Goal: Task Accomplishment & Management: Use online tool/utility

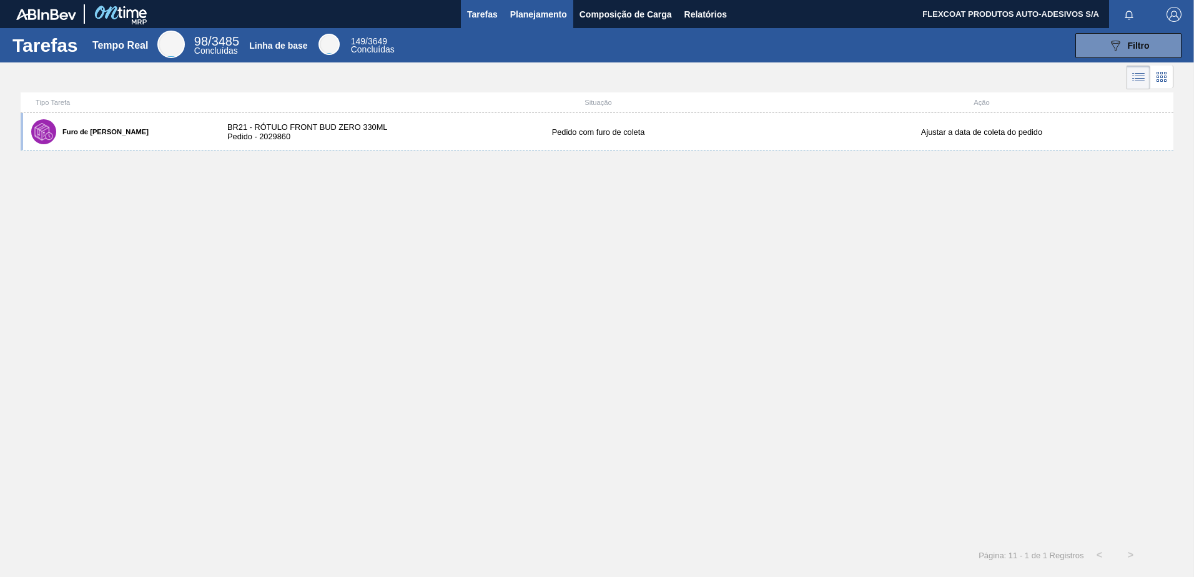
click at [532, 7] on span "Planejamento" at bounding box center [538, 14] width 57 height 15
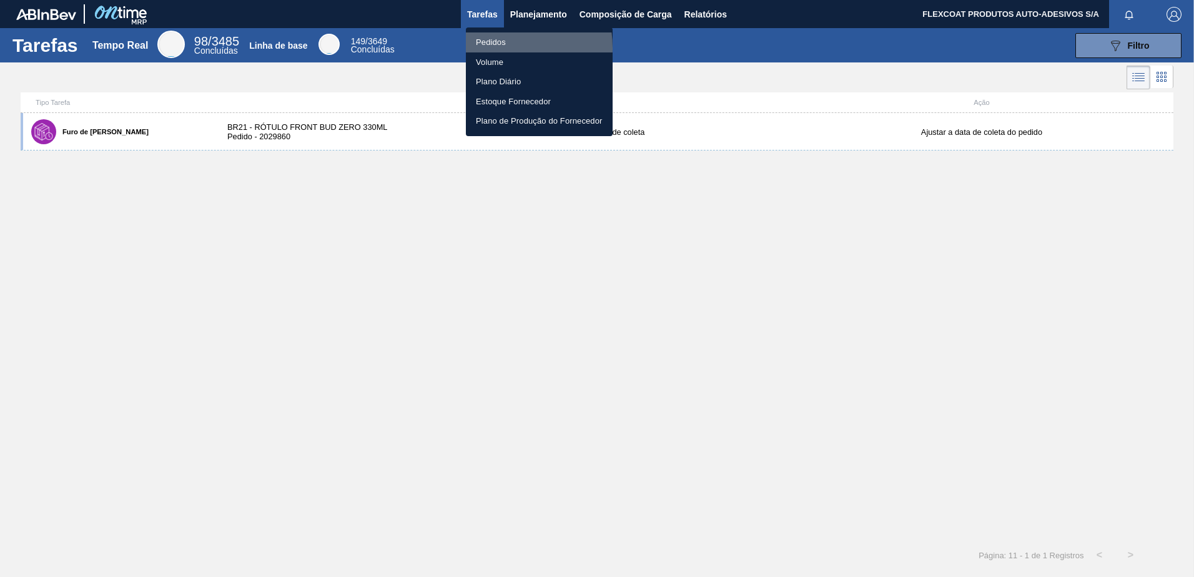
click at [488, 48] on li "Pedidos" at bounding box center [539, 42] width 147 height 20
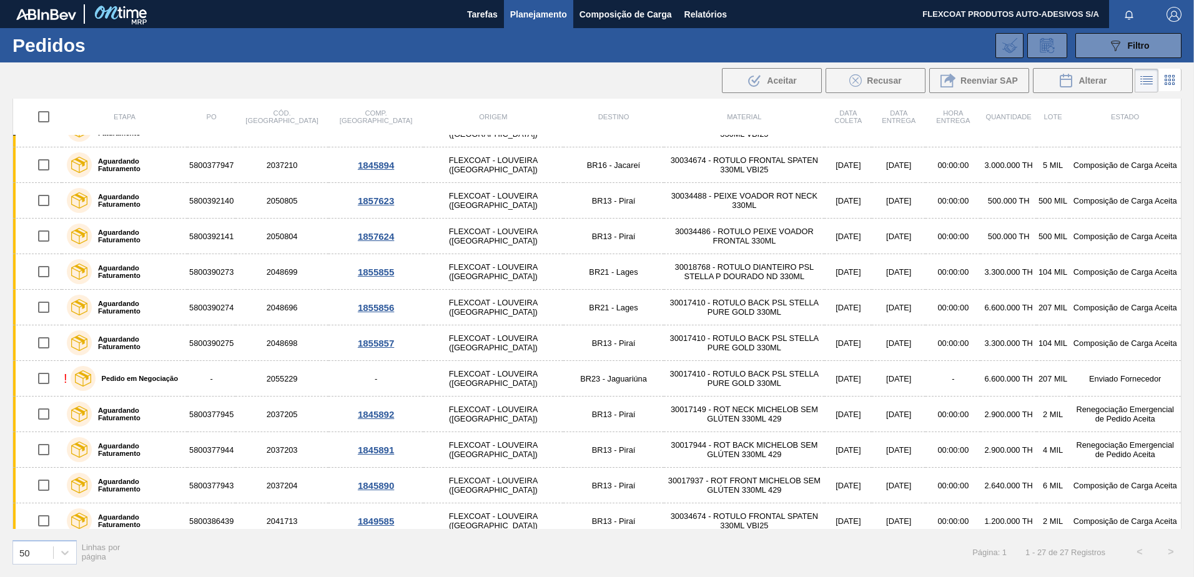
scroll to position [312, 0]
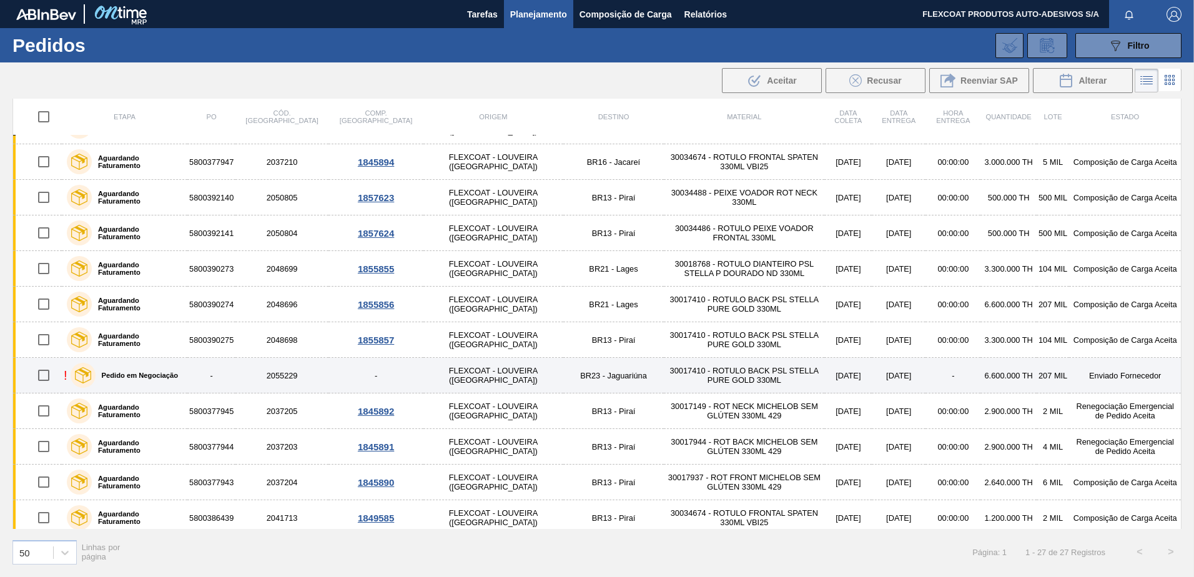
click at [163, 377] on label "Pedido em Negociação" at bounding box center [137, 374] width 82 height 7
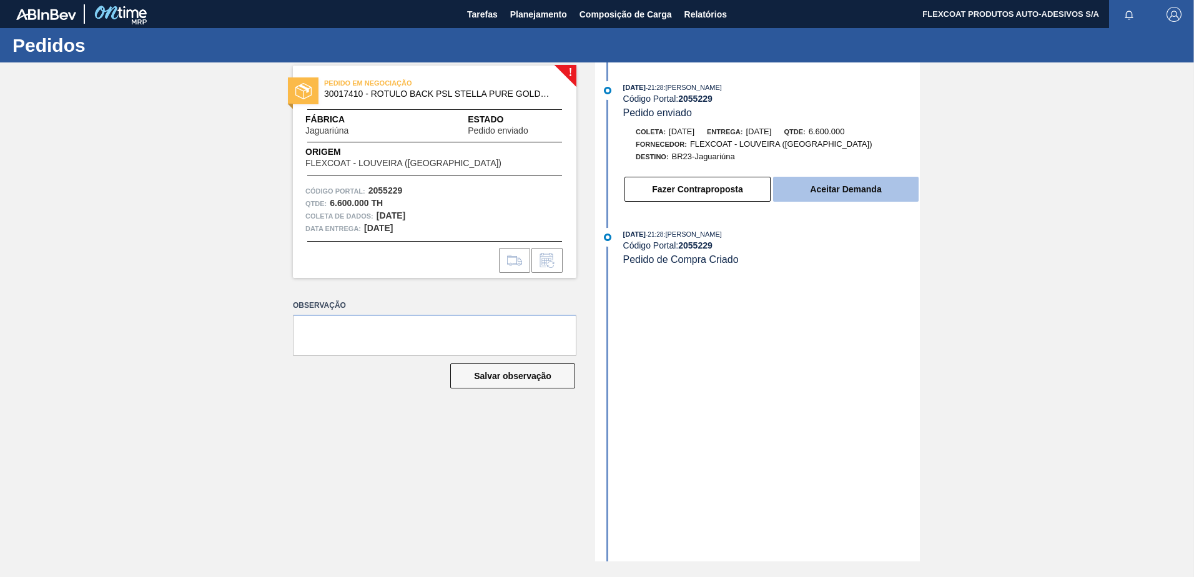
click at [816, 188] on button "Aceitar Demanda" at bounding box center [845, 189] width 145 height 25
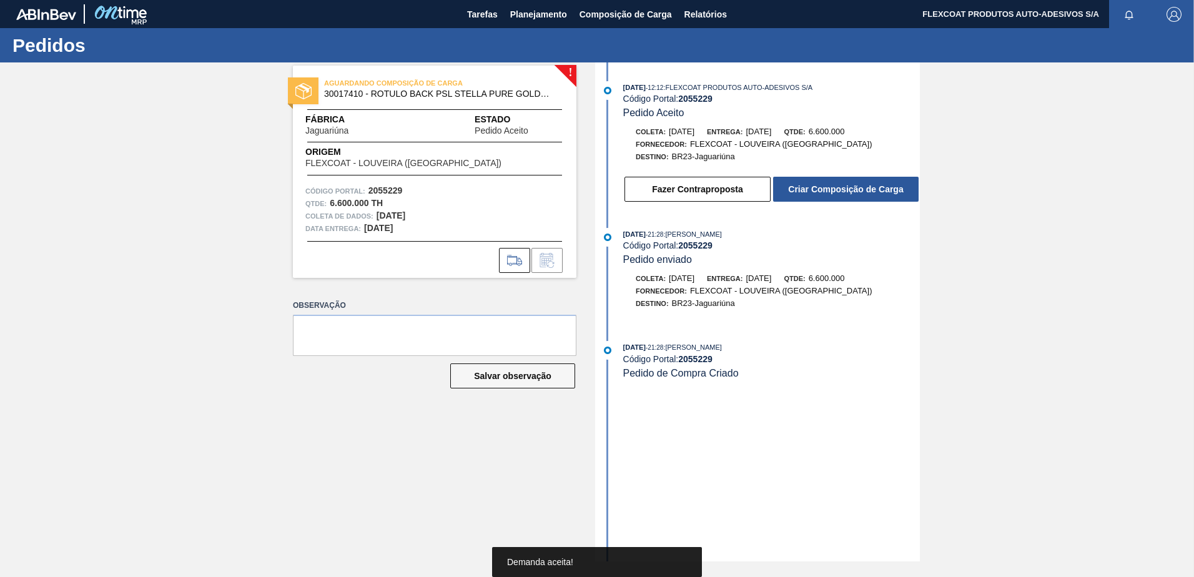
click at [816, 188] on button "Criar Composição de Carga" at bounding box center [845, 189] width 145 height 25
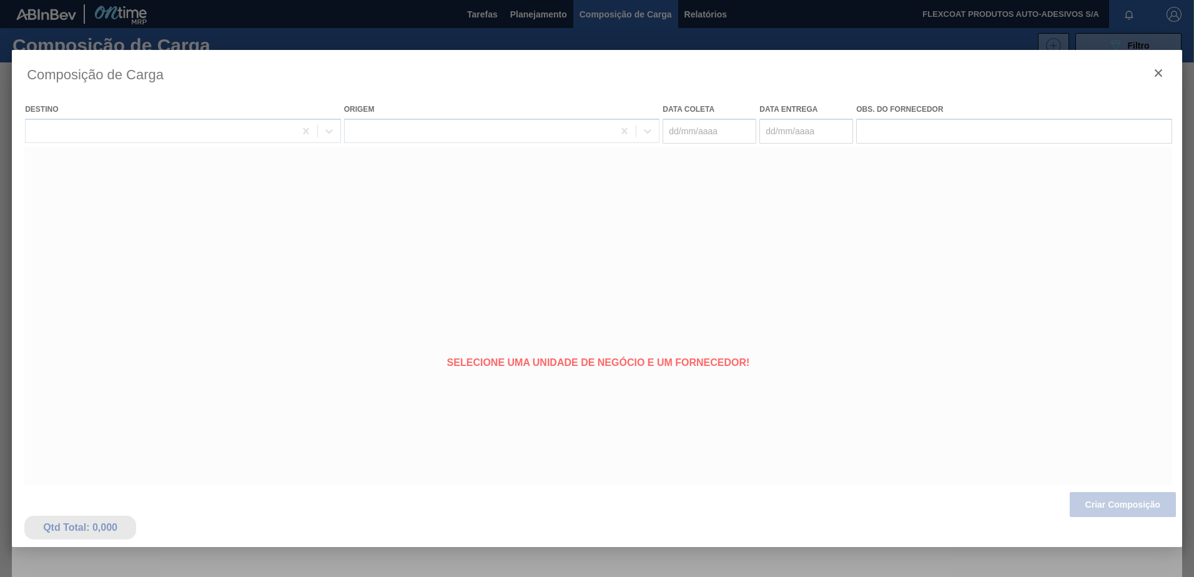
type coleta "06/11/2025"
type Entrega "07/11/2025"
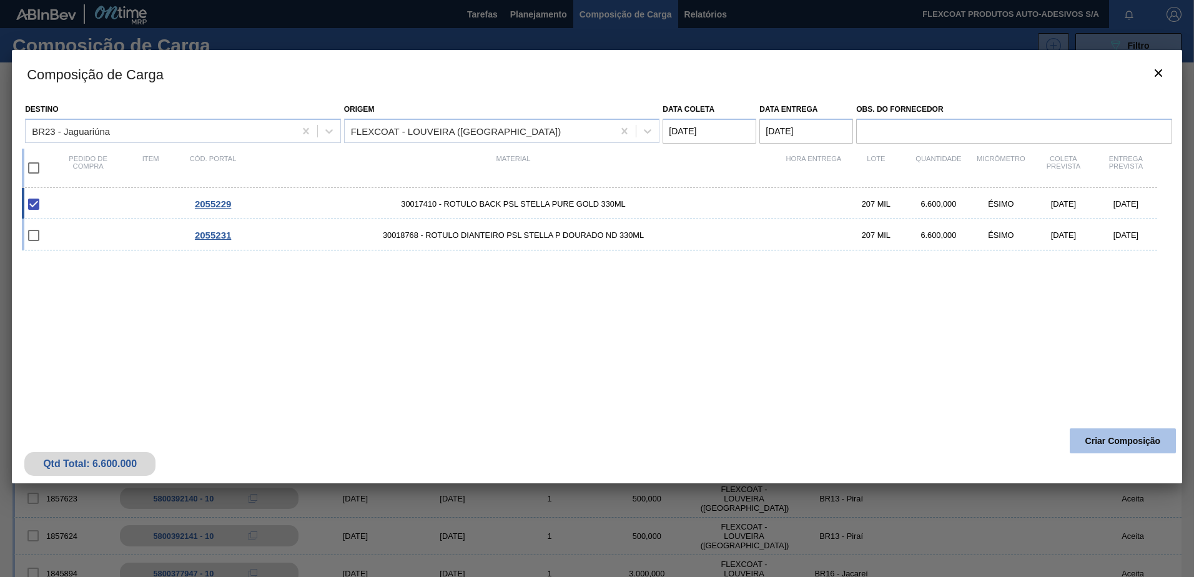
click at [1119, 438] on button "Criar Composição" at bounding box center [1122, 440] width 106 height 25
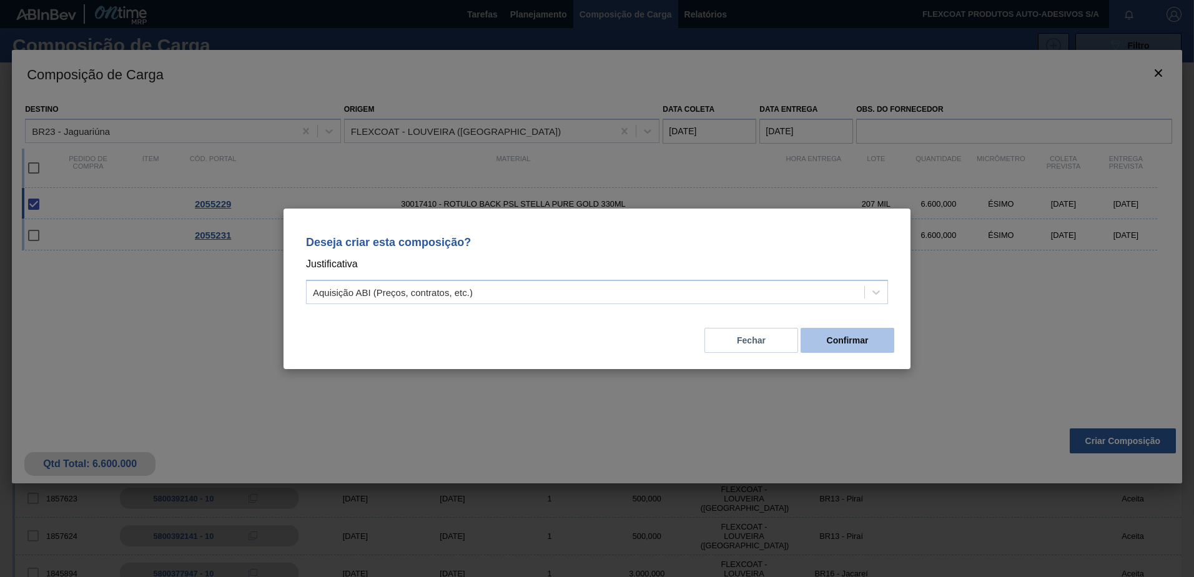
click at [831, 343] on button "Confirmar" at bounding box center [847, 340] width 94 height 25
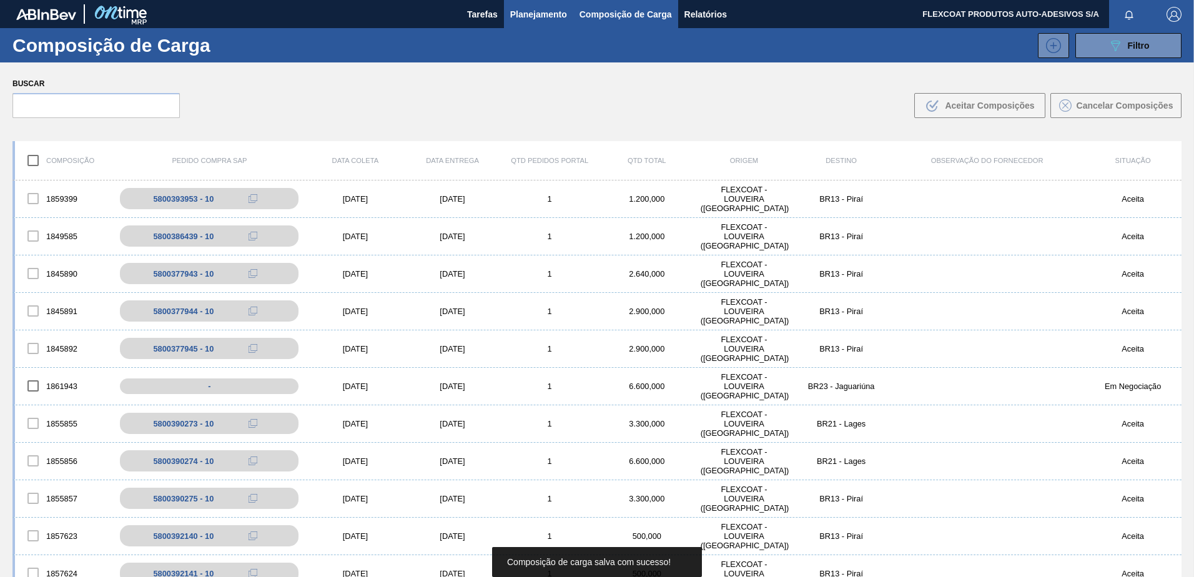
click at [516, 17] on span "Planejamento" at bounding box center [538, 14] width 57 height 15
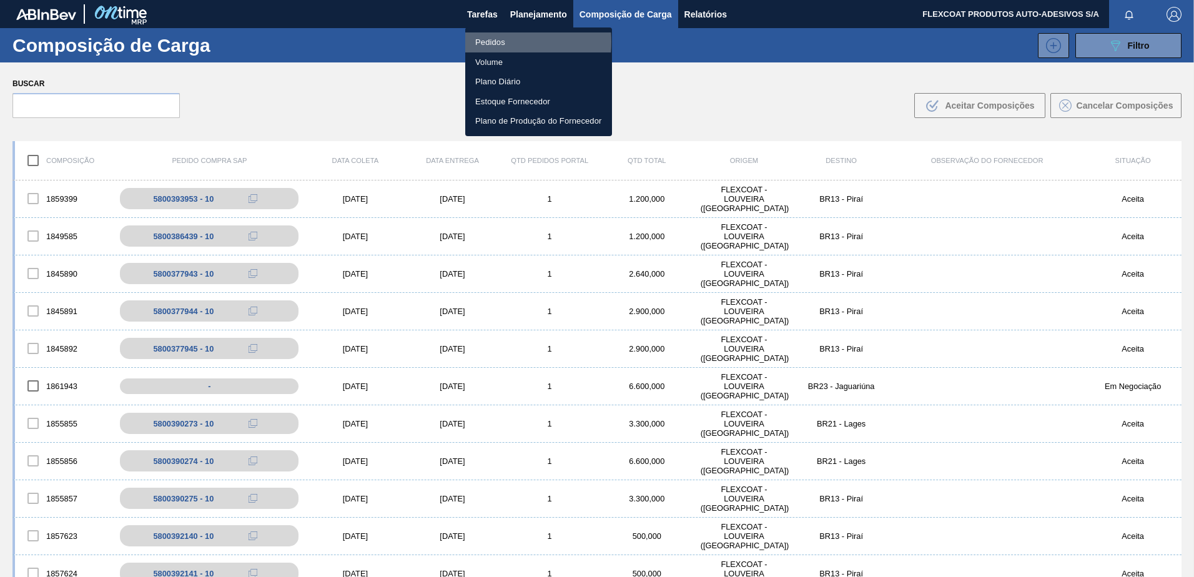
click at [484, 42] on li "Pedidos" at bounding box center [538, 42] width 147 height 20
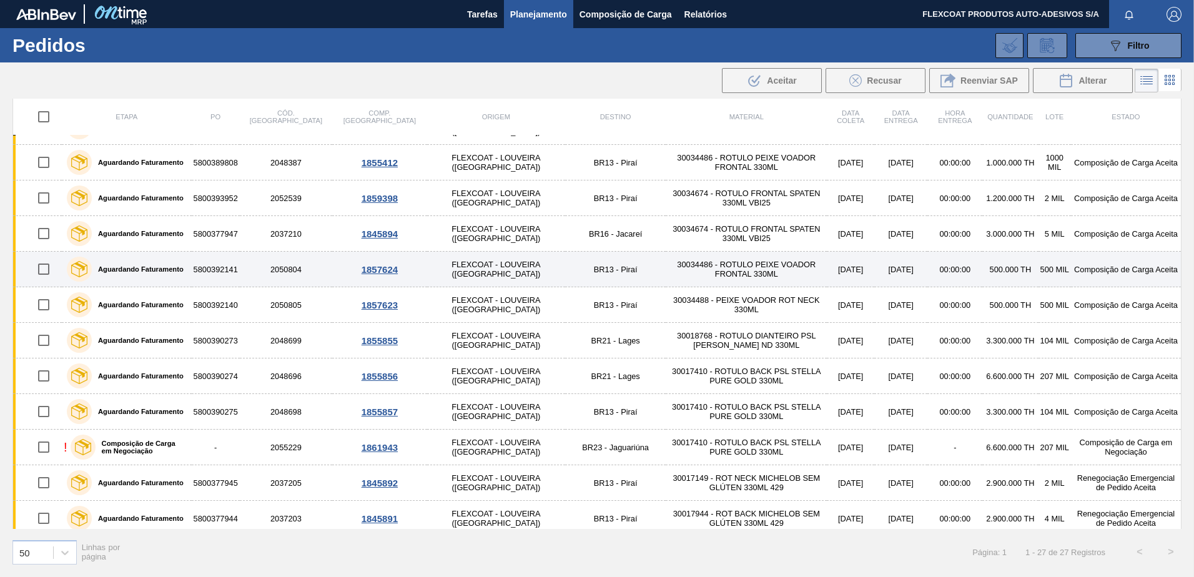
scroll to position [250, 0]
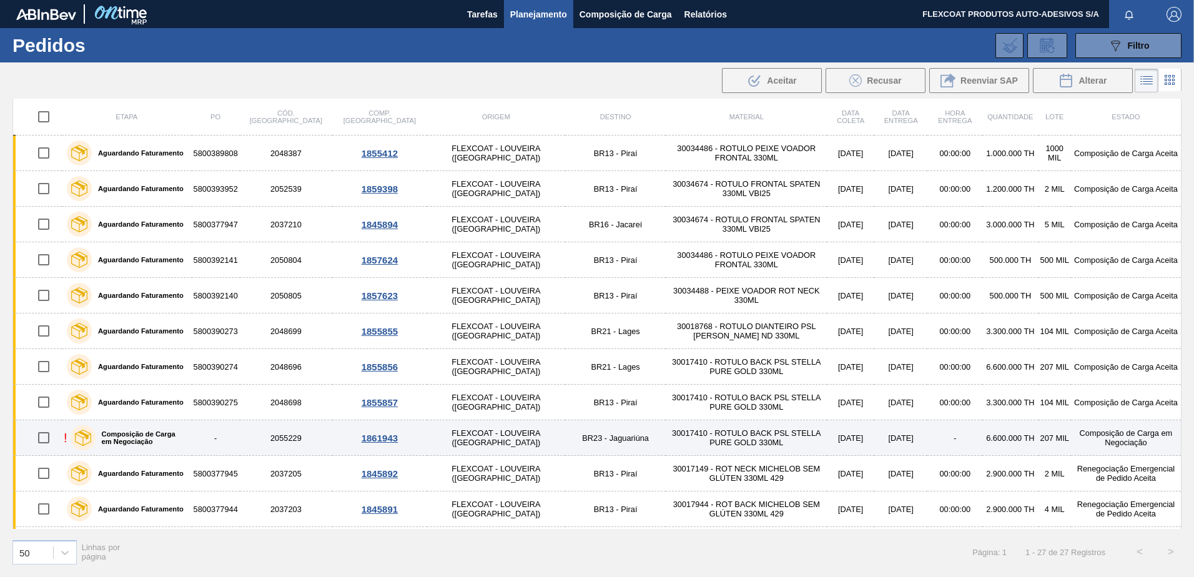
click at [141, 434] on label "Composição de Carga em Negociação" at bounding box center [141, 437] width 91 height 15
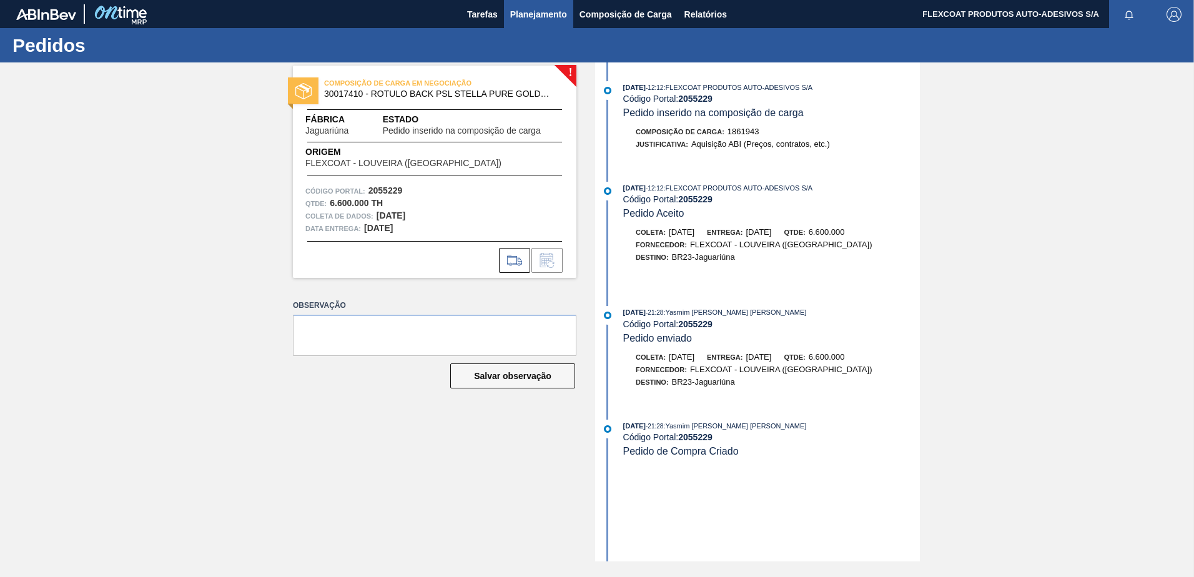
click at [529, 16] on span "Planejamento" at bounding box center [538, 14] width 57 height 15
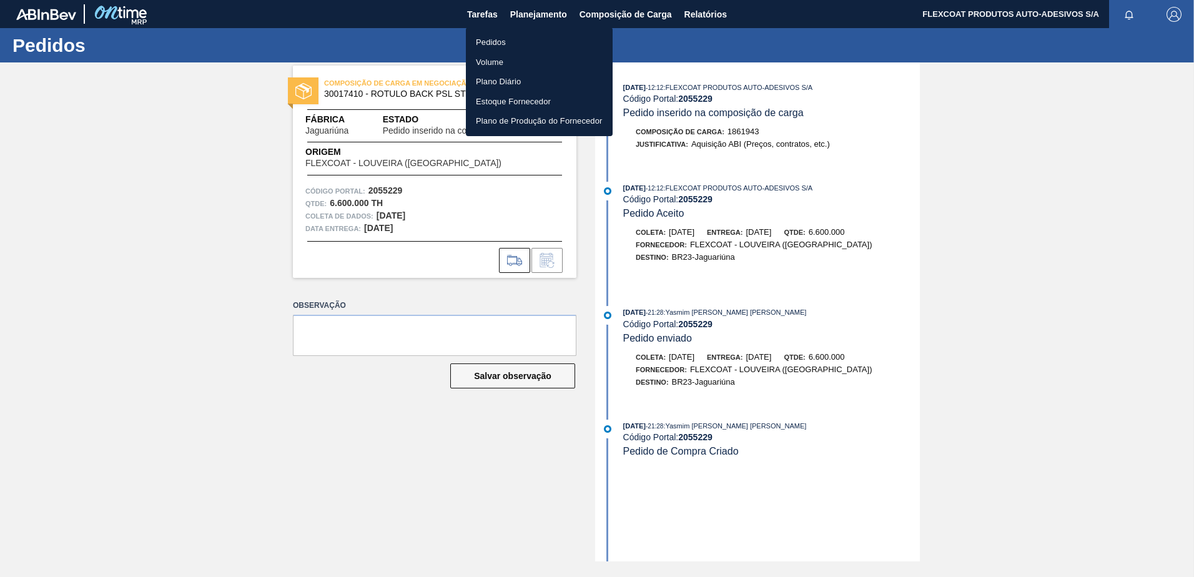
click at [488, 41] on li "Pedidos" at bounding box center [539, 42] width 147 height 20
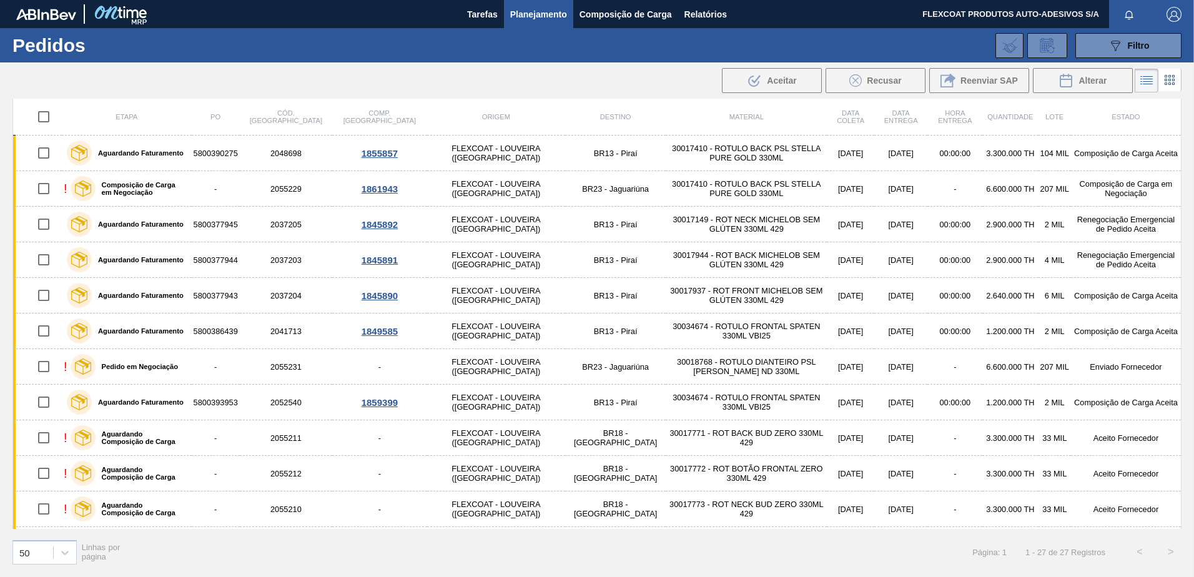
scroll to position [499, 0]
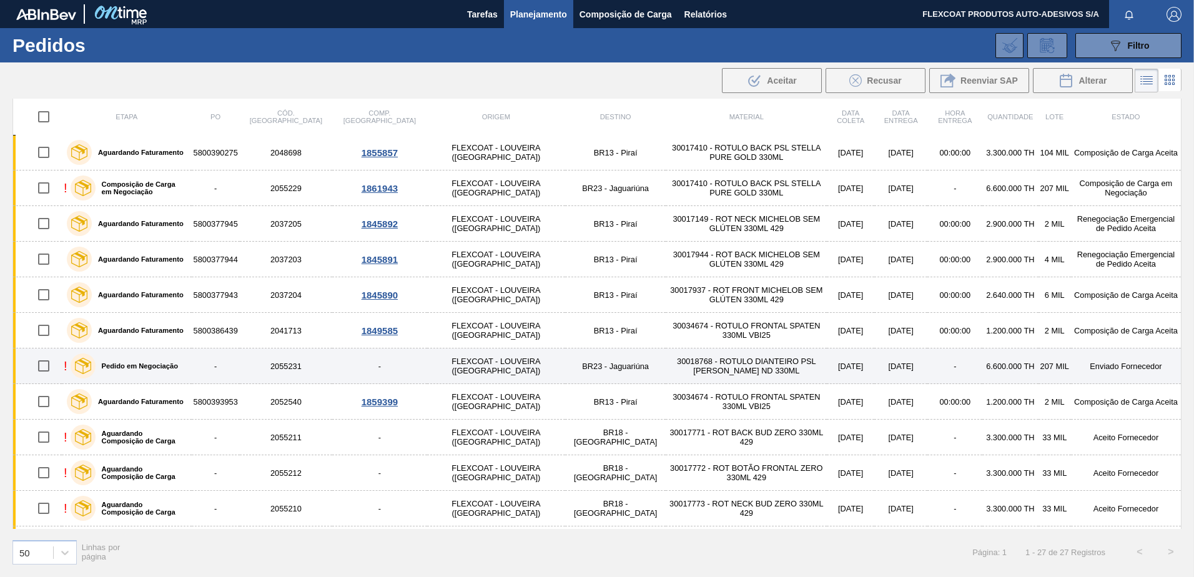
click at [149, 364] on label "Pedido em Negociação" at bounding box center [137, 365] width 82 height 7
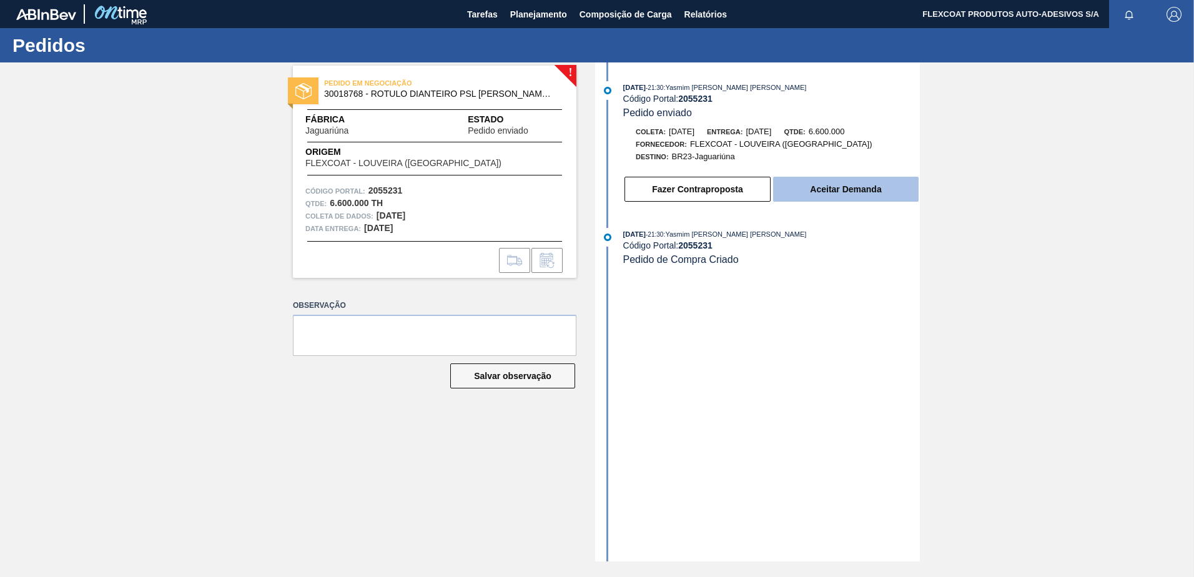
click at [826, 186] on button "Aceitar Demanda" at bounding box center [845, 189] width 145 height 25
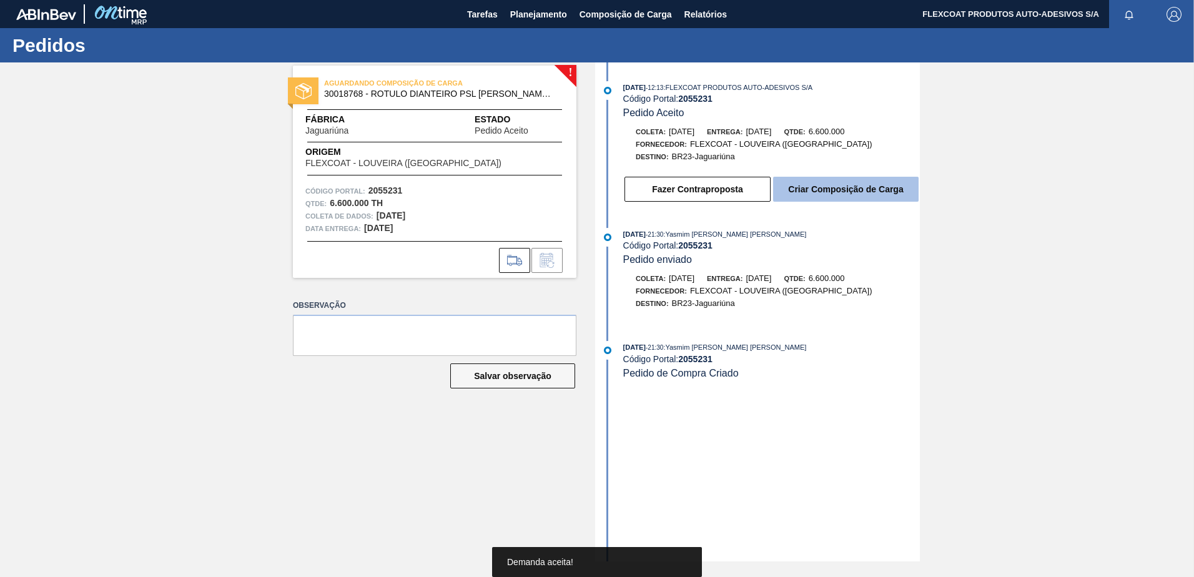
click at [824, 185] on button "Criar Composição de Carga" at bounding box center [845, 189] width 145 height 25
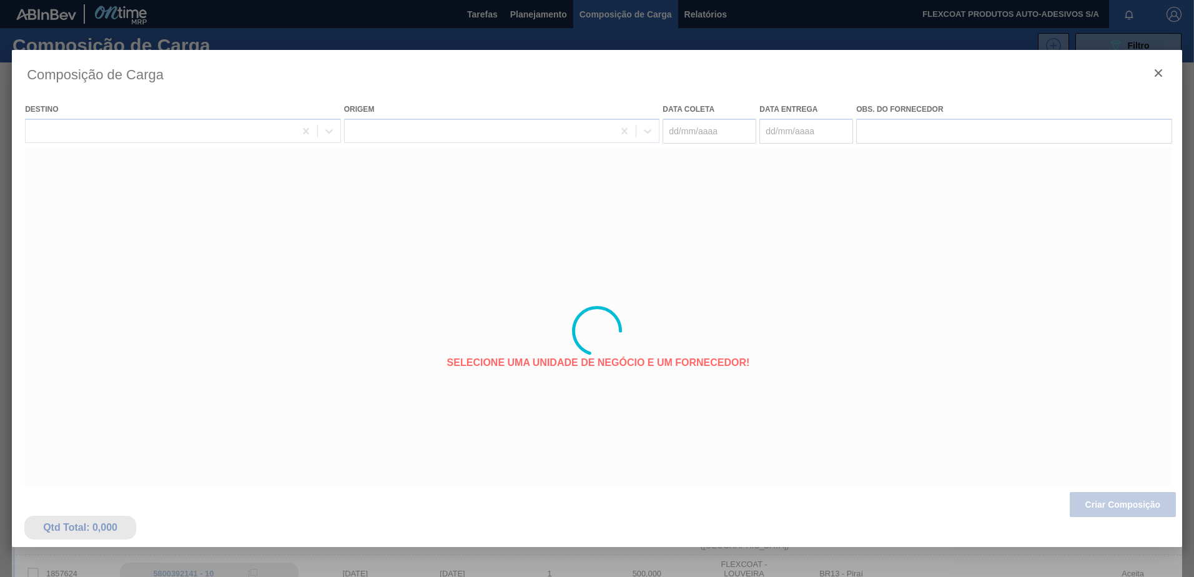
type coleta "13/11/2025"
type Entrega "14/11/2025"
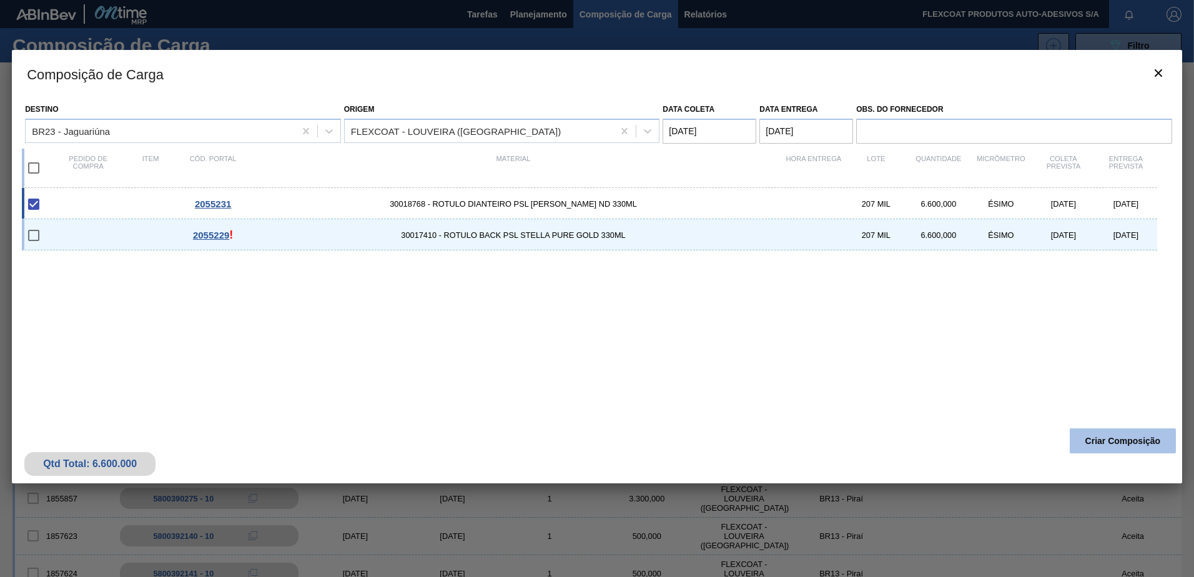
click at [1109, 437] on button "Criar Composição" at bounding box center [1122, 440] width 106 height 25
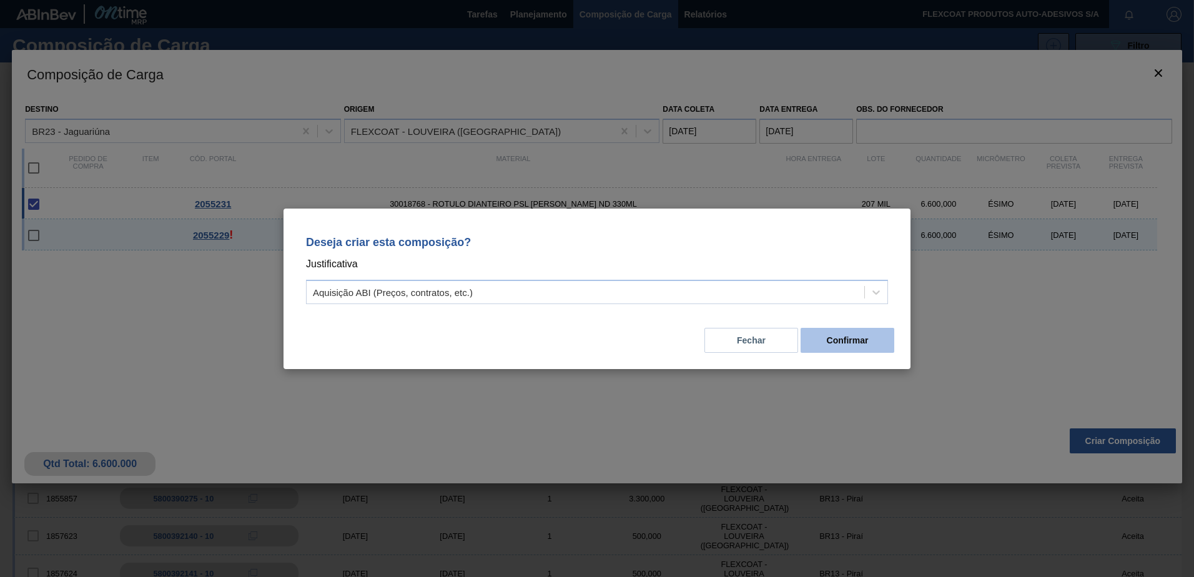
click at [836, 341] on button "Confirmar" at bounding box center [847, 340] width 94 height 25
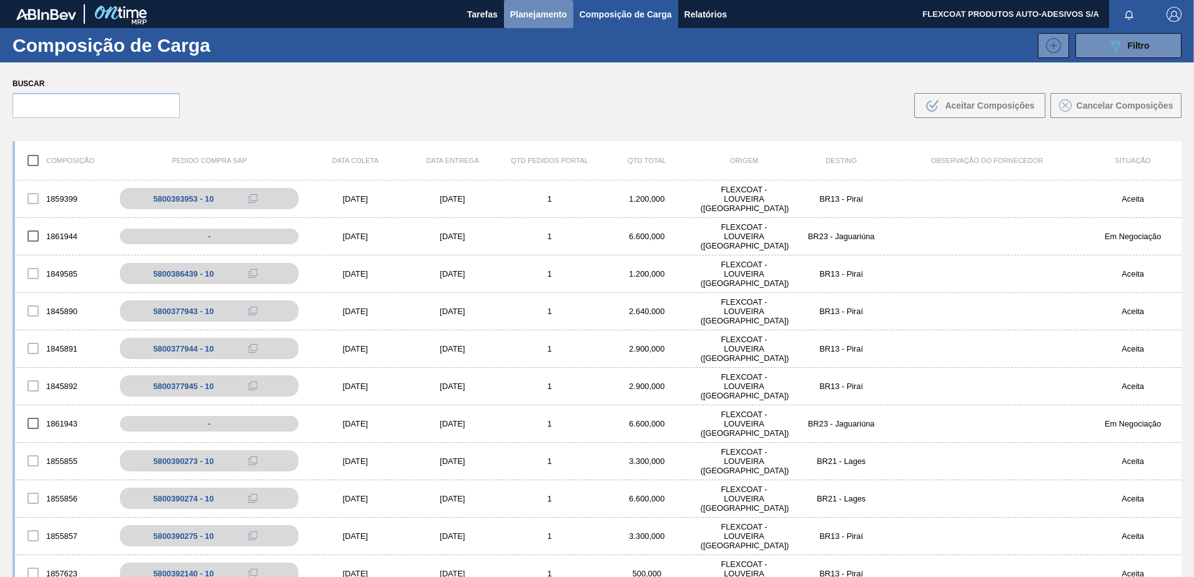
click at [520, 11] on span "Planejamento" at bounding box center [538, 14] width 57 height 15
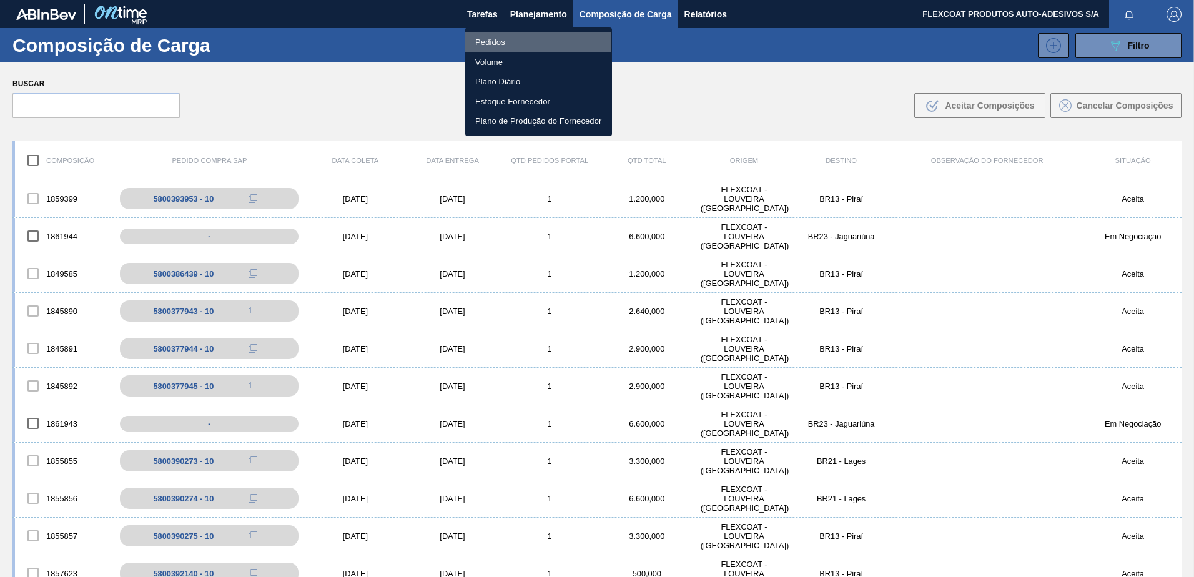
click at [488, 42] on li "Pedidos" at bounding box center [538, 42] width 147 height 20
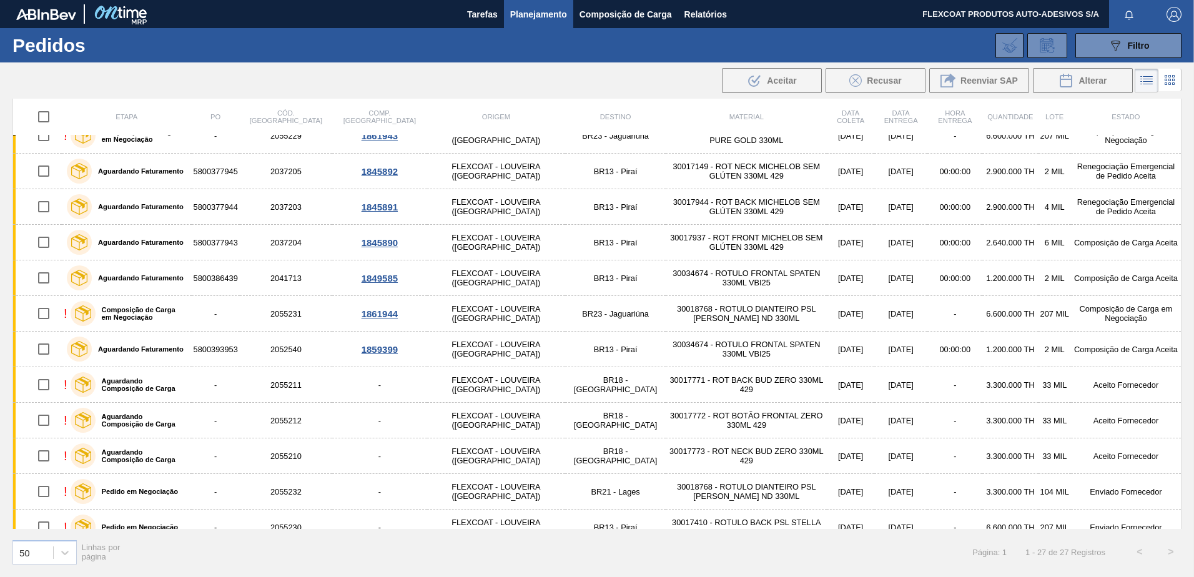
scroll to position [562, 0]
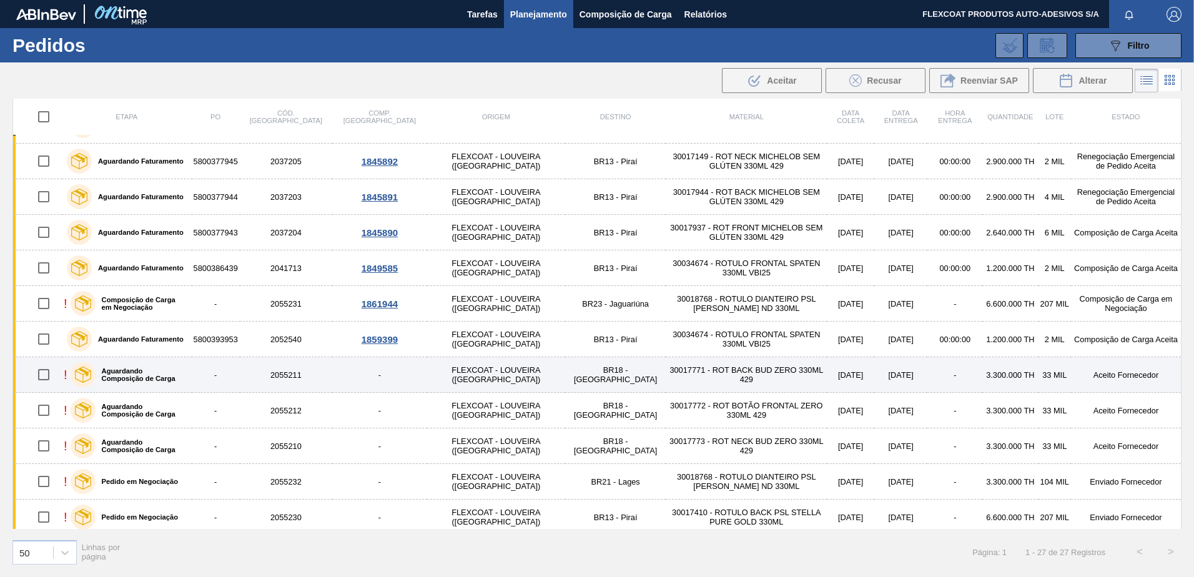
click at [117, 371] on label "Aguardando Composição de Carga" at bounding box center [141, 374] width 91 height 15
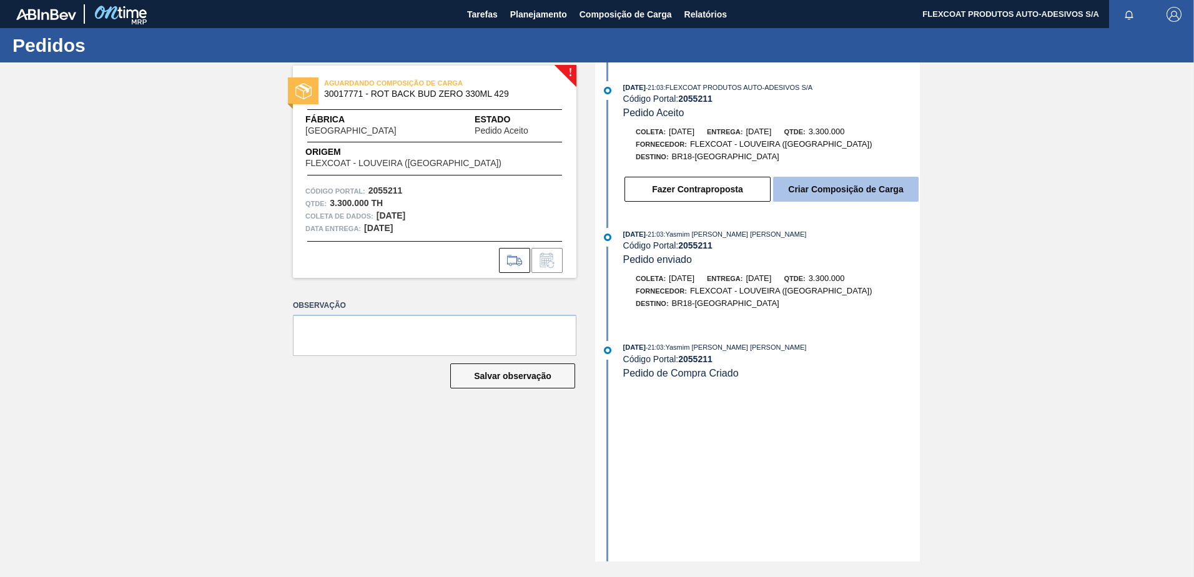
click at [840, 189] on button "Criar Composição de Carga" at bounding box center [845, 189] width 145 height 25
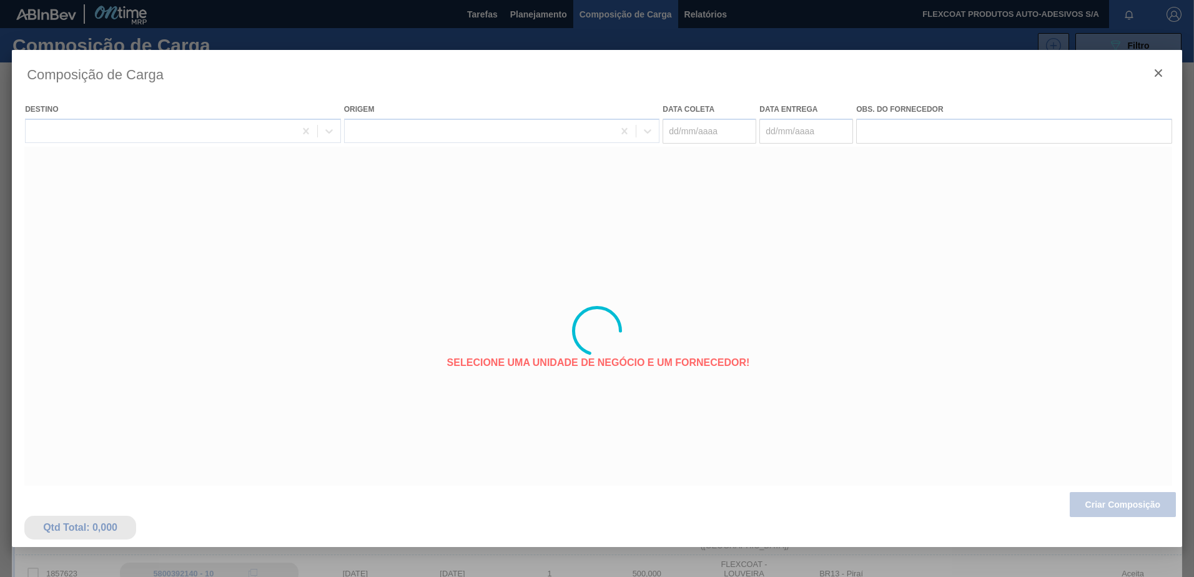
type coleta "09/11/2025"
type Entrega "[DATE]"
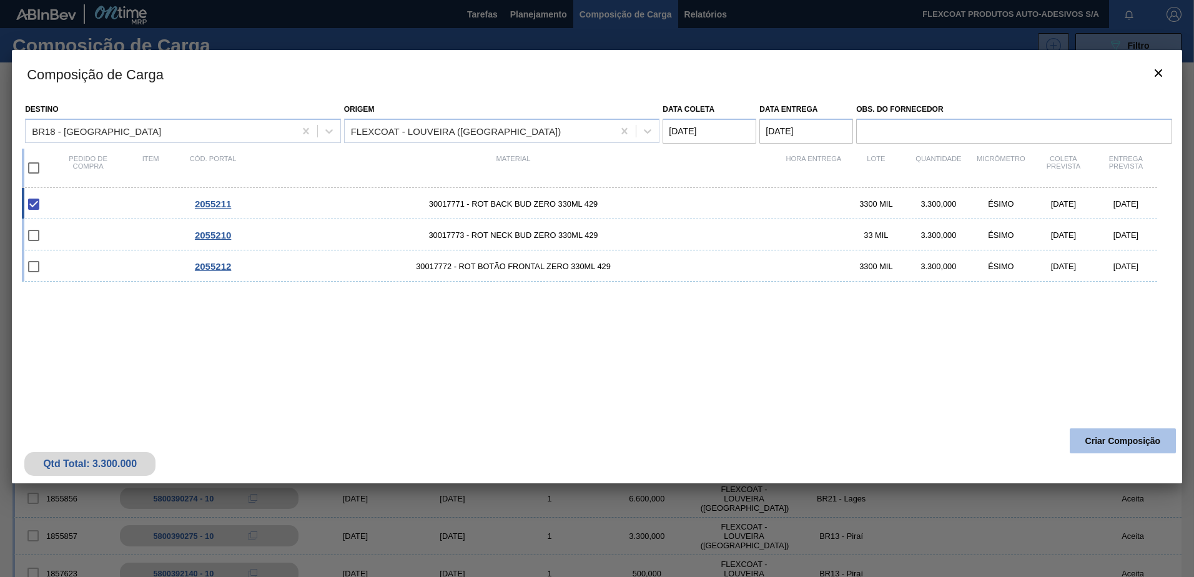
click at [1100, 441] on button "Criar Composição" at bounding box center [1122, 440] width 106 height 25
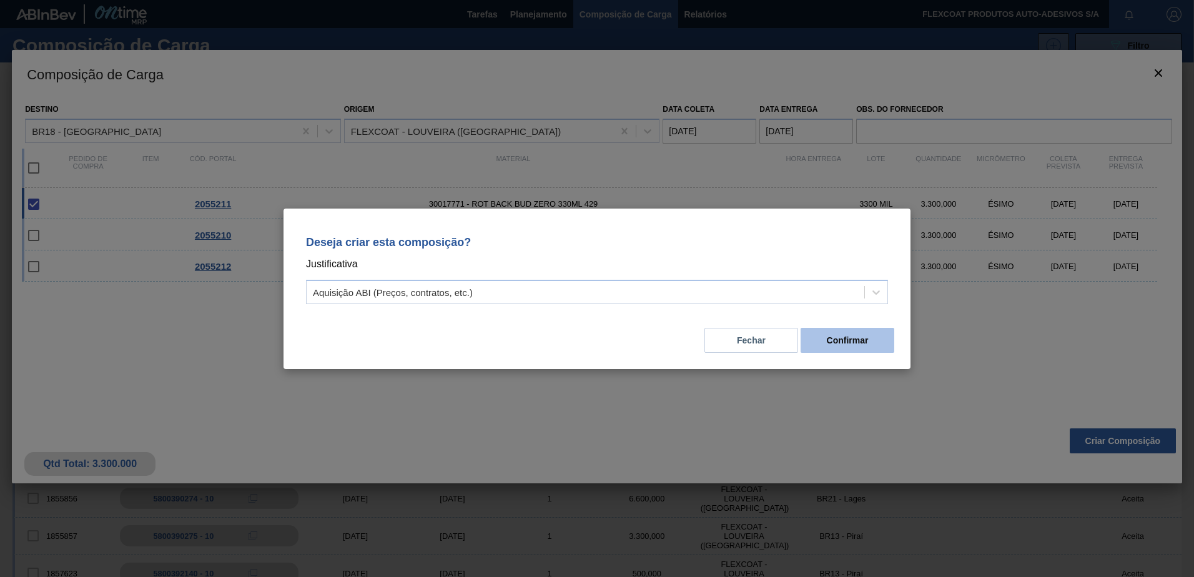
click at [841, 340] on button "Confirmar" at bounding box center [847, 340] width 94 height 25
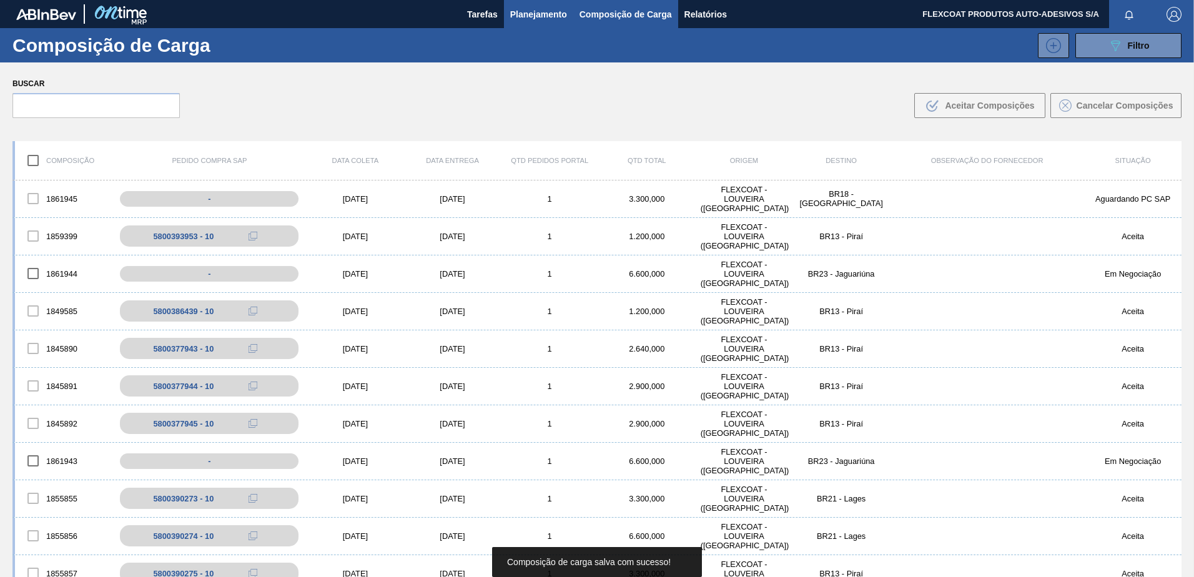
click at [519, 15] on span "Planejamento" at bounding box center [538, 14] width 57 height 15
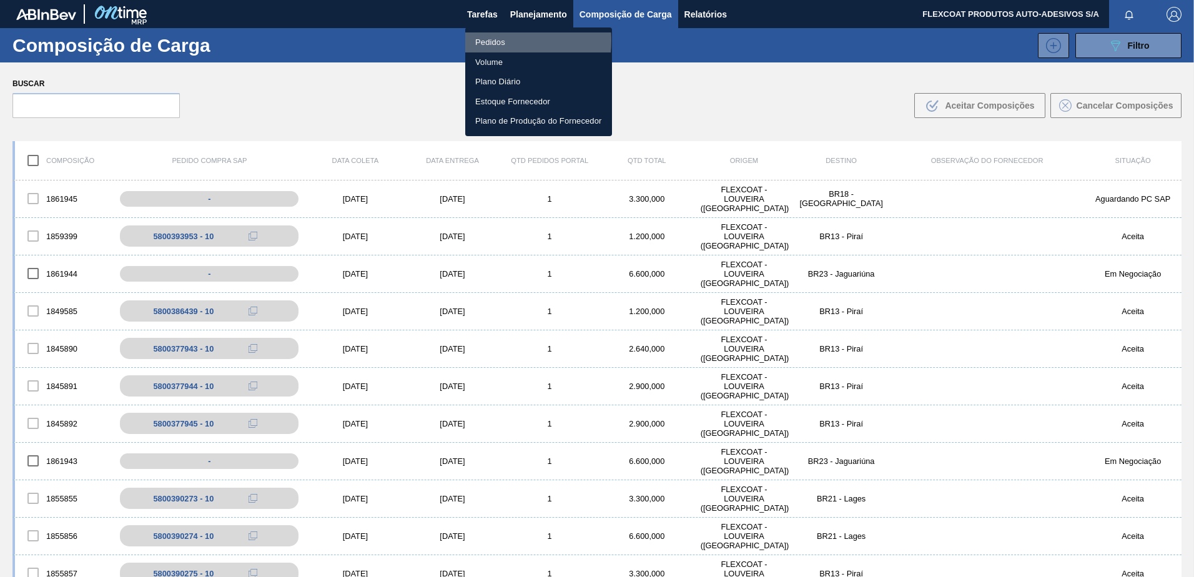
click at [486, 41] on li "Pedidos" at bounding box center [538, 42] width 147 height 20
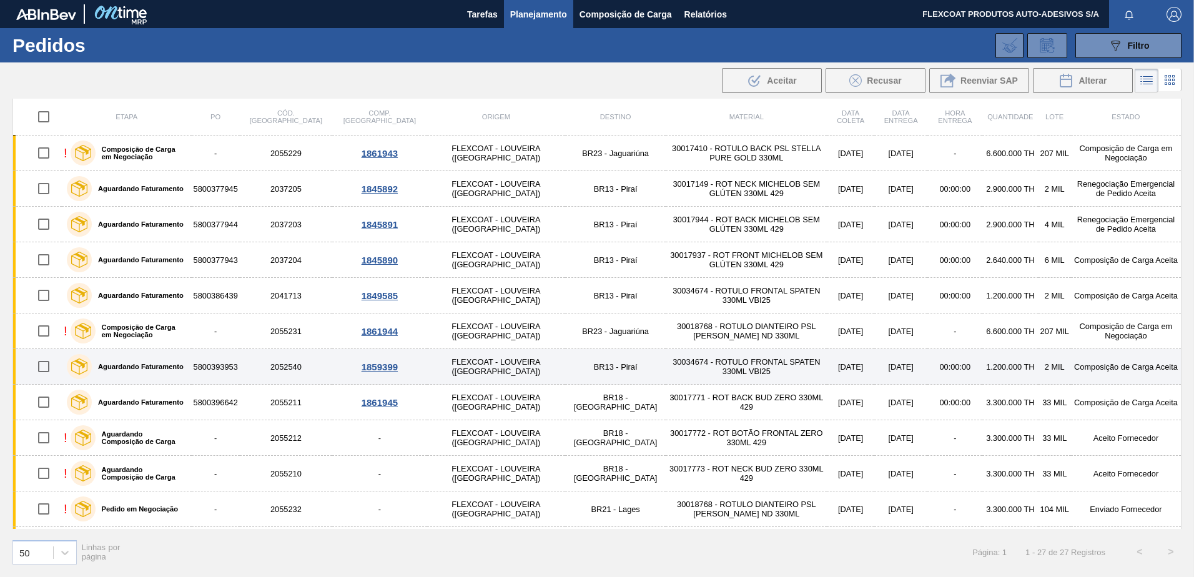
scroll to position [562, 0]
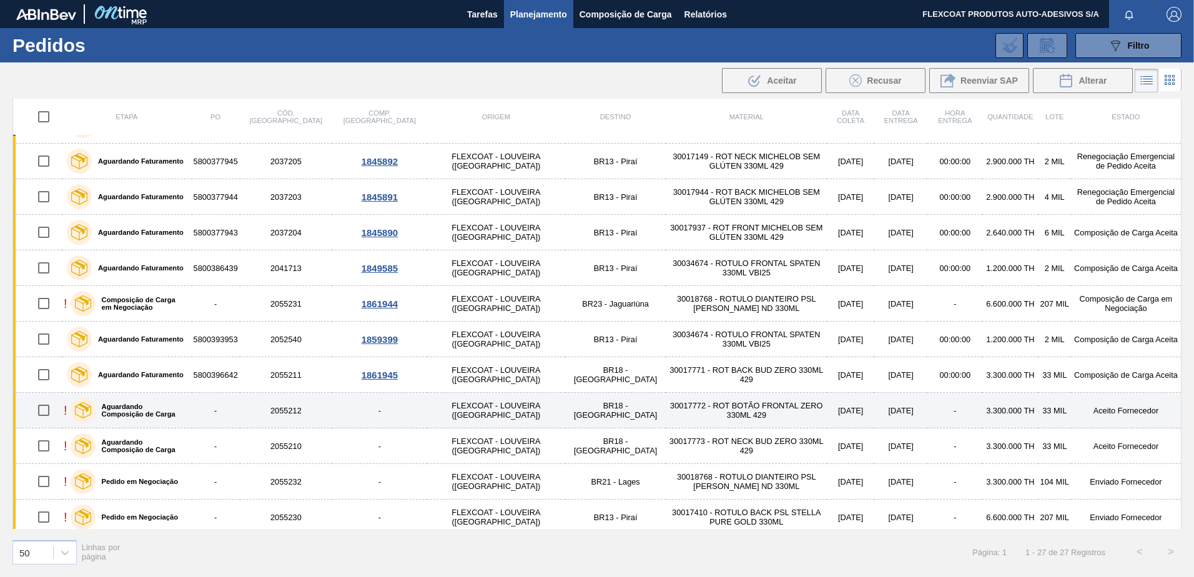
click at [126, 405] on label "Aguardando Composição de Carga" at bounding box center [141, 410] width 91 height 15
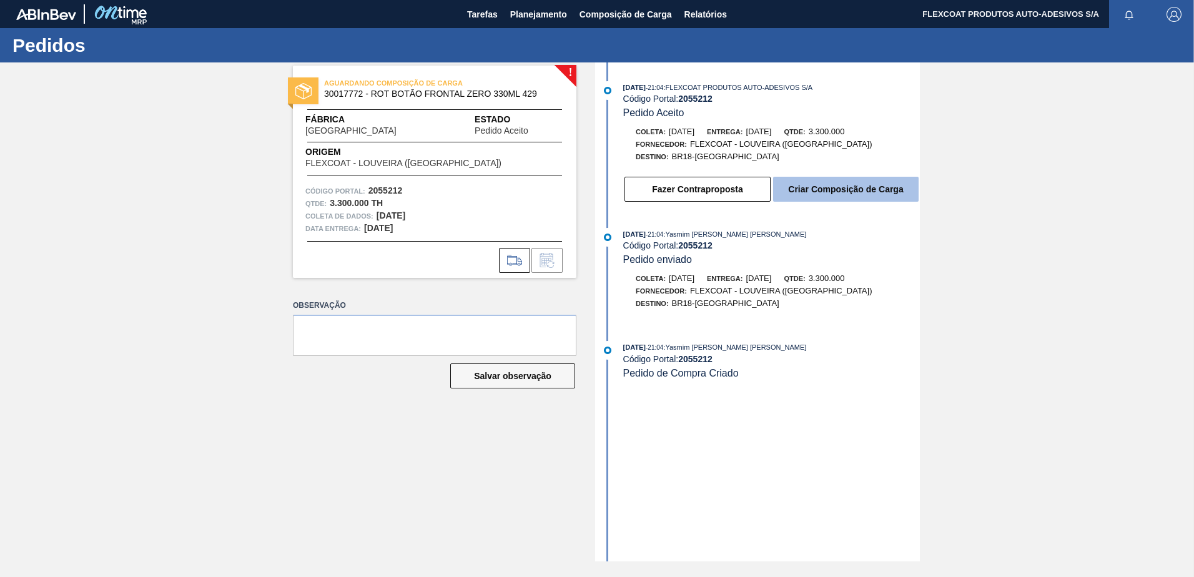
click at [821, 188] on button "Criar Composição de Carga" at bounding box center [845, 189] width 145 height 25
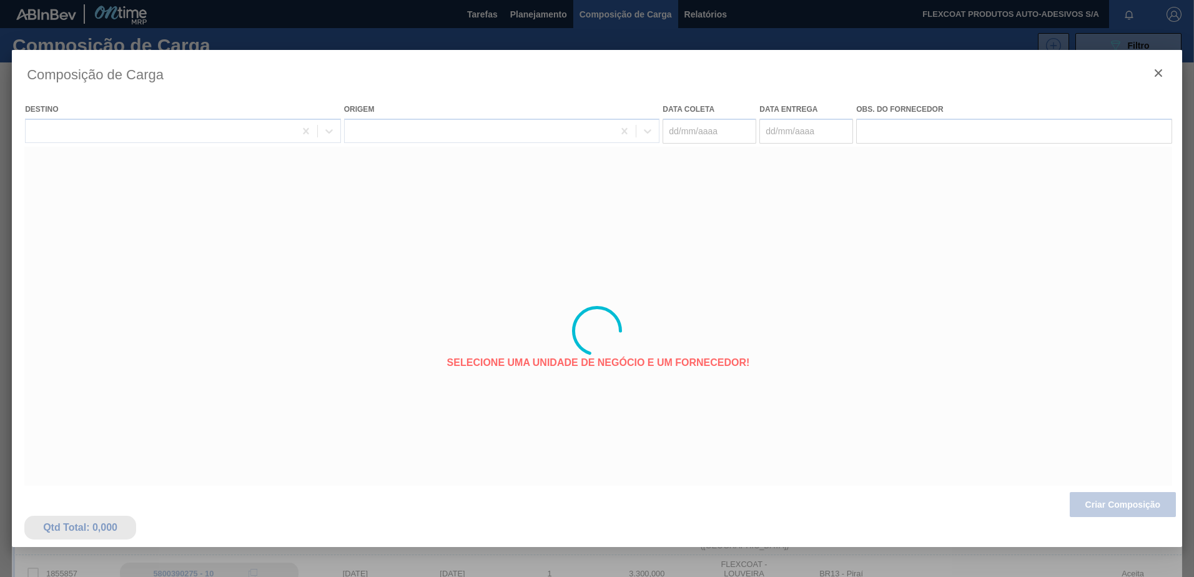
type coleta "09/11/2025"
type Entrega "[DATE]"
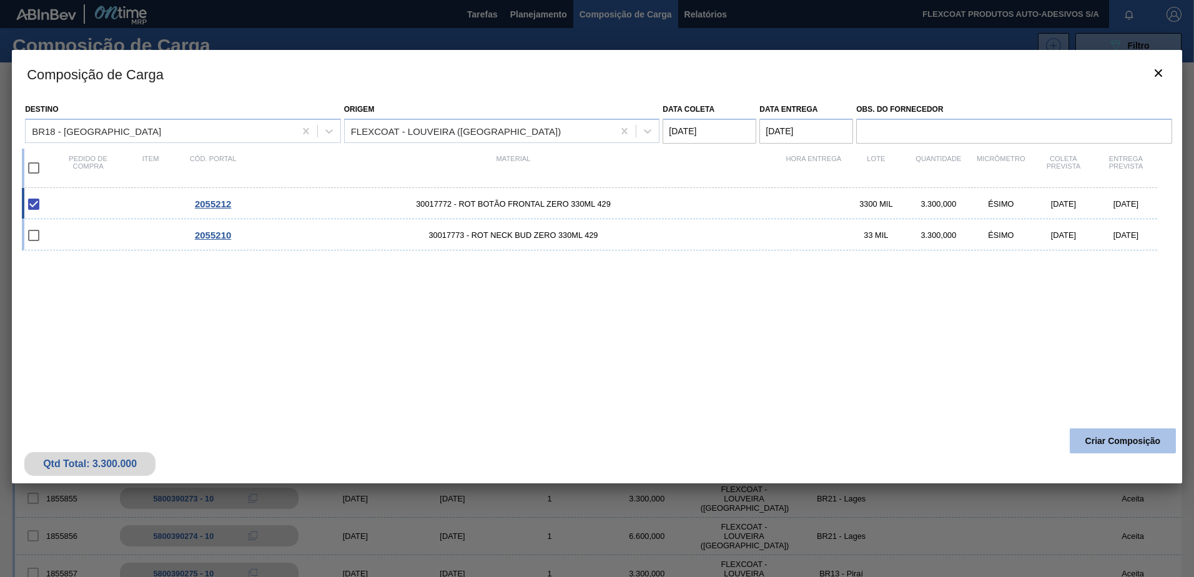
click at [1111, 438] on button "Criar Composição" at bounding box center [1122, 440] width 106 height 25
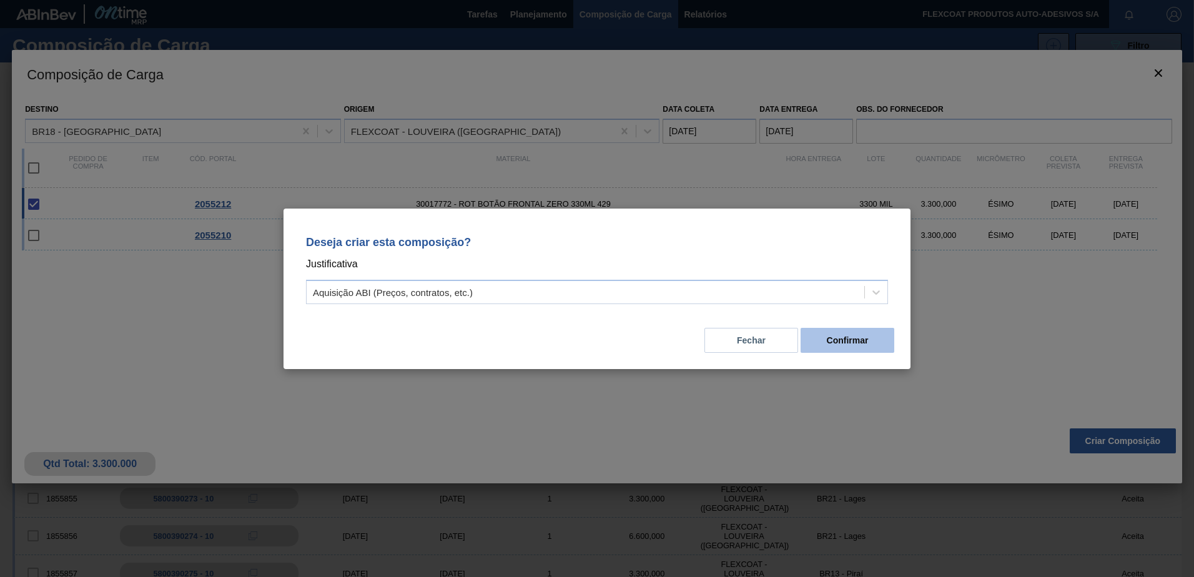
click at [858, 346] on button "Confirmar" at bounding box center [847, 340] width 94 height 25
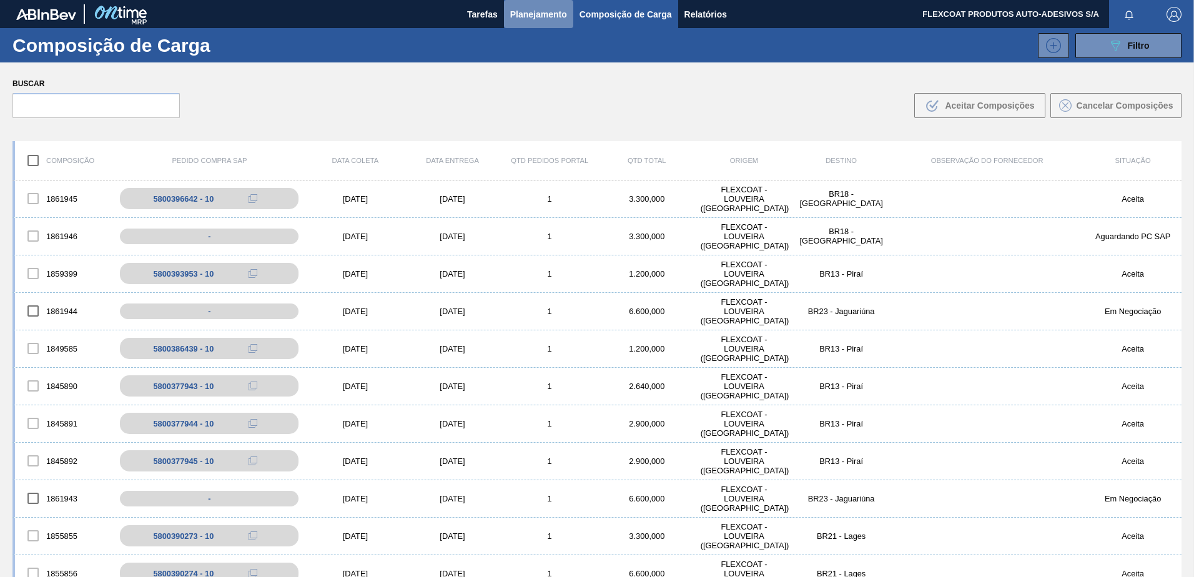
click at [519, 17] on span "Planejamento" at bounding box center [538, 14] width 57 height 15
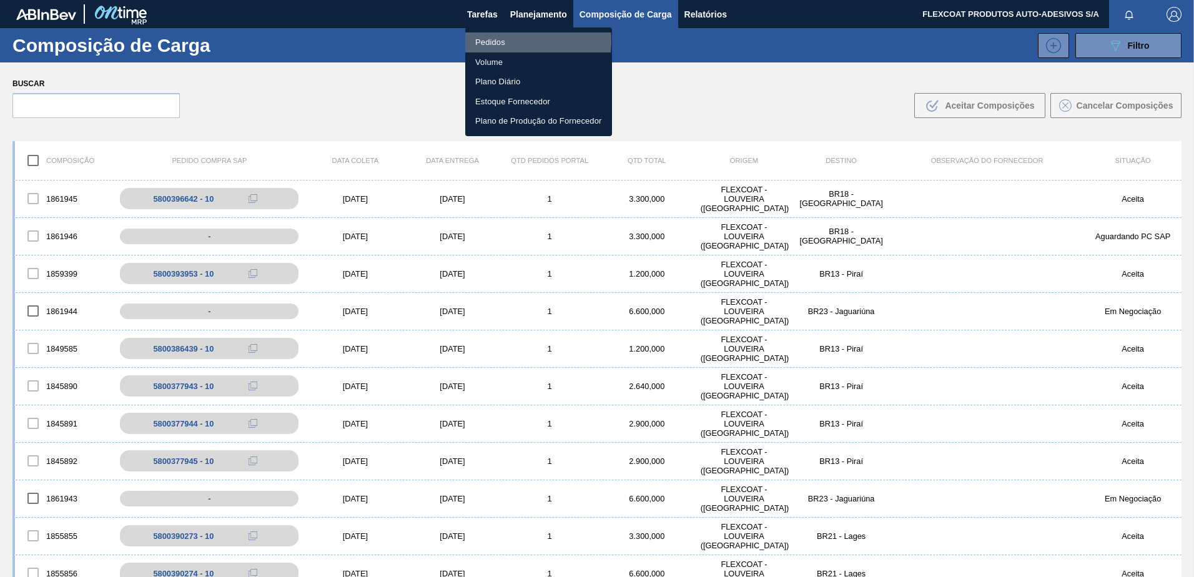
click at [493, 41] on li "Pedidos" at bounding box center [538, 42] width 147 height 20
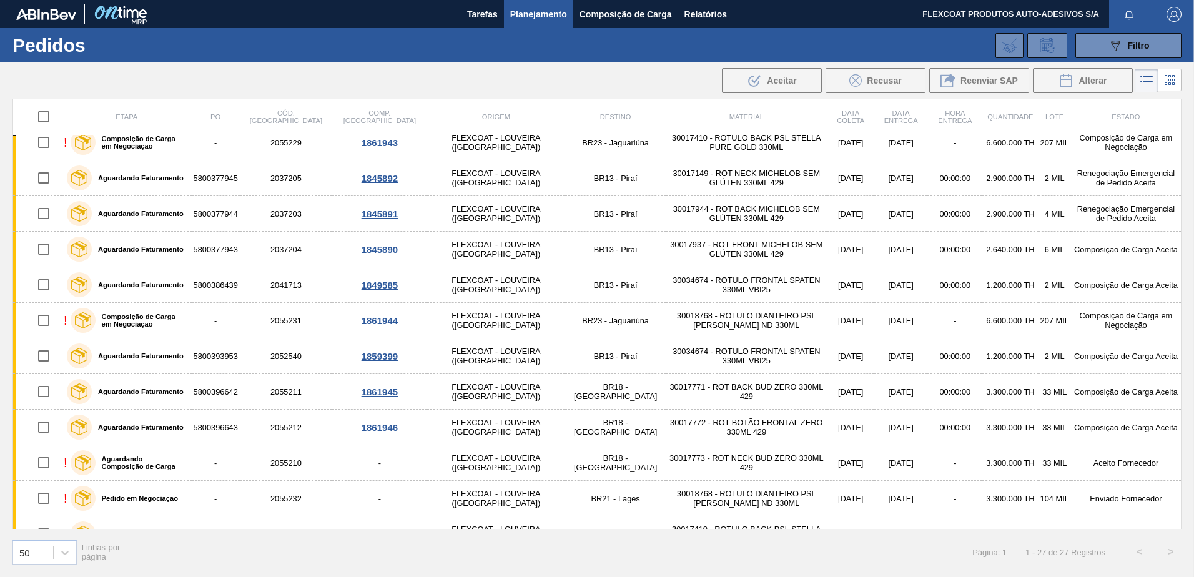
scroll to position [568, 0]
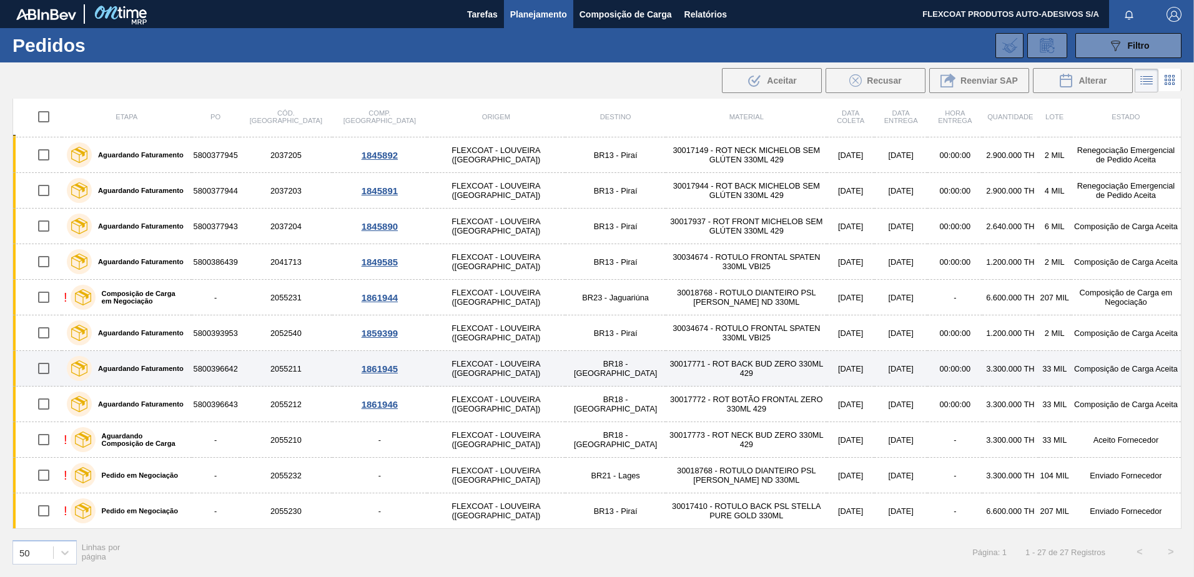
click at [135, 366] on label "Aguardando Faturamento" at bounding box center [138, 368] width 92 height 7
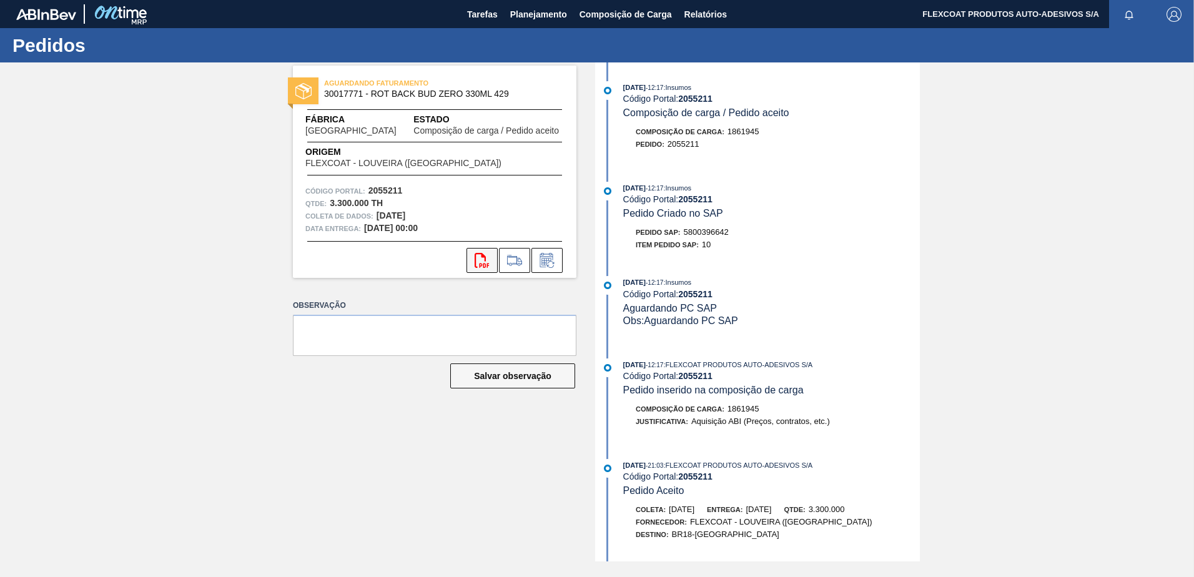
click at [488, 251] on button "svg{fill:#ff0000}" at bounding box center [481, 260] width 31 height 25
click at [518, 12] on span "Planejamento" at bounding box center [538, 14] width 57 height 15
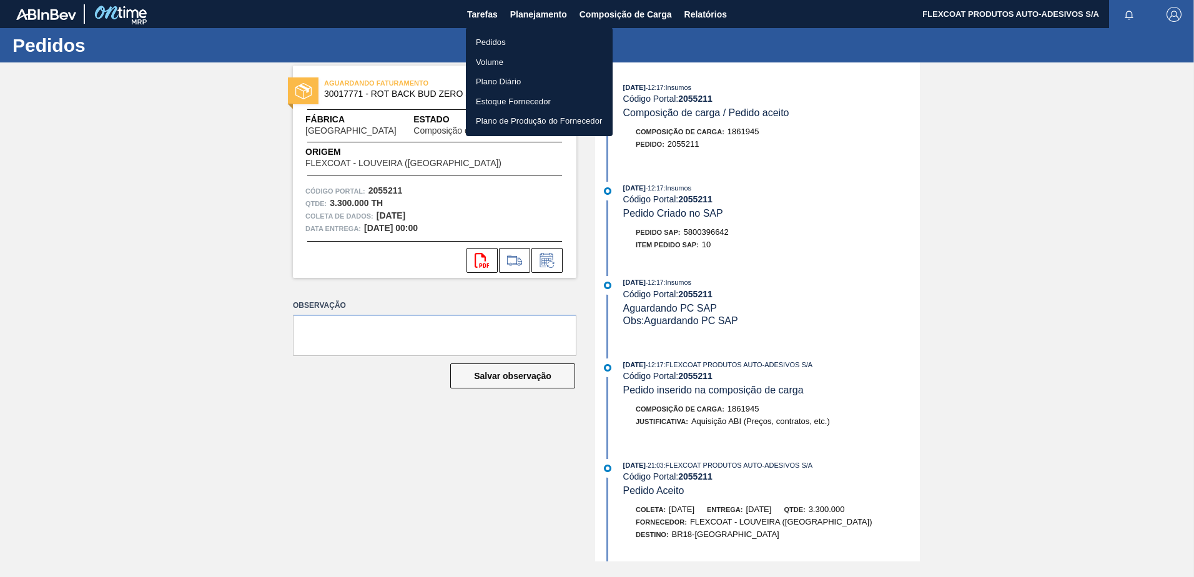
click at [492, 42] on li "Pedidos" at bounding box center [539, 42] width 147 height 20
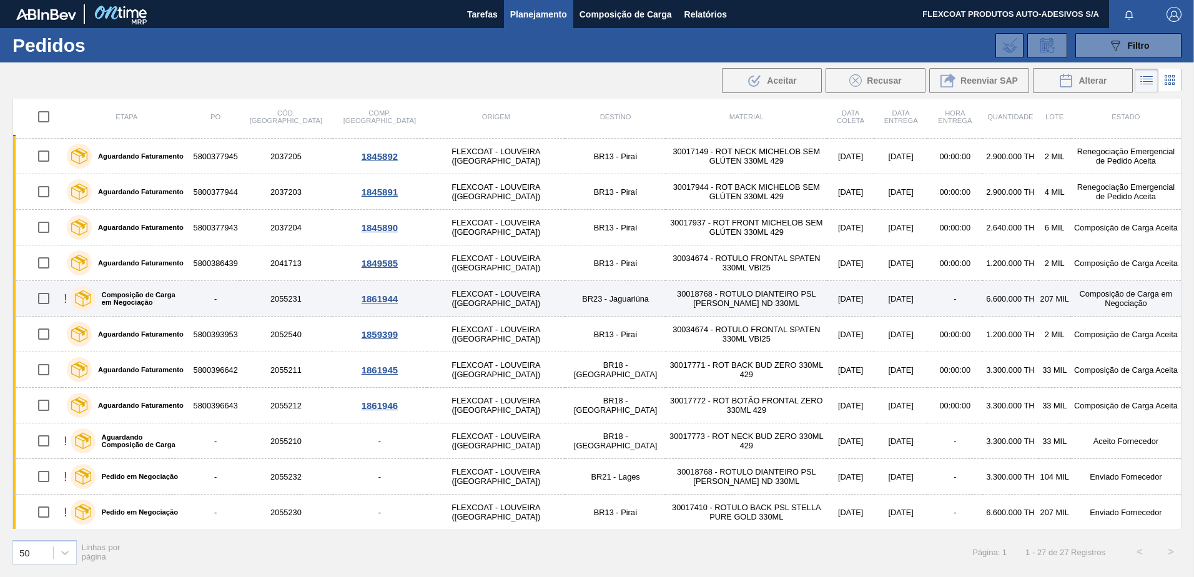
scroll to position [568, 0]
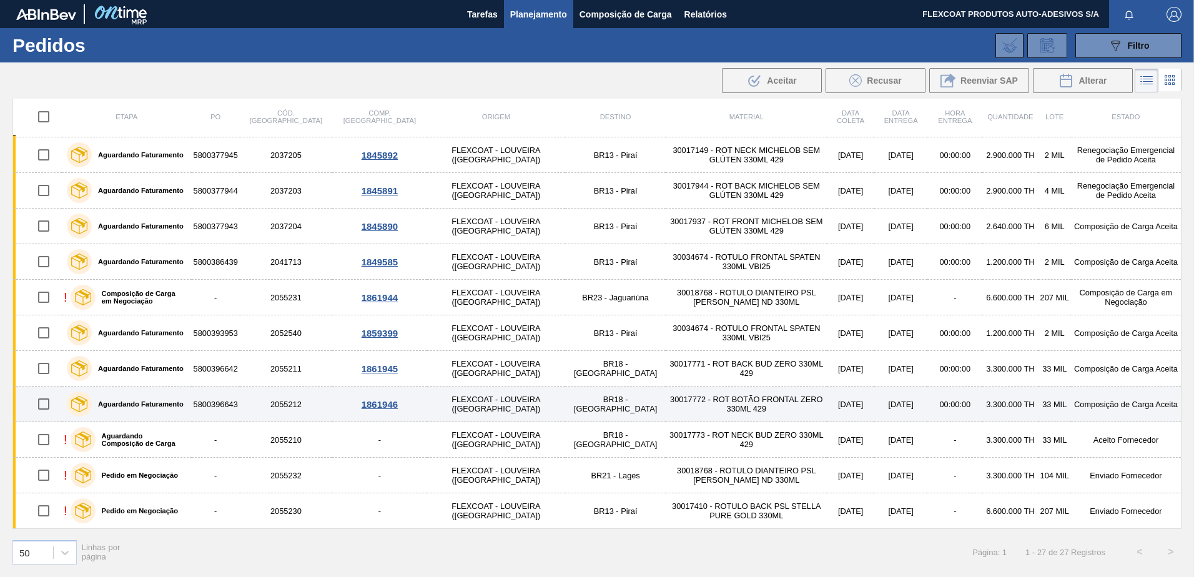
click at [145, 404] on label "Aguardando Faturamento" at bounding box center [138, 403] width 92 height 7
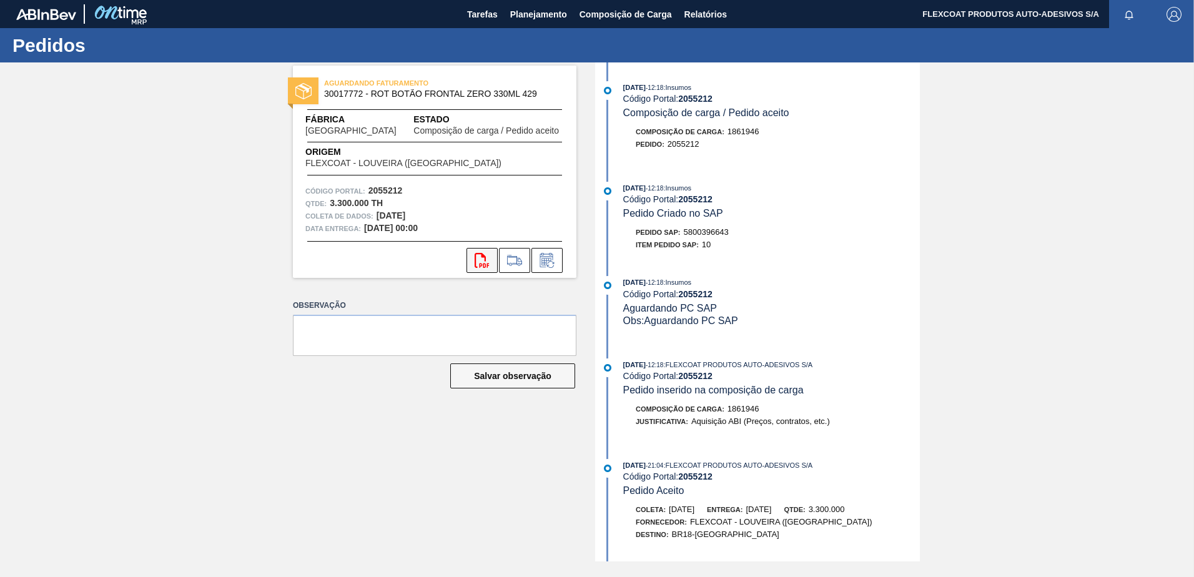
click at [481, 263] on icon "svg{fill:#ff0000}" at bounding box center [481, 260] width 15 height 15
click at [524, 16] on span "Planejamento" at bounding box center [538, 14] width 57 height 15
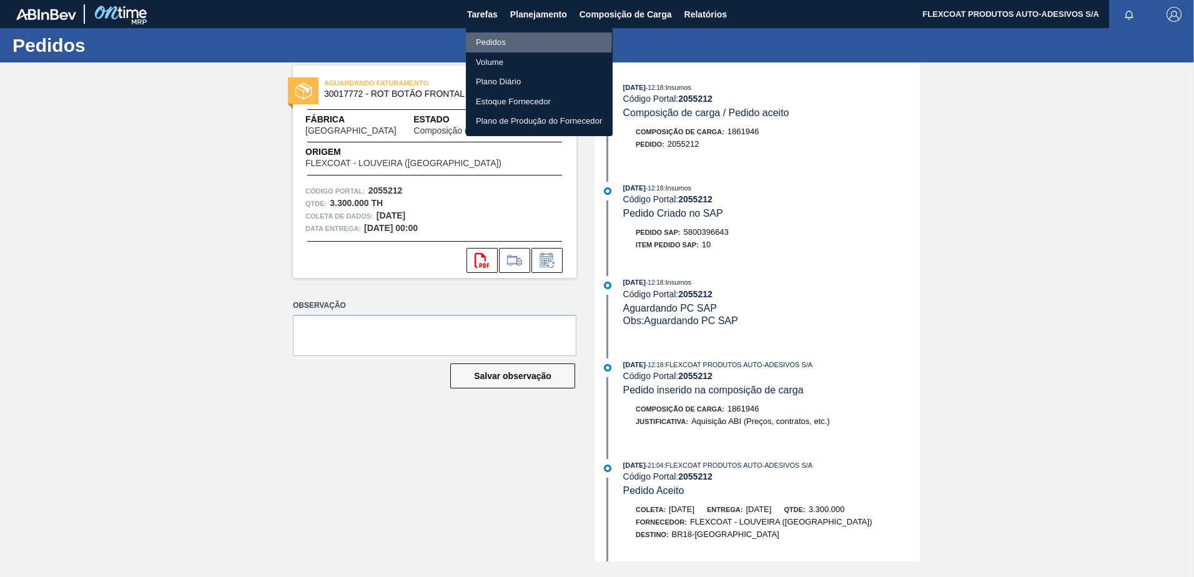
click at [498, 41] on li "Pedidos" at bounding box center [539, 42] width 147 height 20
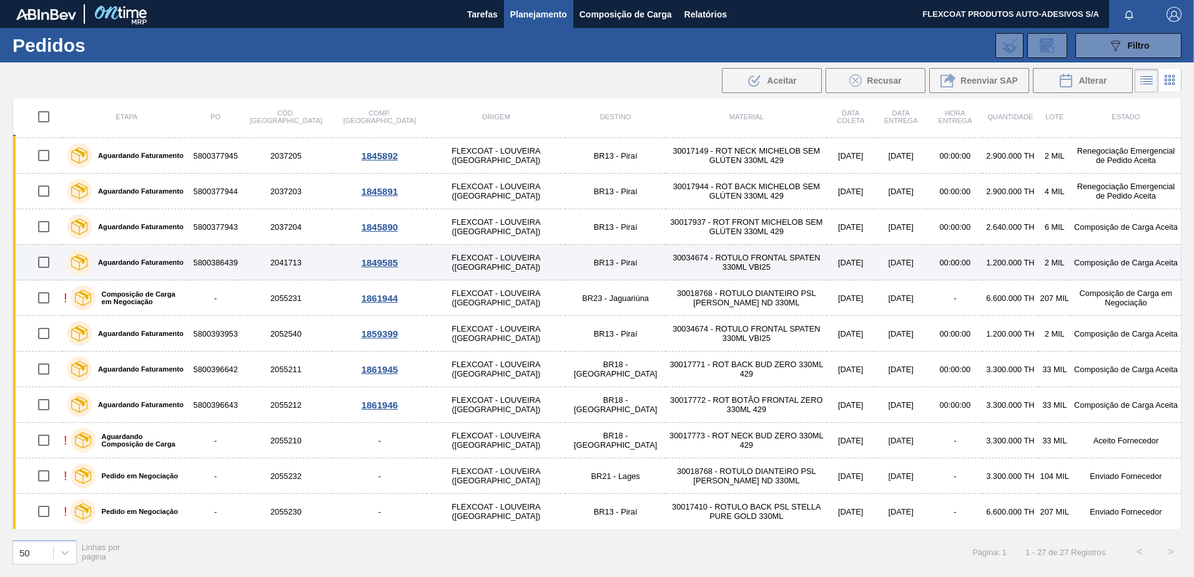
scroll to position [568, 0]
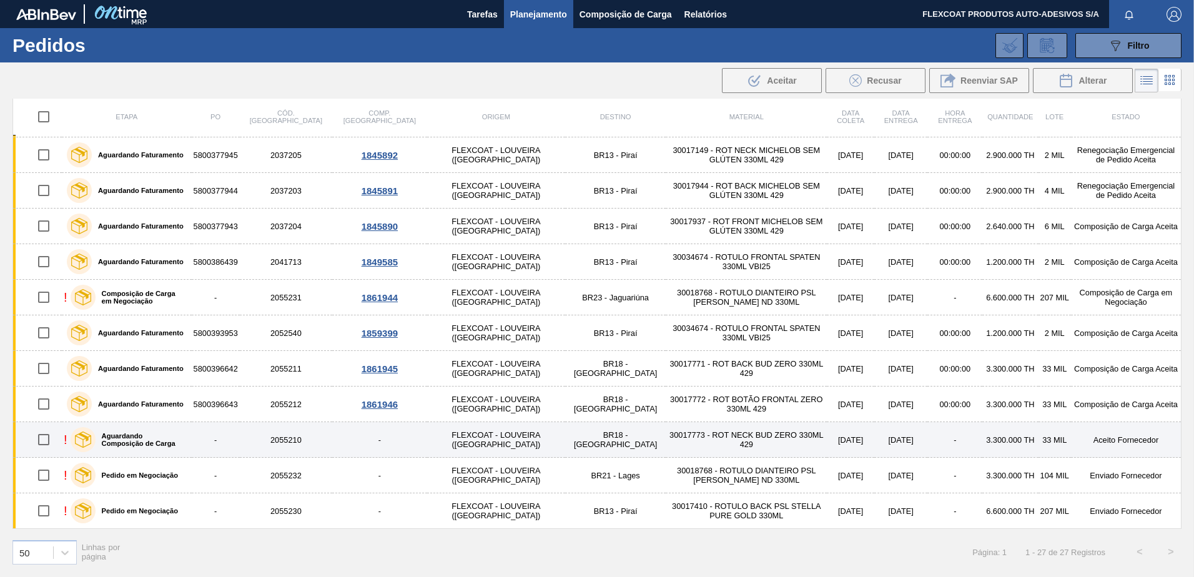
click at [149, 438] on label "Aguardando Composição de Carga" at bounding box center [141, 439] width 91 height 15
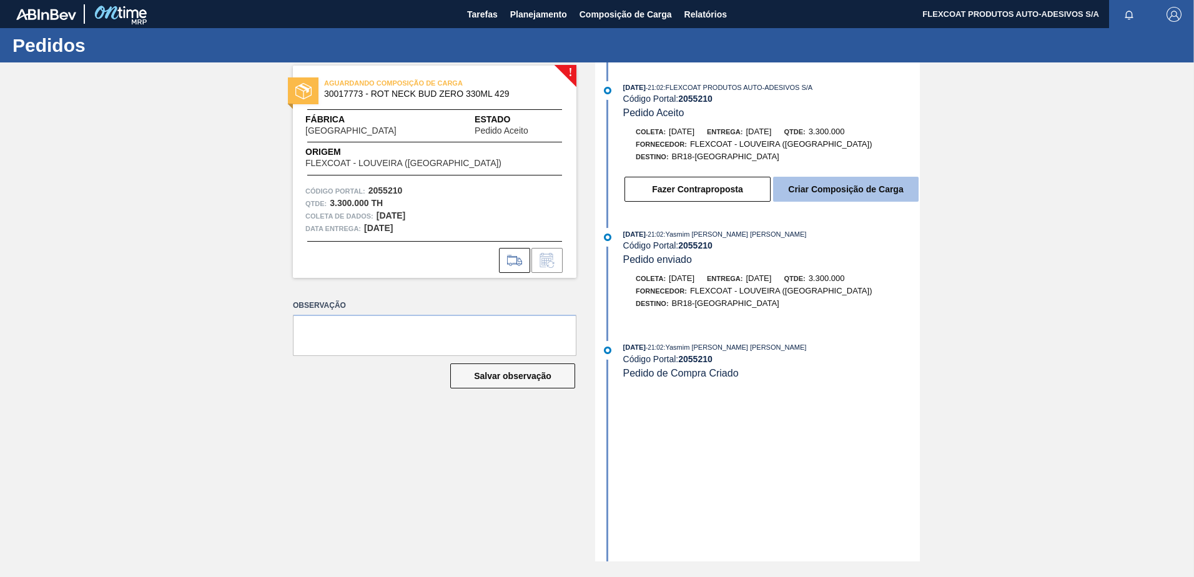
click at [839, 183] on button "Criar Composição de Carga" at bounding box center [845, 189] width 145 height 25
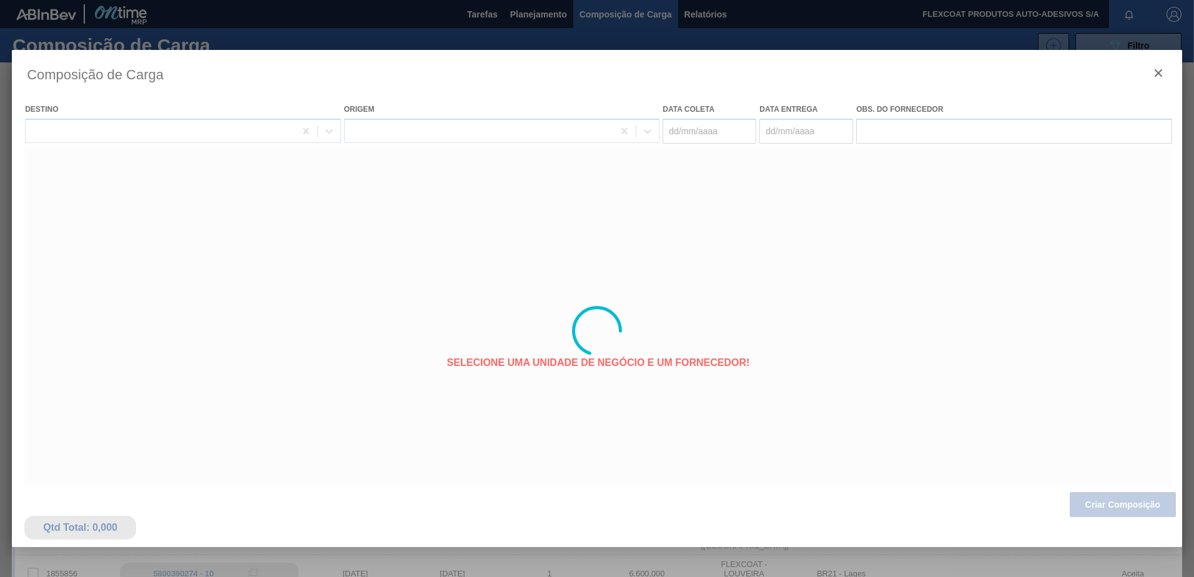
type coleta "19/11/2025"
type Entrega "[DATE]"
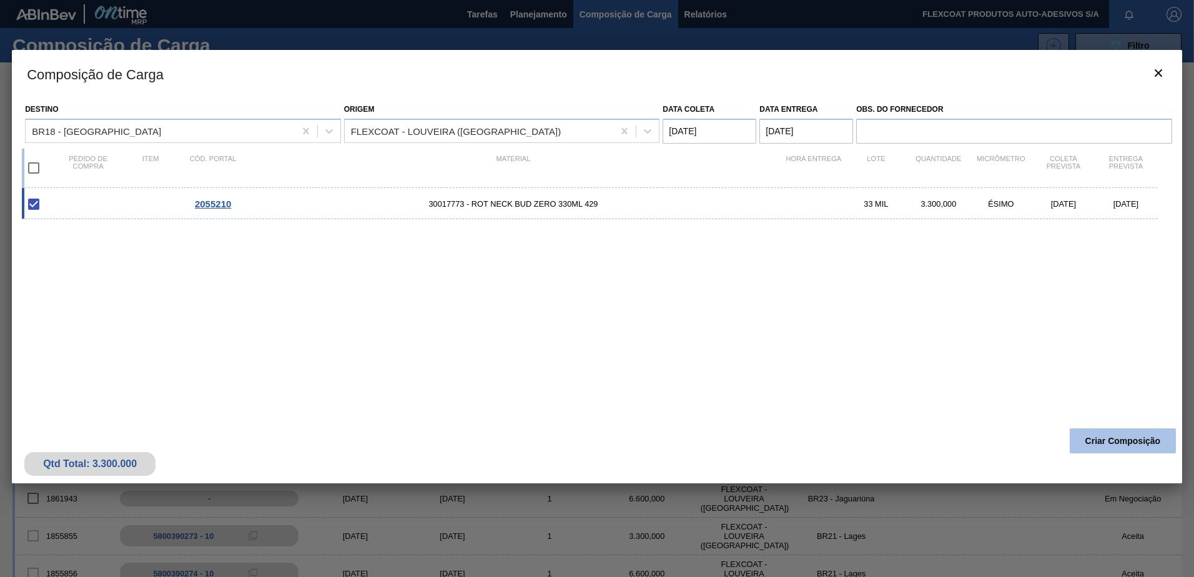
click at [1120, 446] on button "Criar Composição" at bounding box center [1122, 440] width 106 height 25
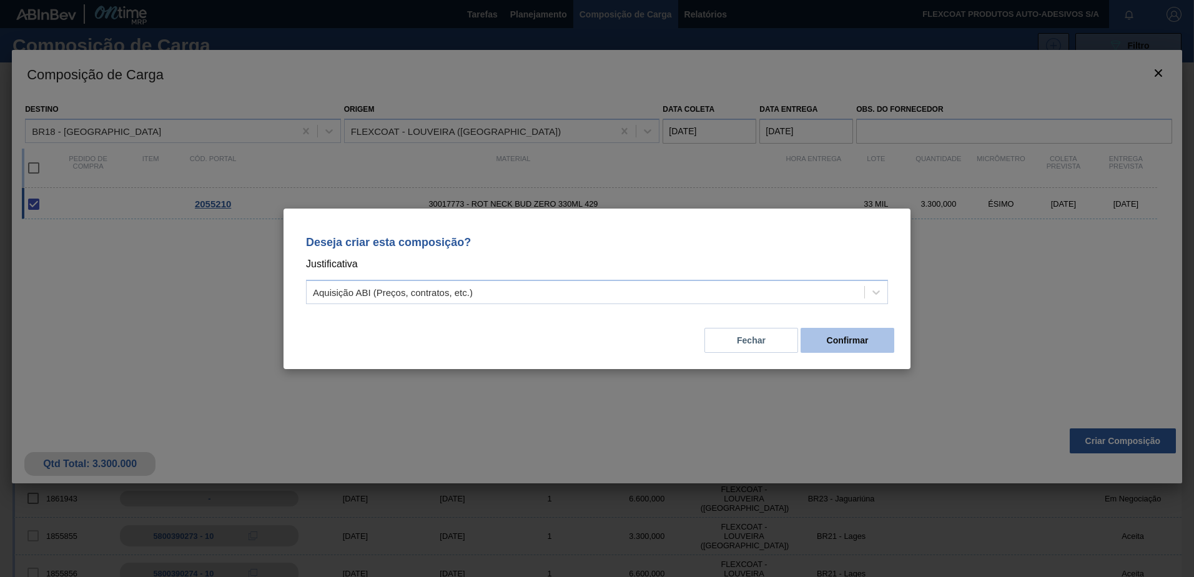
click at [831, 333] on button "Confirmar" at bounding box center [847, 340] width 94 height 25
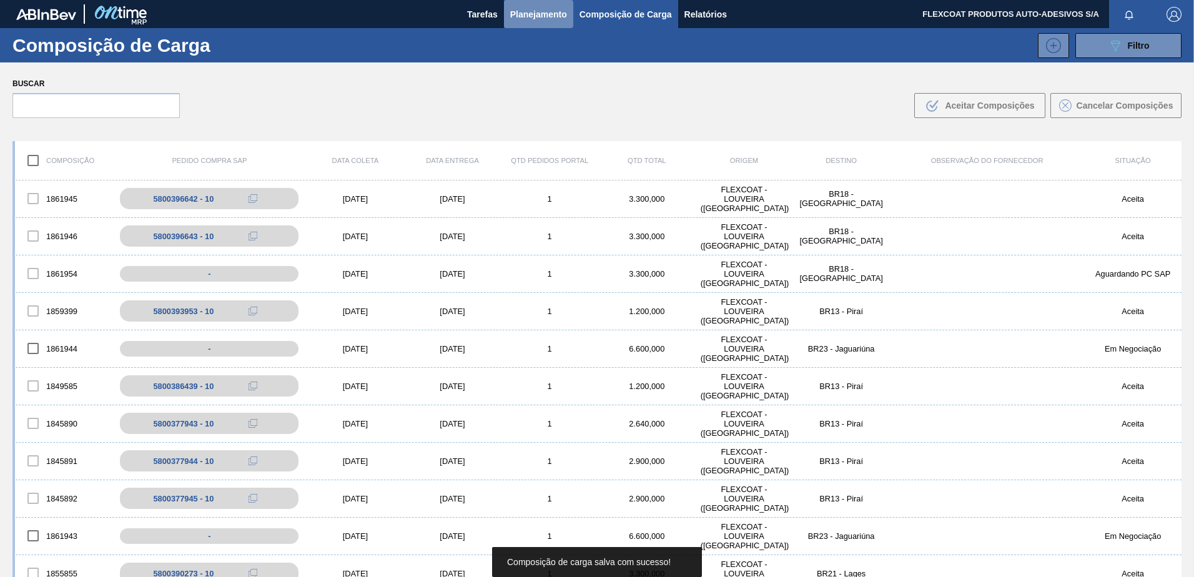
click at [519, 14] on span "Planejamento" at bounding box center [538, 14] width 57 height 15
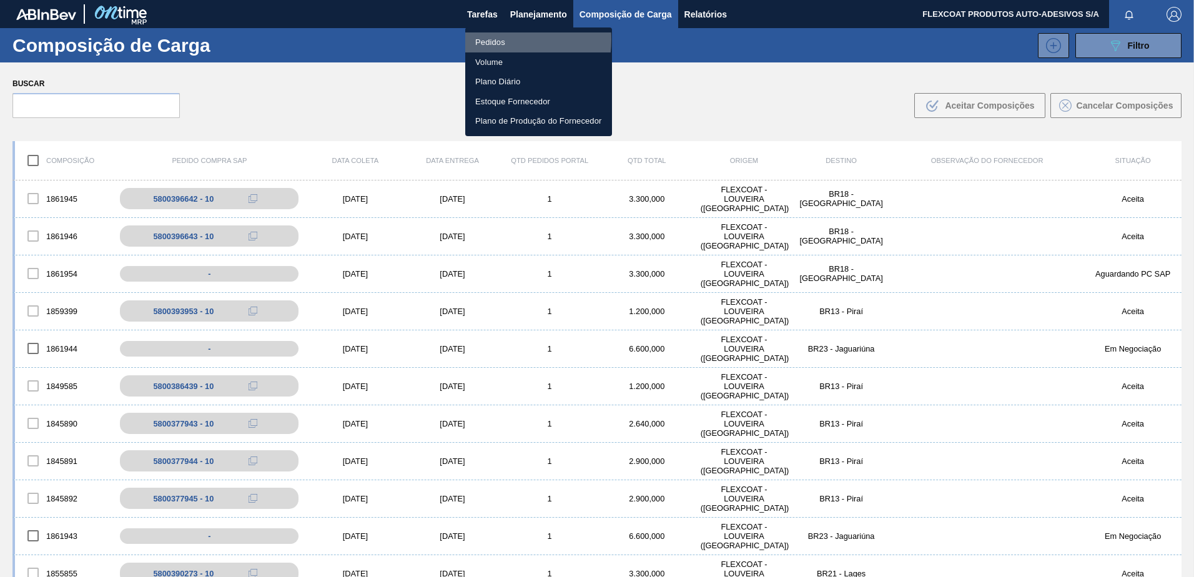
click at [491, 39] on li "Pedidos" at bounding box center [538, 42] width 147 height 20
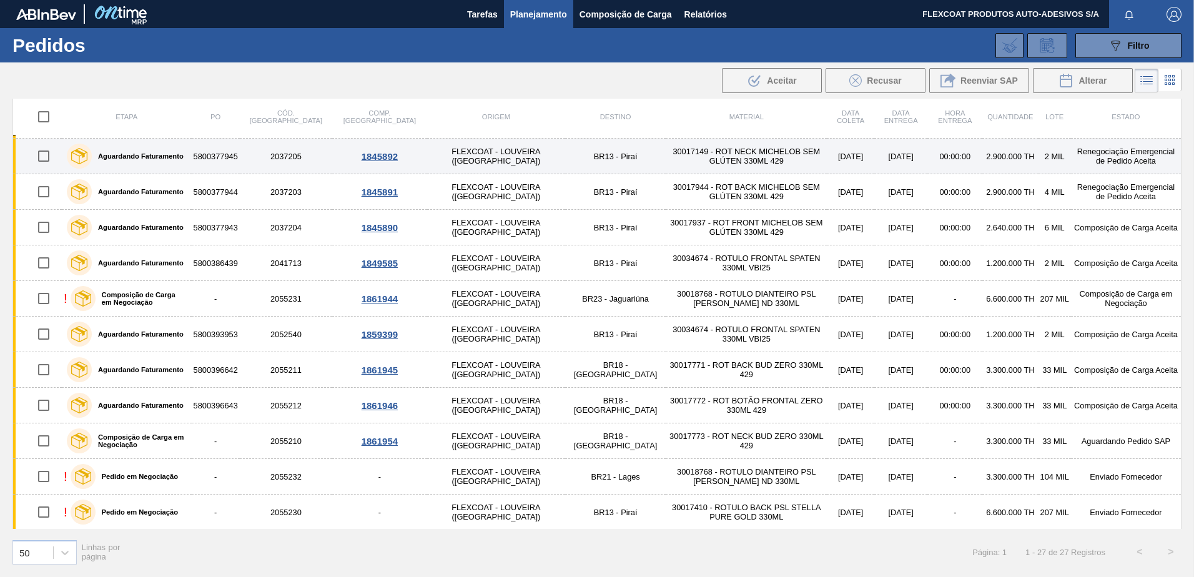
scroll to position [568, 0]
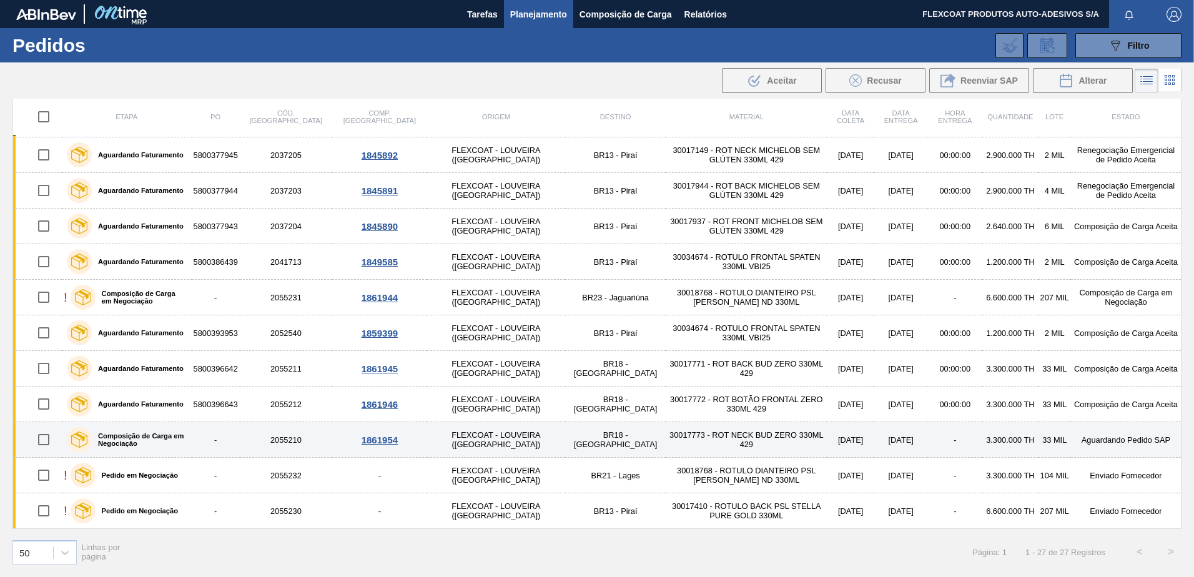
click at [117, 438] on label "Composição de Carga em Negociação" at bounding box center [139, 439] width 95 height 15
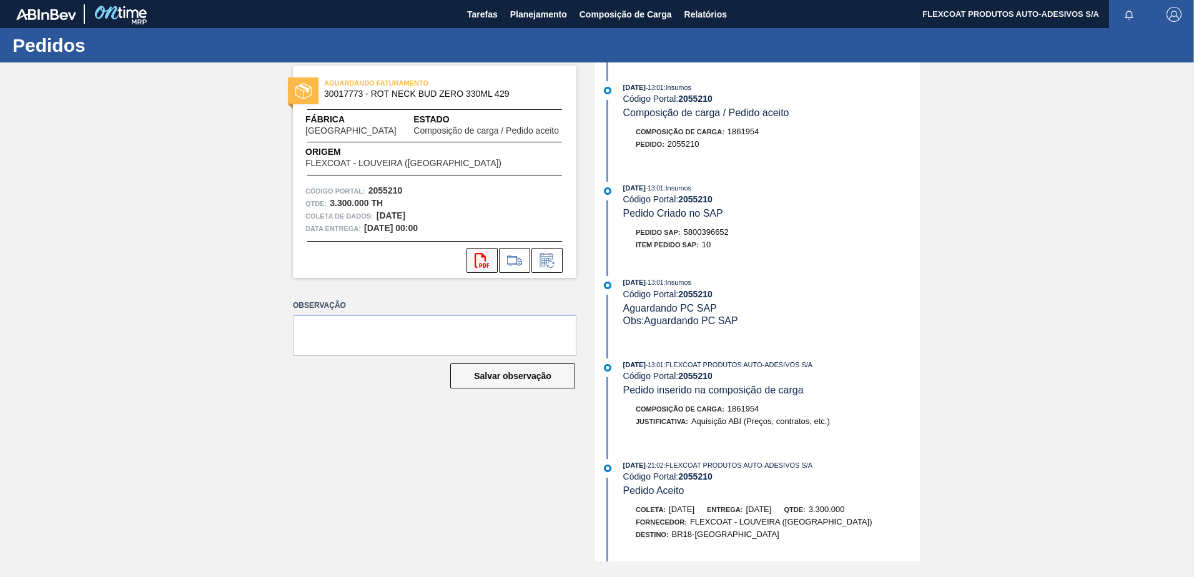
click at [483, 260] on icon "svg{fill:#ff0000}" at bounding box center [481, 260] width 15 height 15
click at [509, 13] on button "Planejamento" at bounding box center [538, 14] width 69 height 28
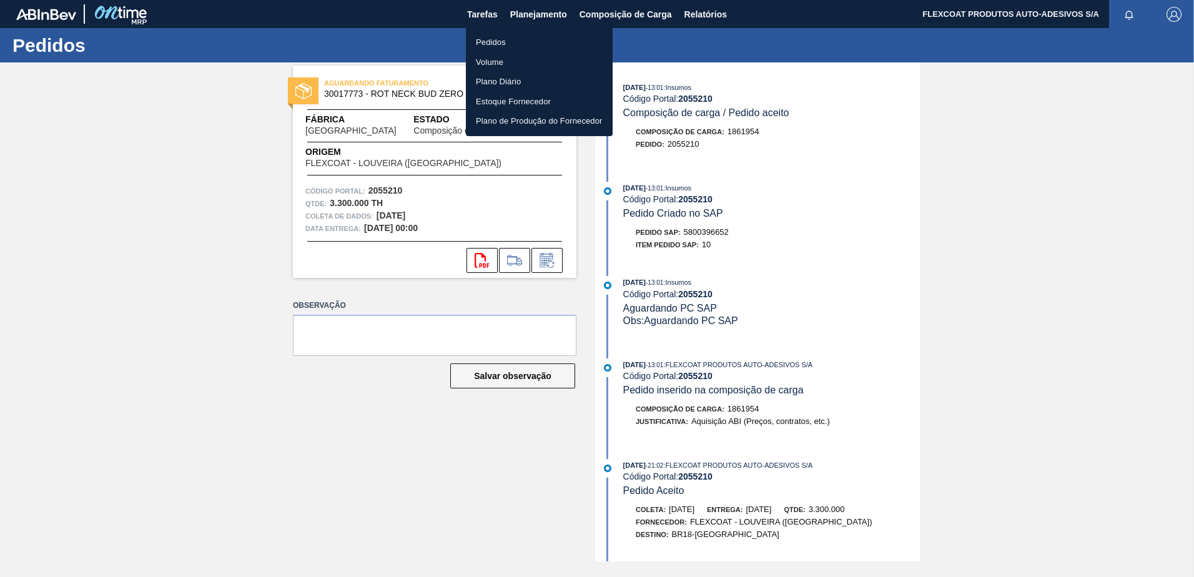
click at [494, 46] on li "Pedidos" at bounding box center [539, 42] width 147 height 20
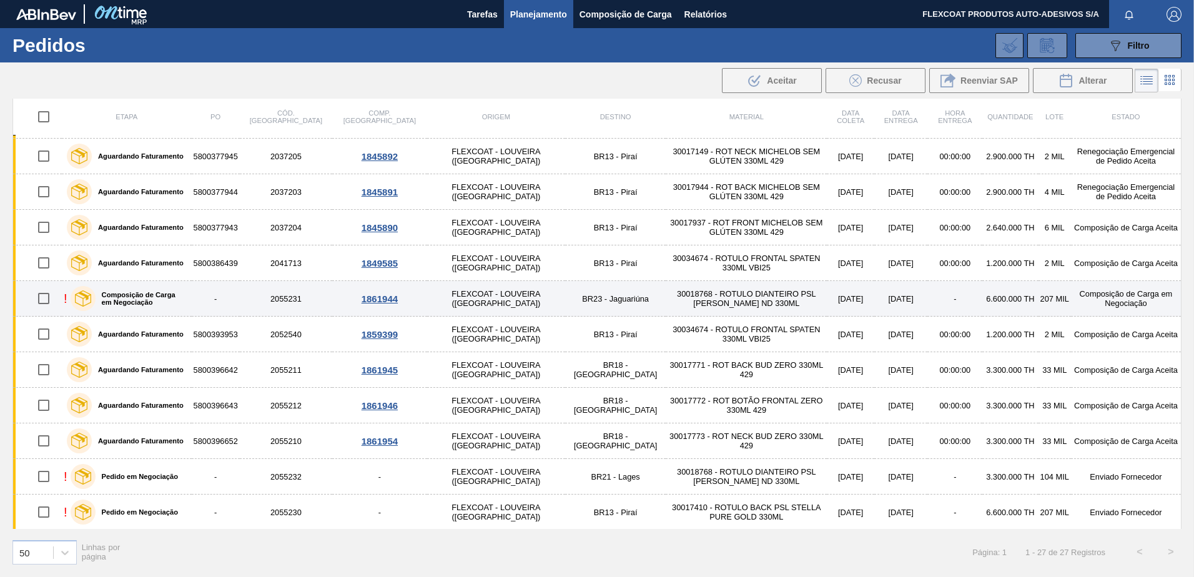
scroll to position [568, 0]
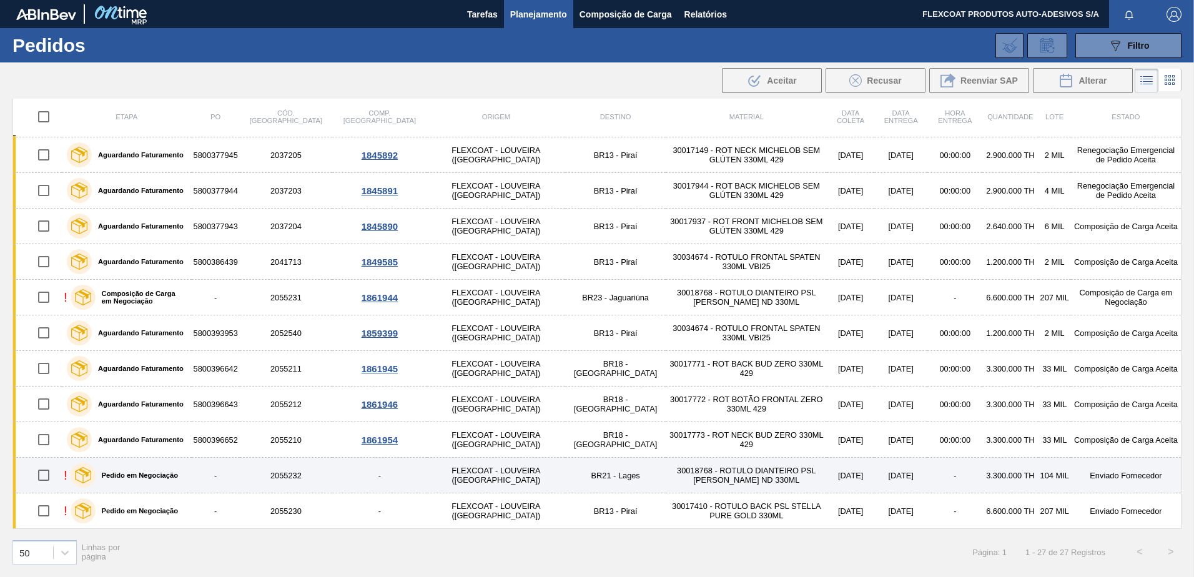
click at [149, 476] on label "Pedido em Negociação" at bounding box center [137, 474] width 82 height 7
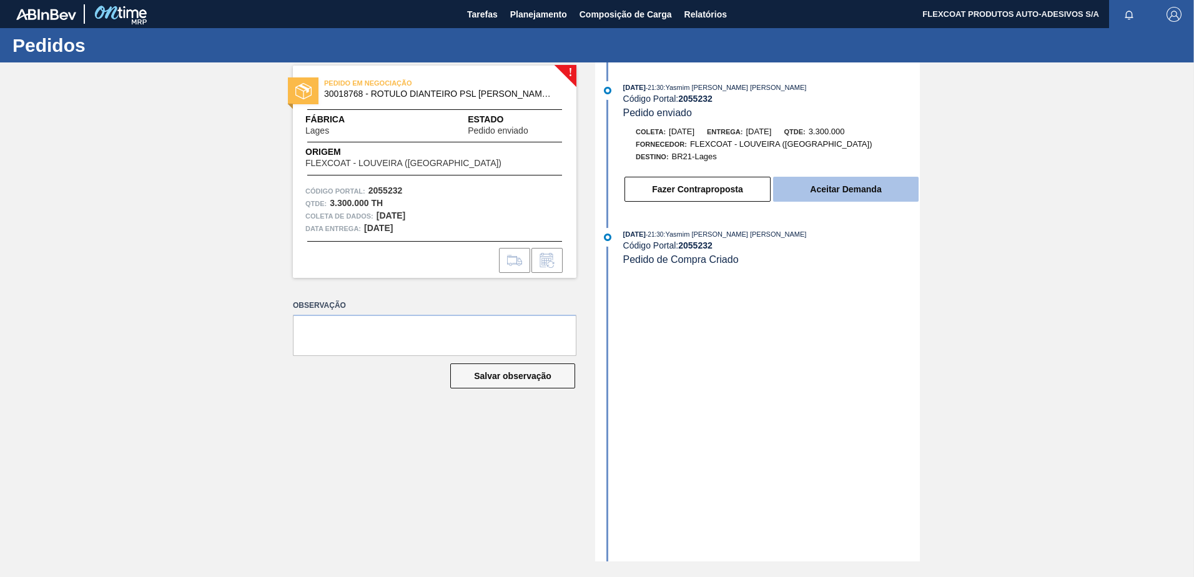
click at [823, 189] on button "Aceitar Demanda" at bounding box center [845, 189] width 145 height 25
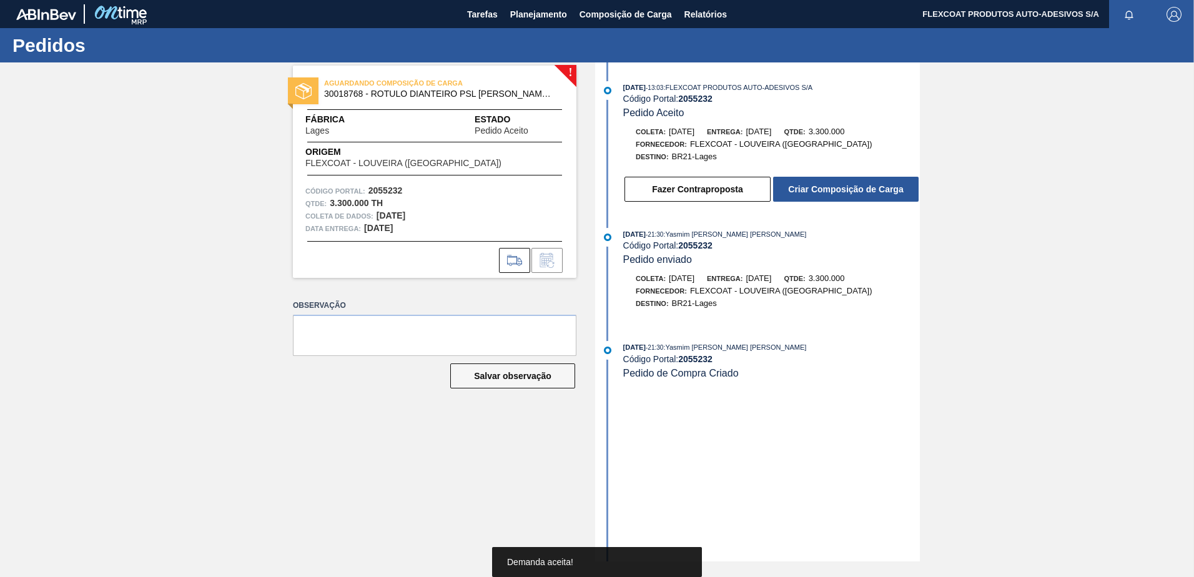
click at [823, 189] on button "Criar Composição de Carga" at bounding box center [845, 189] width 145 height 25
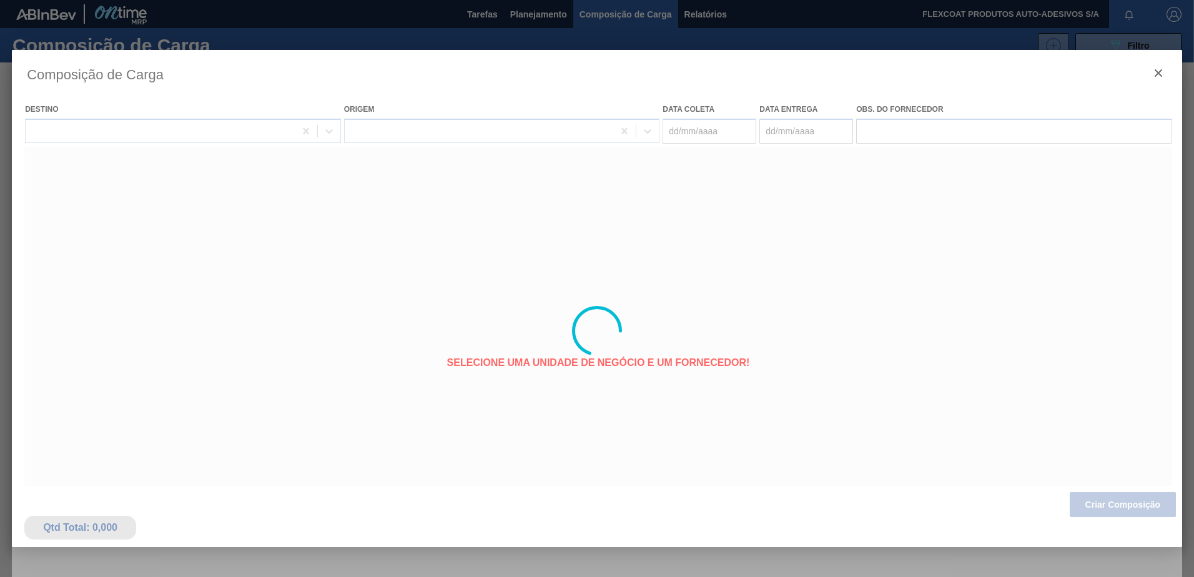
type coleta "26/11/2025"
type Entrega "28/11/2025"
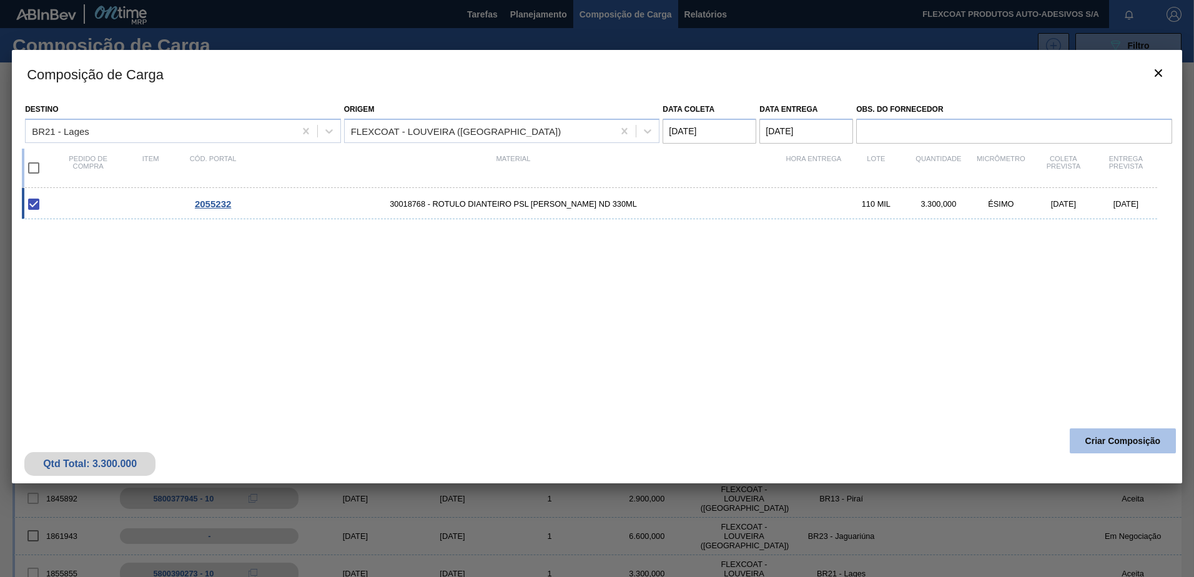
click at [1094, 442] on button "Criar Composição" at bounding box center [1122, 440] width 106 height 25
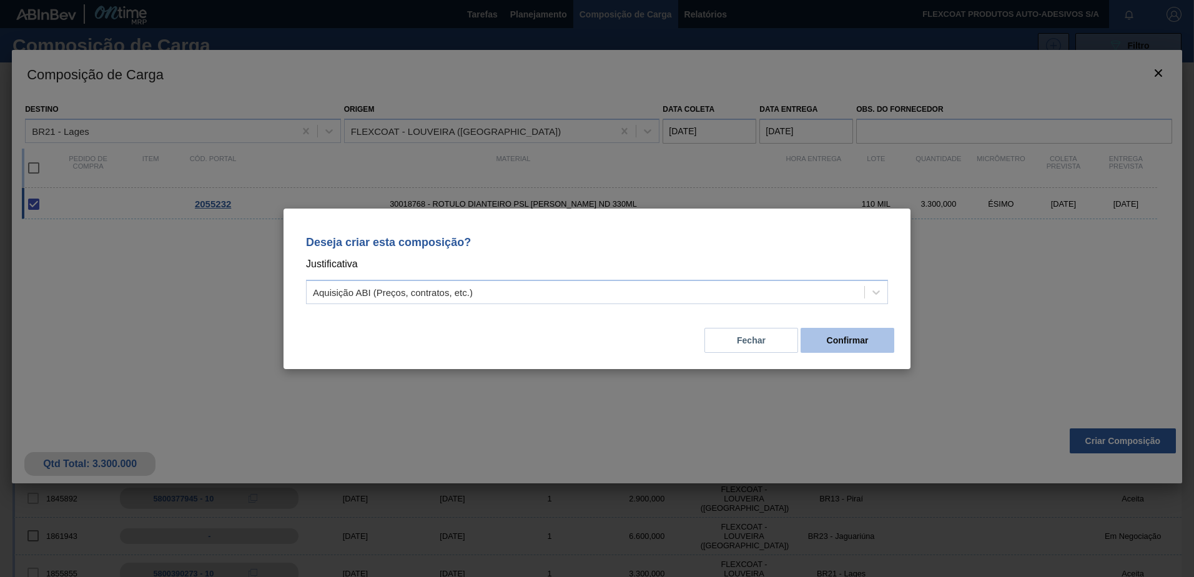
click at [846, 343] on button "Confirmar" at bounding box center [847, 340] width 94 height 25
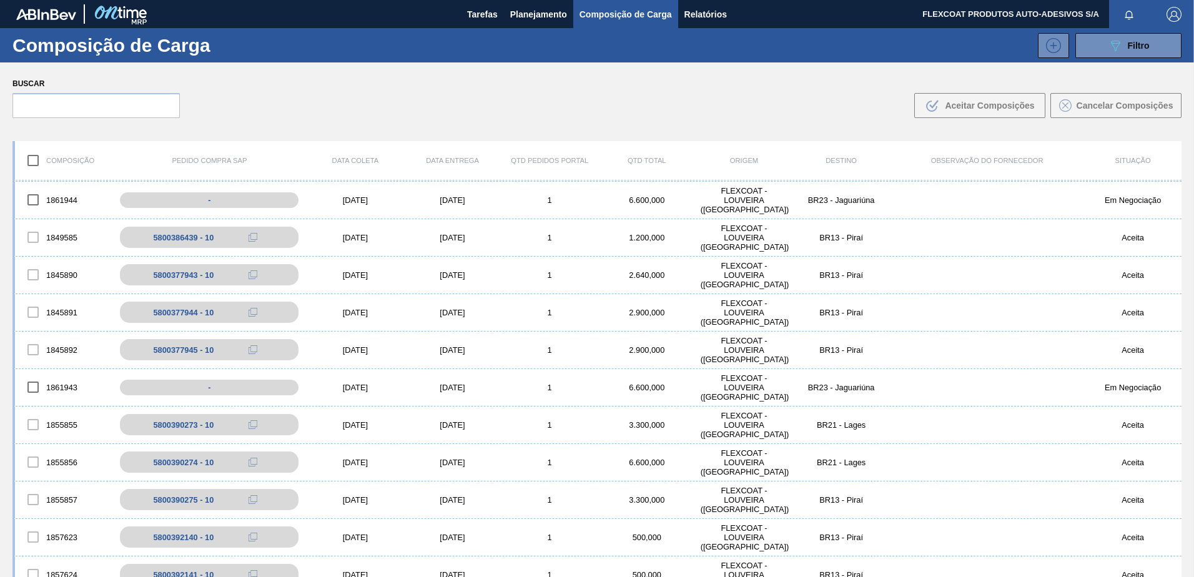
scroll to position [187, 0]
click at [516, 7] on span "Planejamento" at bounding box center [538, 14] width 57 height 15
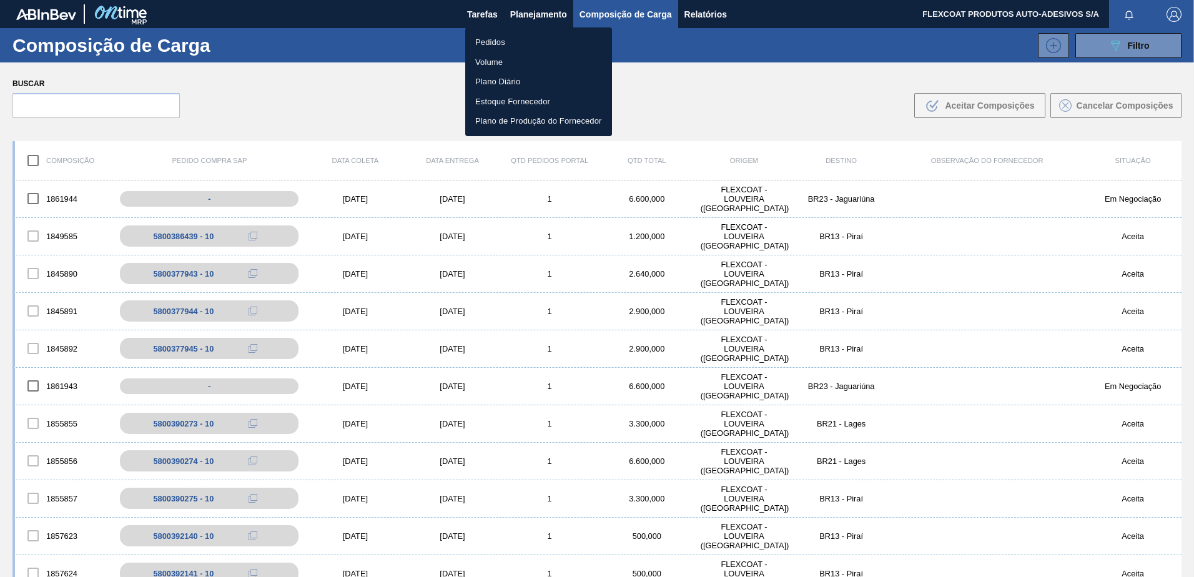
click at [489, 42] on li "Pedidos" at bounding box center [538, 42] width 147 height 20
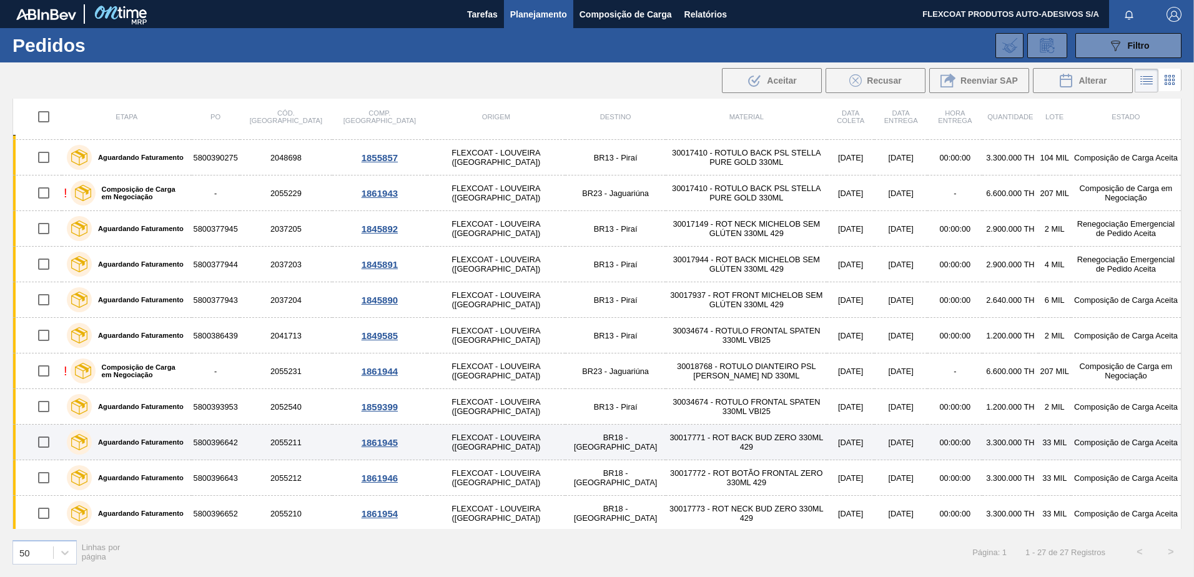
scroll to position [568, 0]
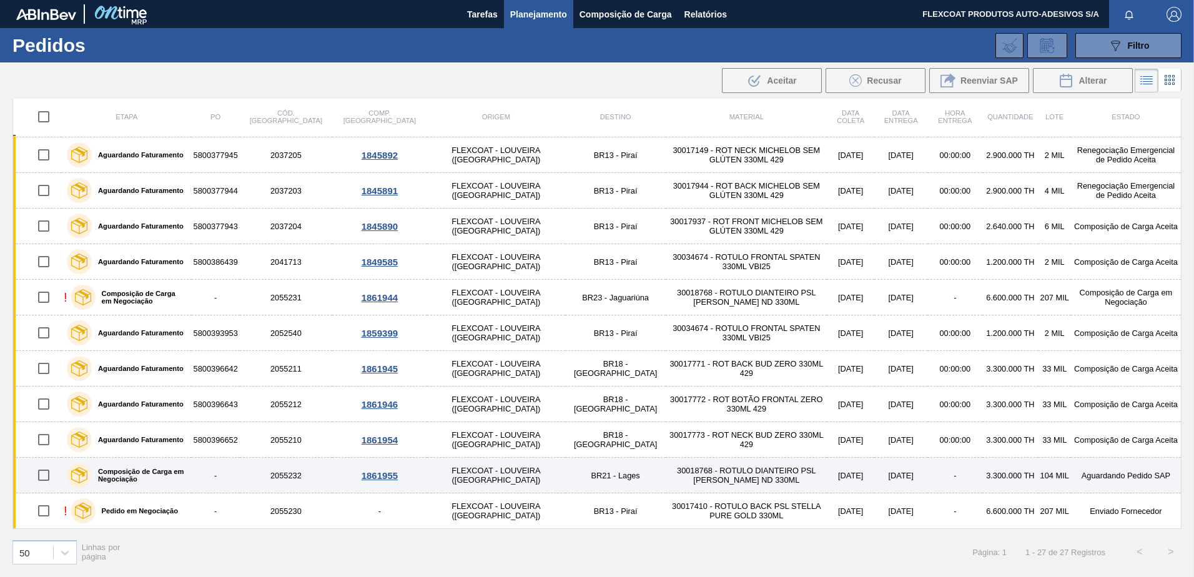
click at [135, 470] on label "Composição de Carga em Negociação" at bounding box center [139, 475] width 95 height 15
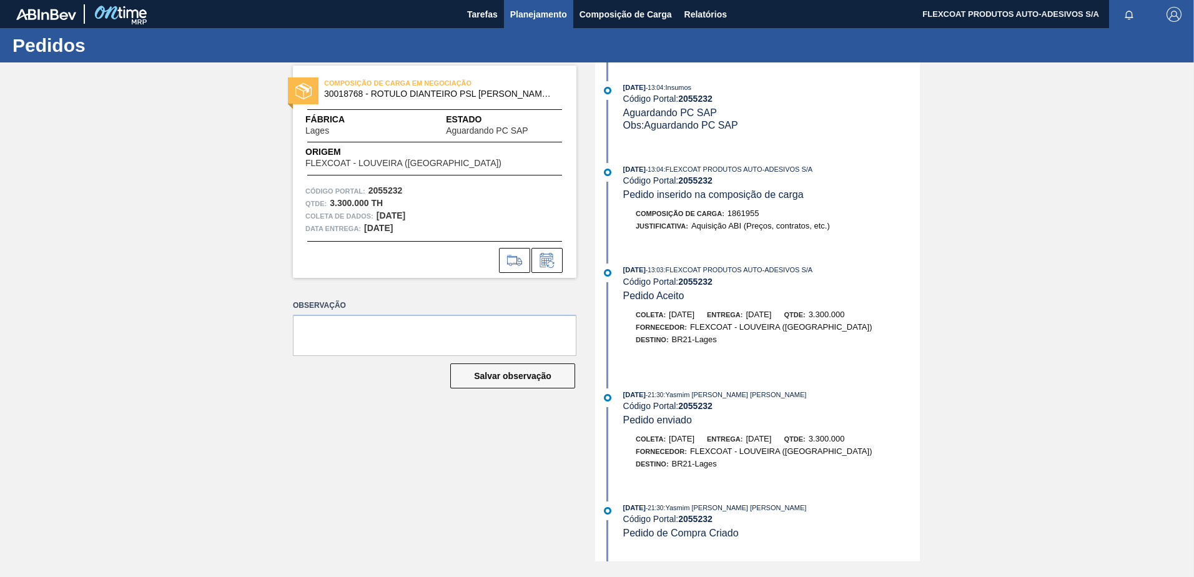
click at [522, 12] on span "Planejamento" at bounding box center [538, 14] width 57 height 15
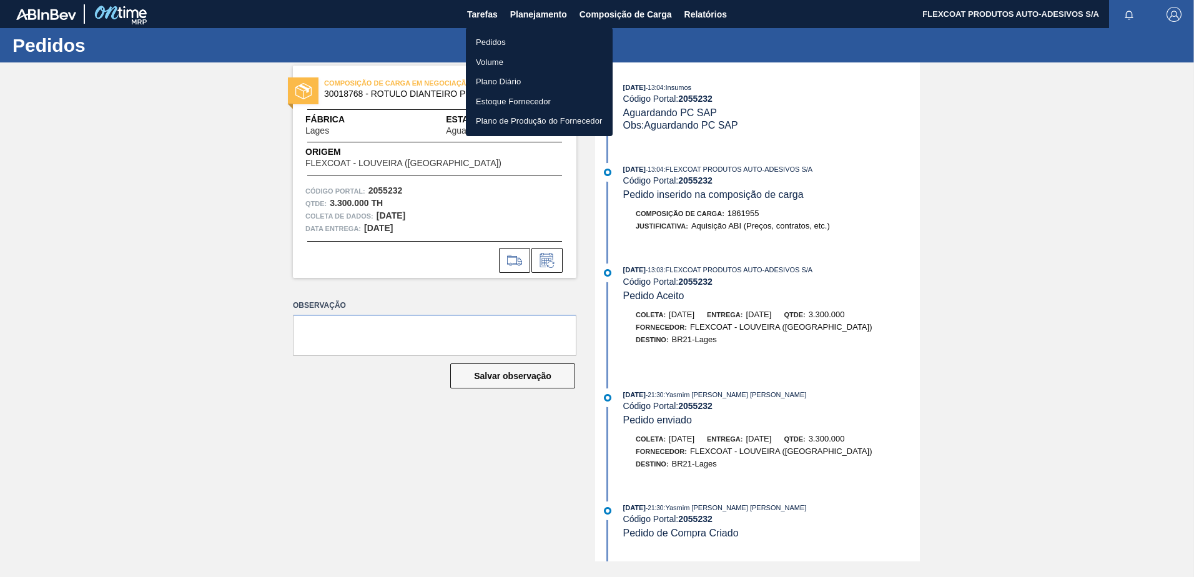
click at [485, 39] on li "Pedidos" at bounding box center [539, 42] width 147 height 20
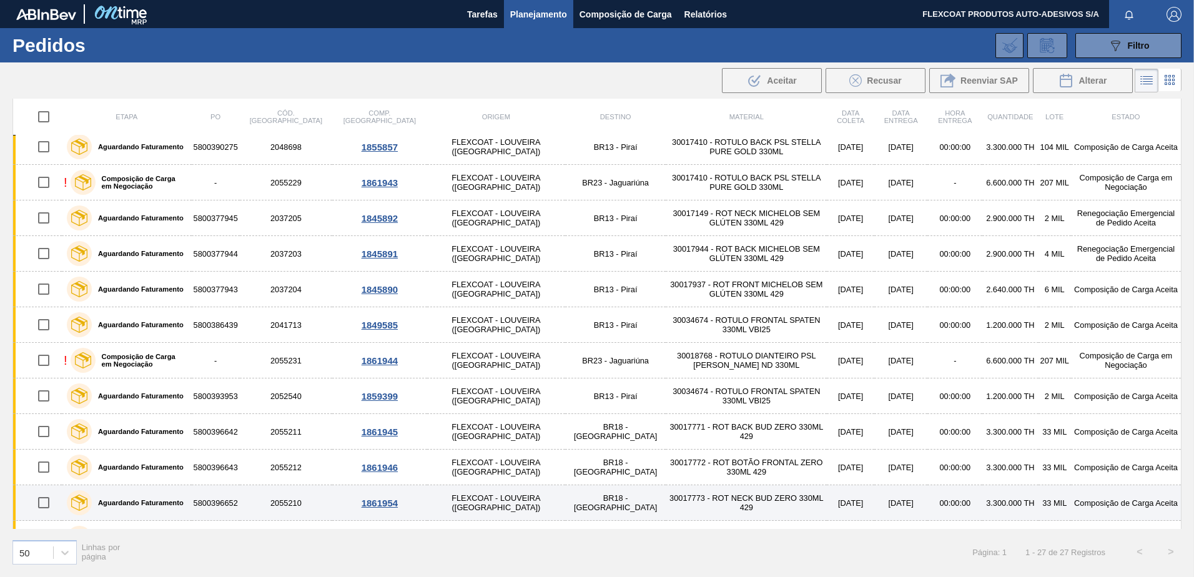
scroll to position [568, 0]
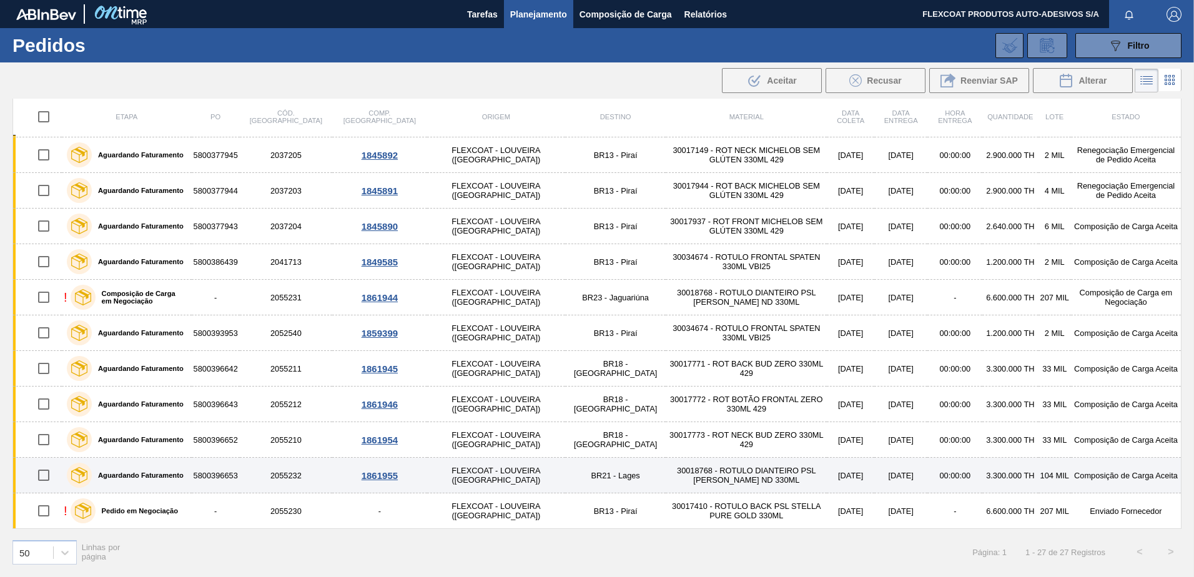
click at [133, 474] on label "Aguardando Faturamento" at bounding box center [138, 474] width 92 height 7
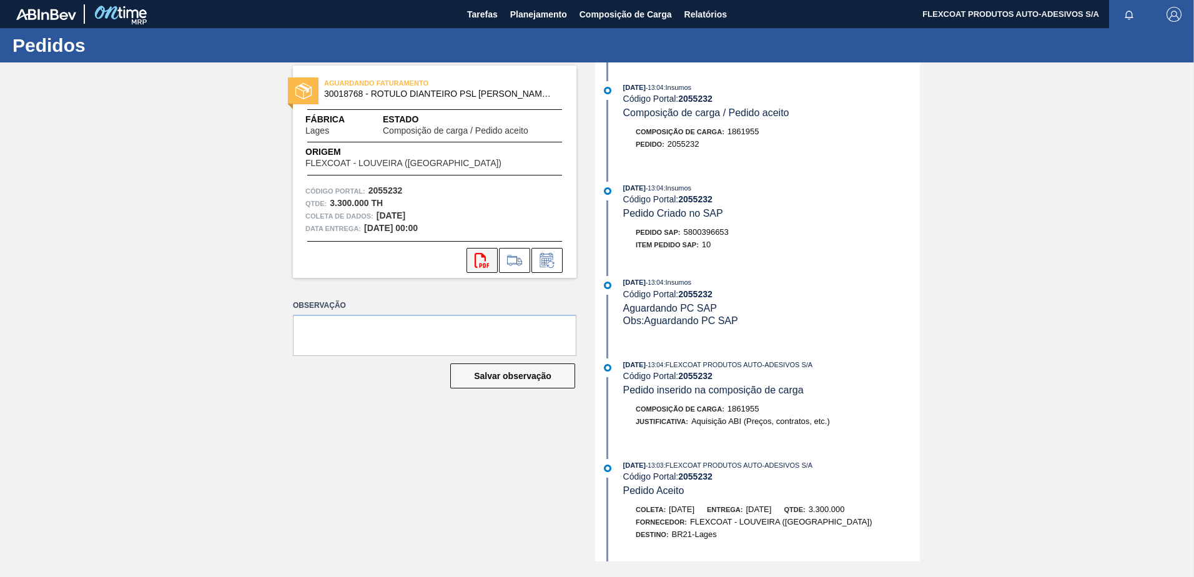
click at [478, 263] on icon "svg{fill:#ff0000}" at bounding box center [481, 260] width 15 height 15
click at [517, 10] on span "Planejamento" at bounding box center [538, 14] width 57 height 15
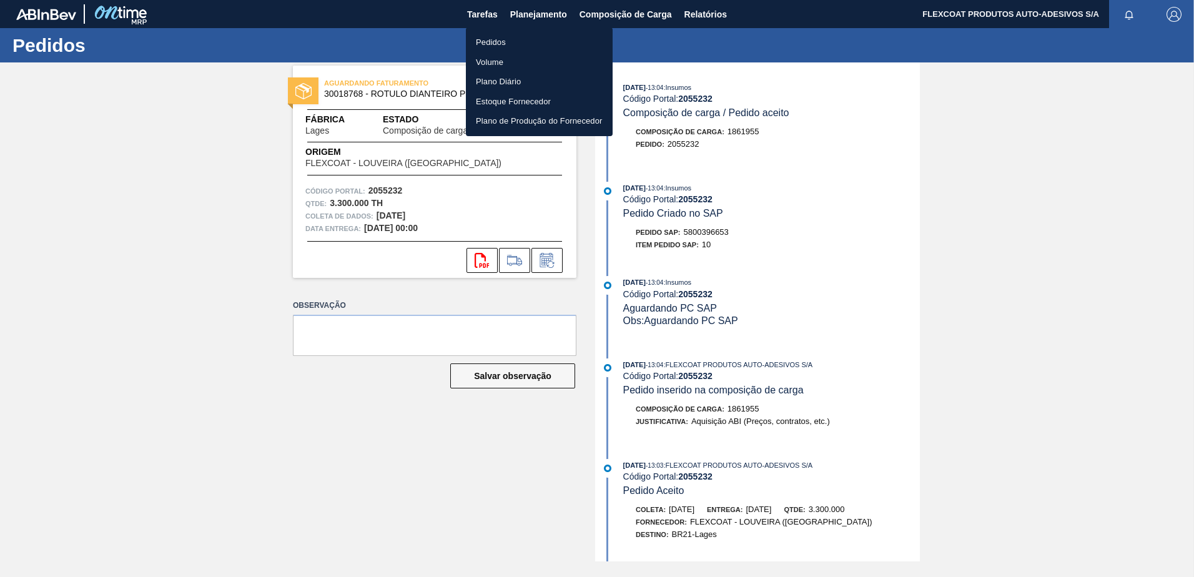
click at [484, 39] on li "Pedidos" at bounding box center [539, 42] width 147 height 20
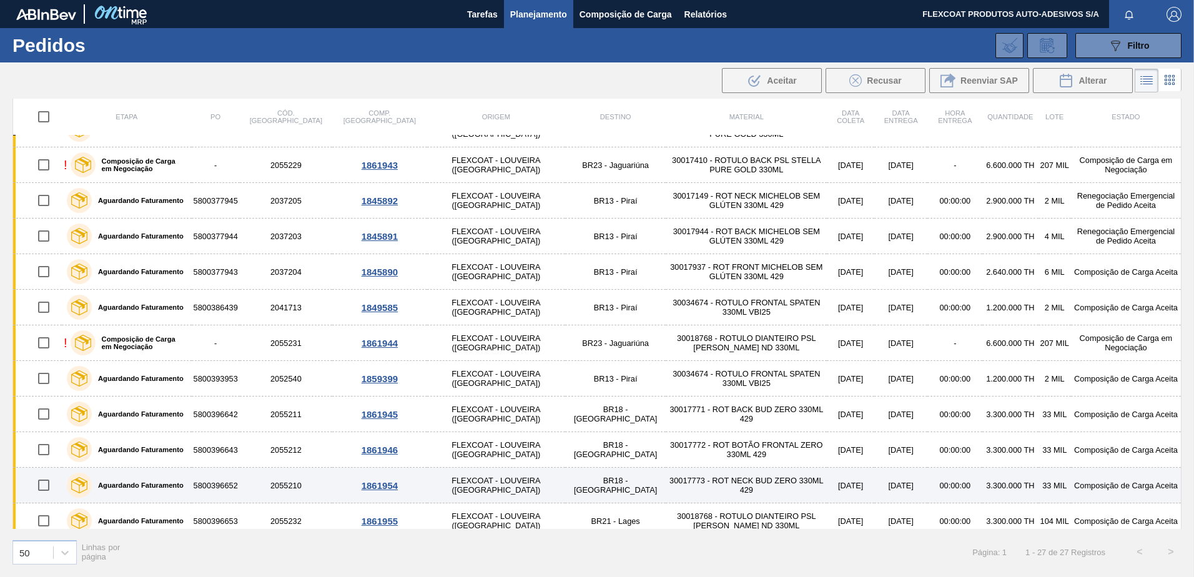
scroll to position [568, 0]
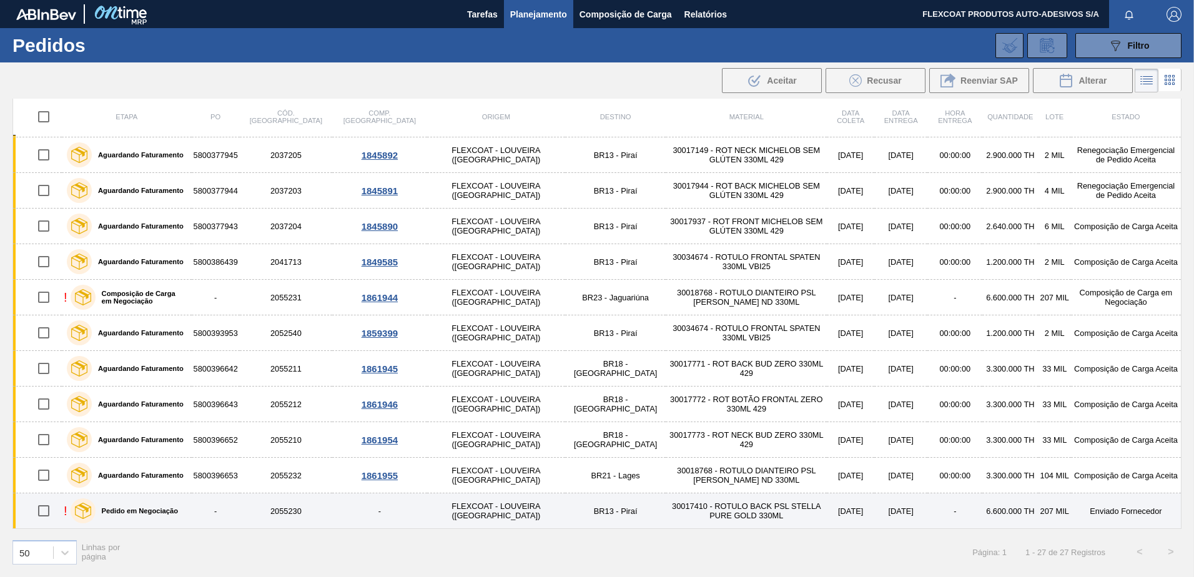
click at [140, 508] on label "Pedido em Negociação" at bounding box center [137, 510] width 82 height 7
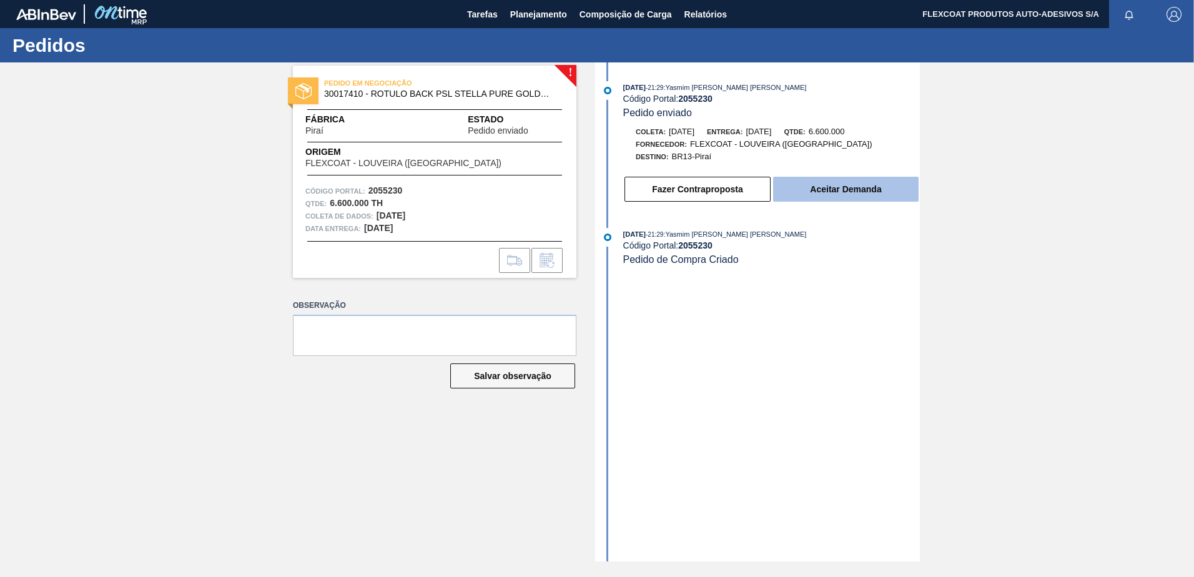
click at [811, 190] on button "Aceitar Demanda" at bounding box center [845, 189] width 145 height 25
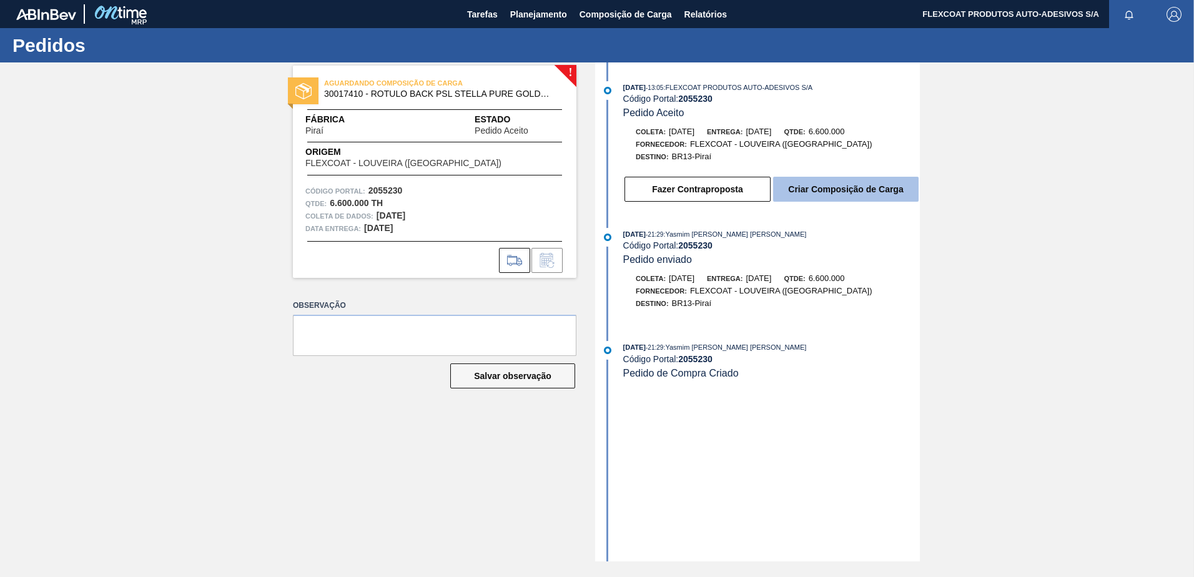
click at [823, 188] on button "Criar Composição de Carga" at bounding box center [845, 189] width 145 height 25
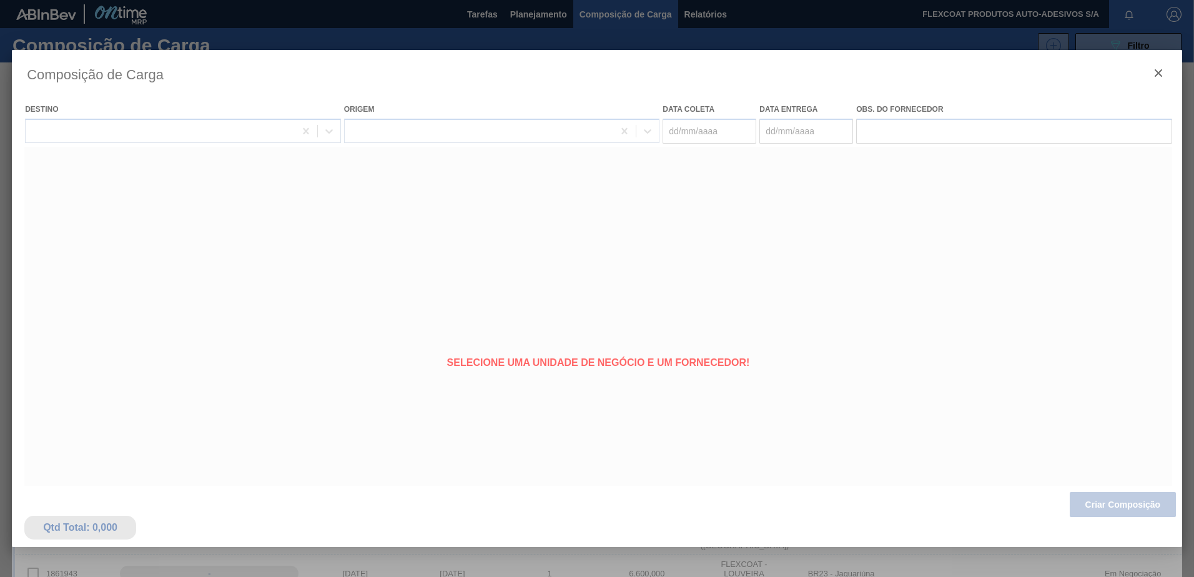
type coleta "27/11/2025"
type Entrega "28/11/2025"
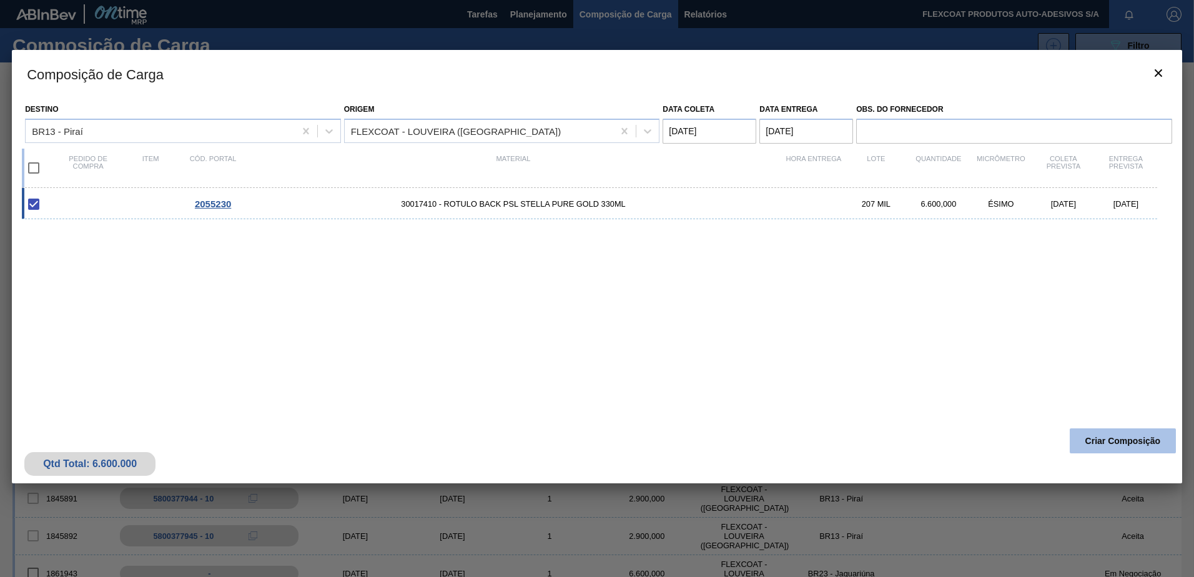
click at [1125, 441] on button "Criar Composição" at bounding box center [1122, 440] width 106 height 25
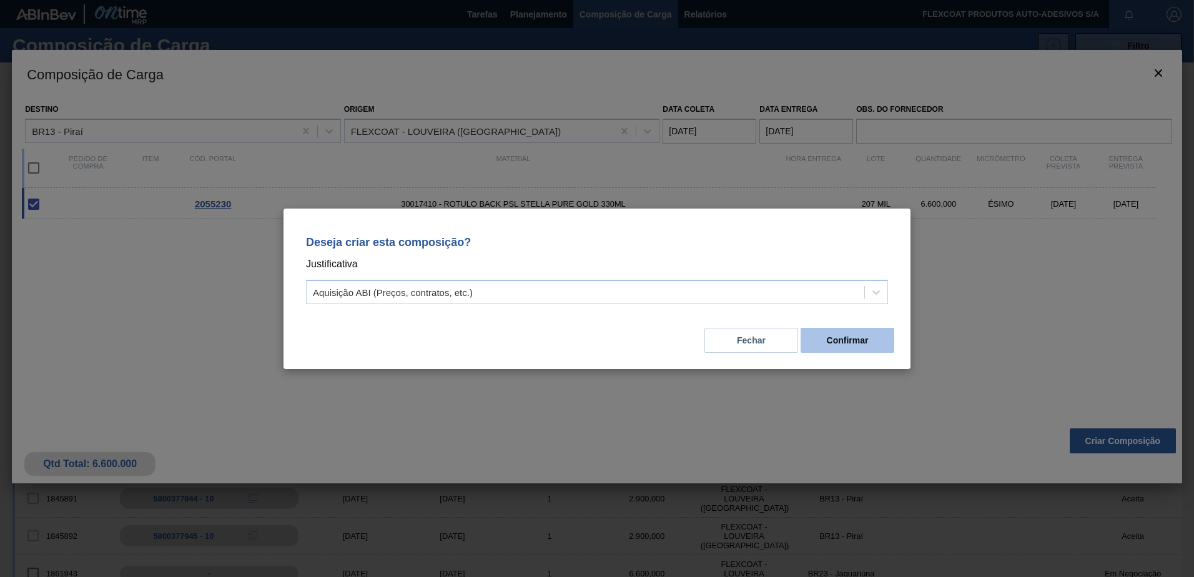
click at [865, 345] on button "Confirmar" at bounding box center [847, 340] width 94 height 25
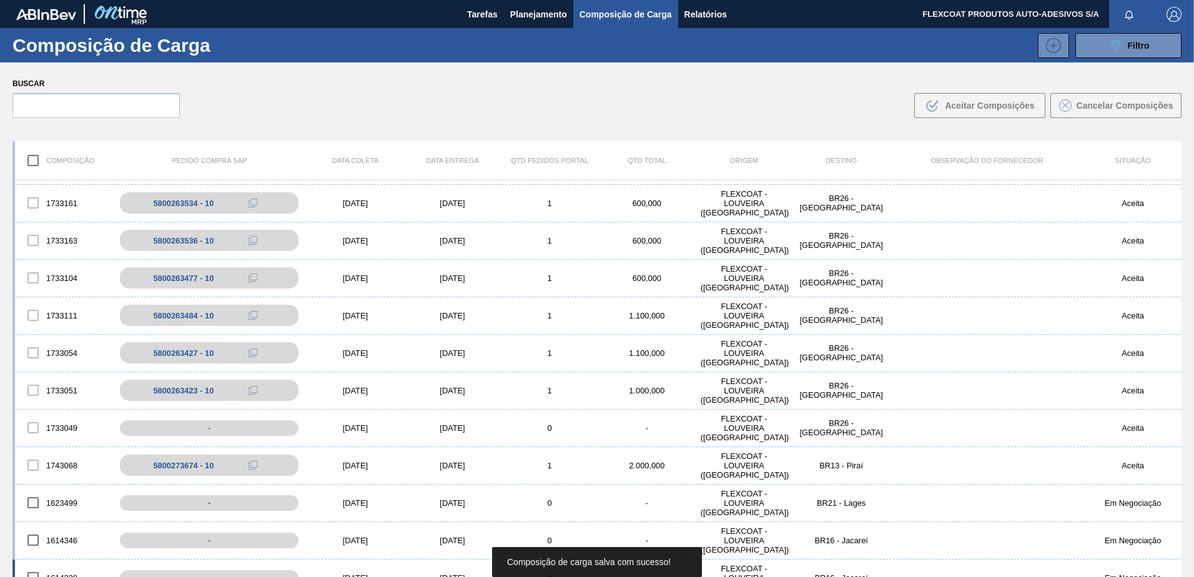
scroll to position [1418, 0]
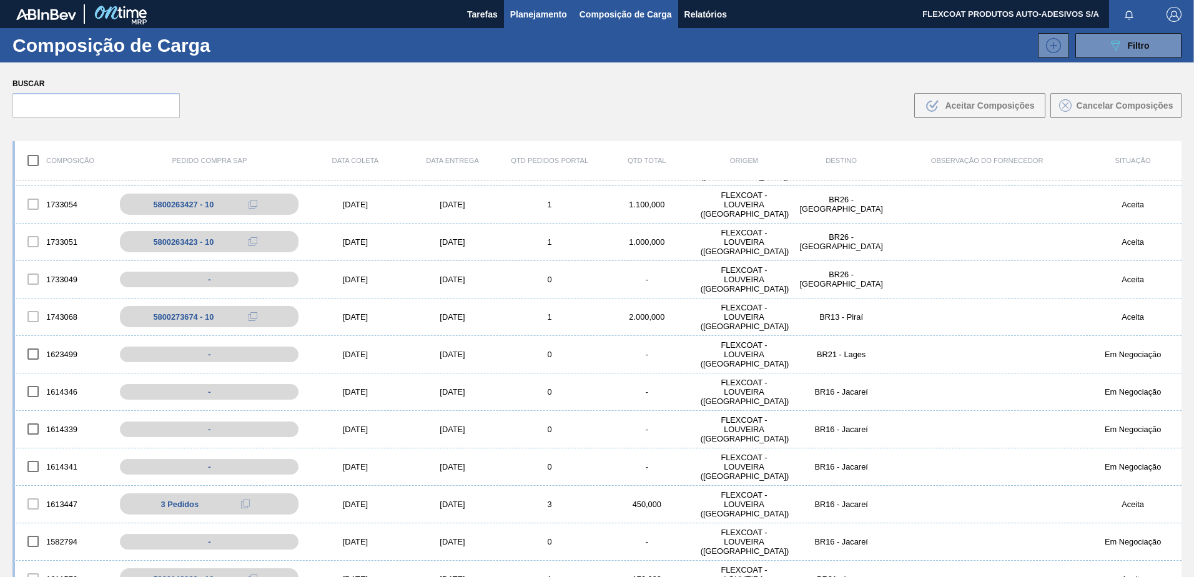
click at [525, 9] on span "Planejamento" at bounding box center [538, 14] width 57 height 15
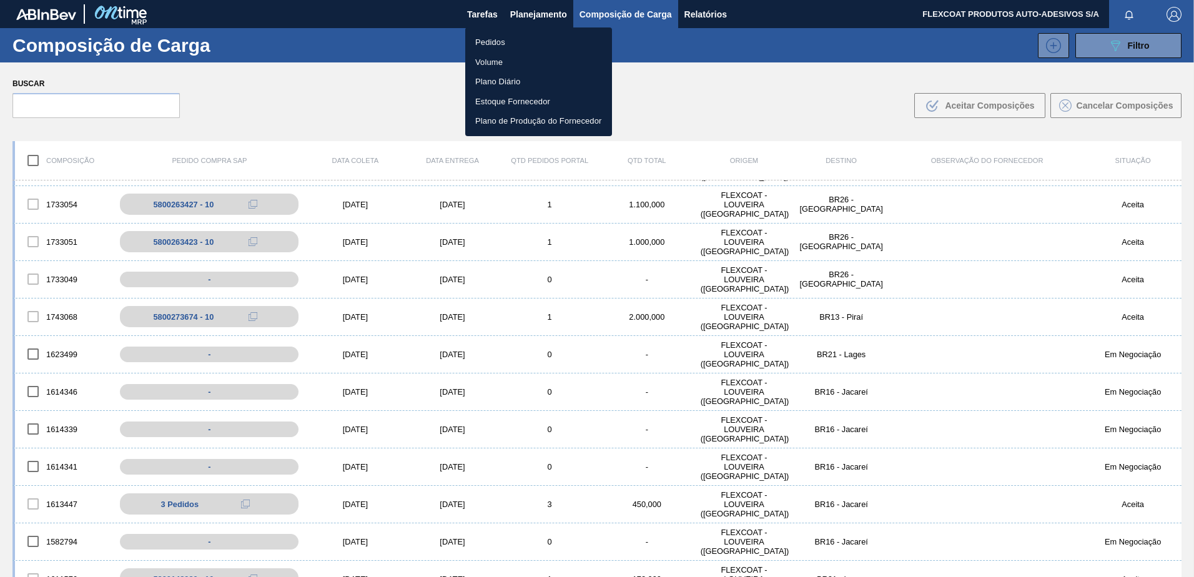
click at [488, 41] on li "Pedidos" at bounding box center [538, 42] width 147 height 20
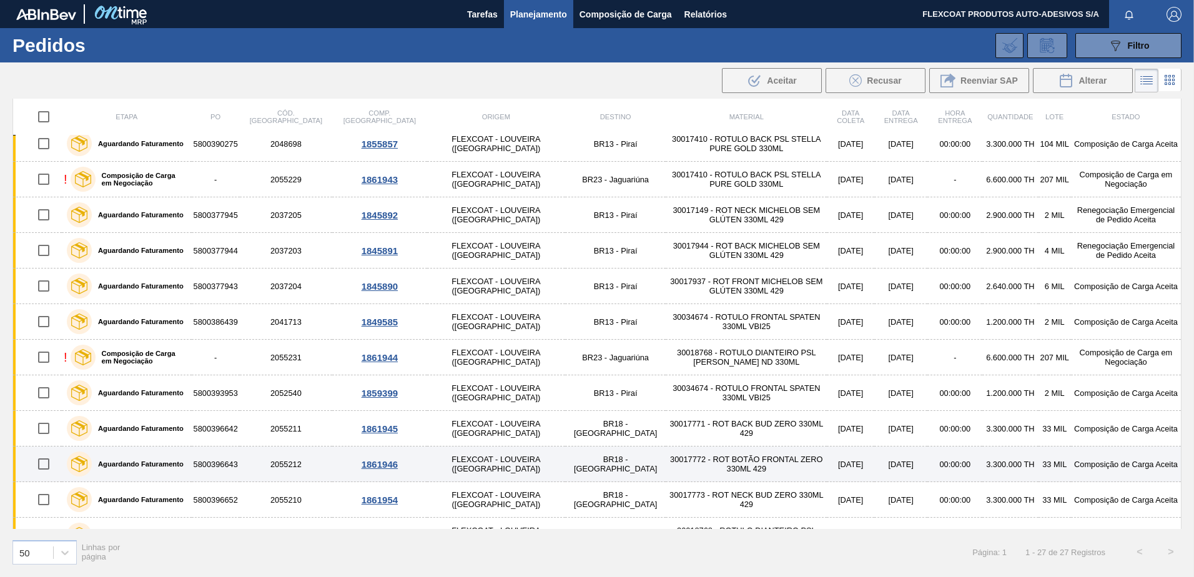
scroll to position [568, 0]
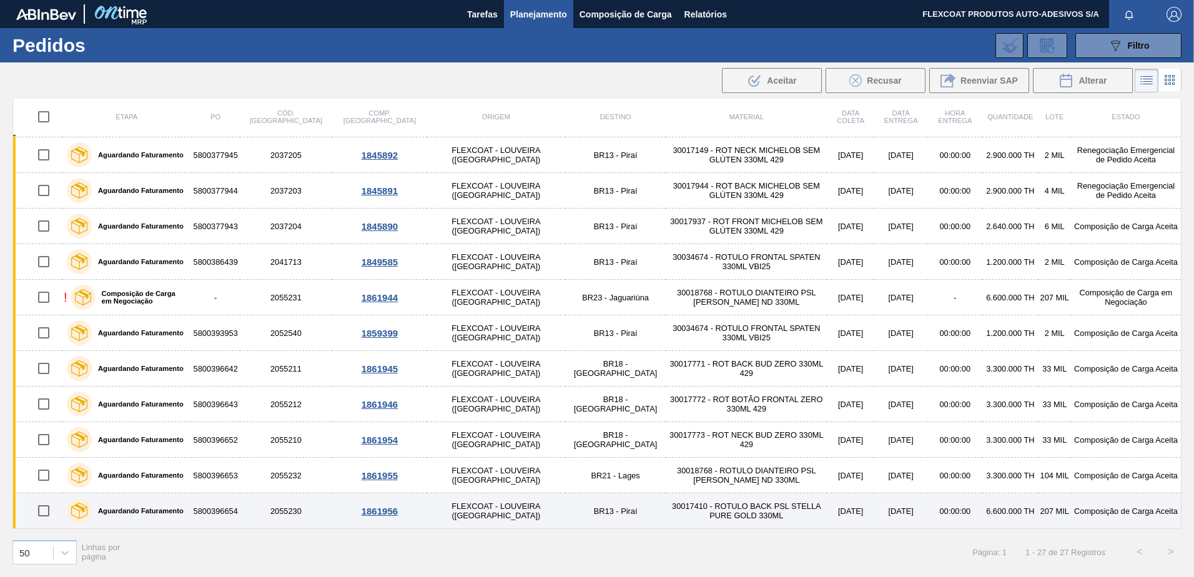
click at [155, 515] on div "Aguardando Faturamento" at bounding box center [125, 510] width 123 height 31
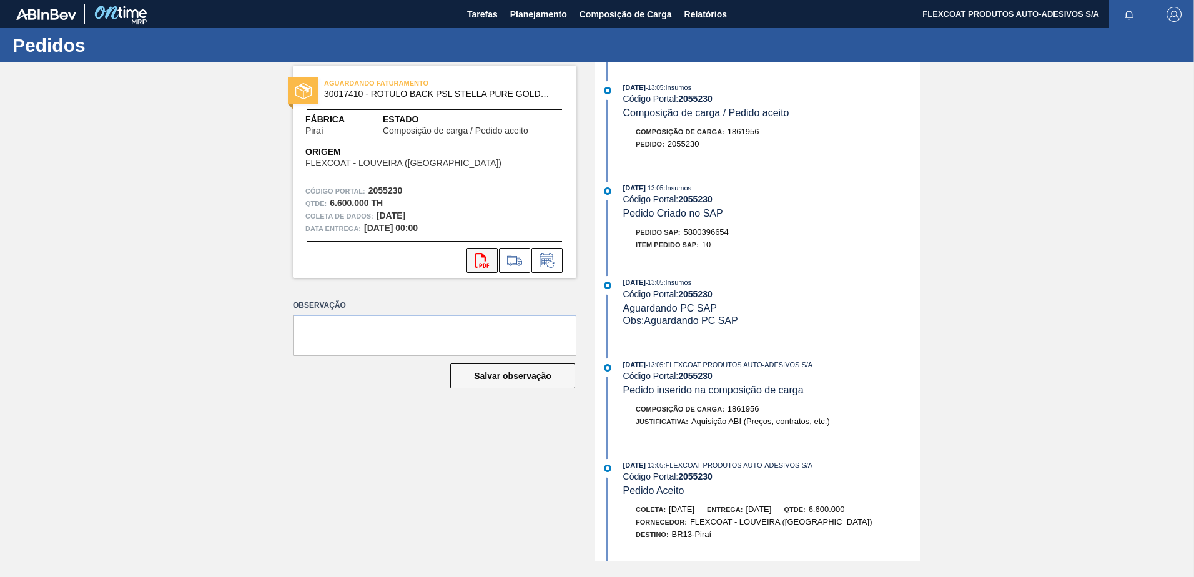
click at [483, 261] on icon "svg{fill:#ff0000}" at bounding box center [481, 260] width 15 height 15
click at [518, 11] on span "Planejamento" at bounding box center [538, 14] width 57 height 15
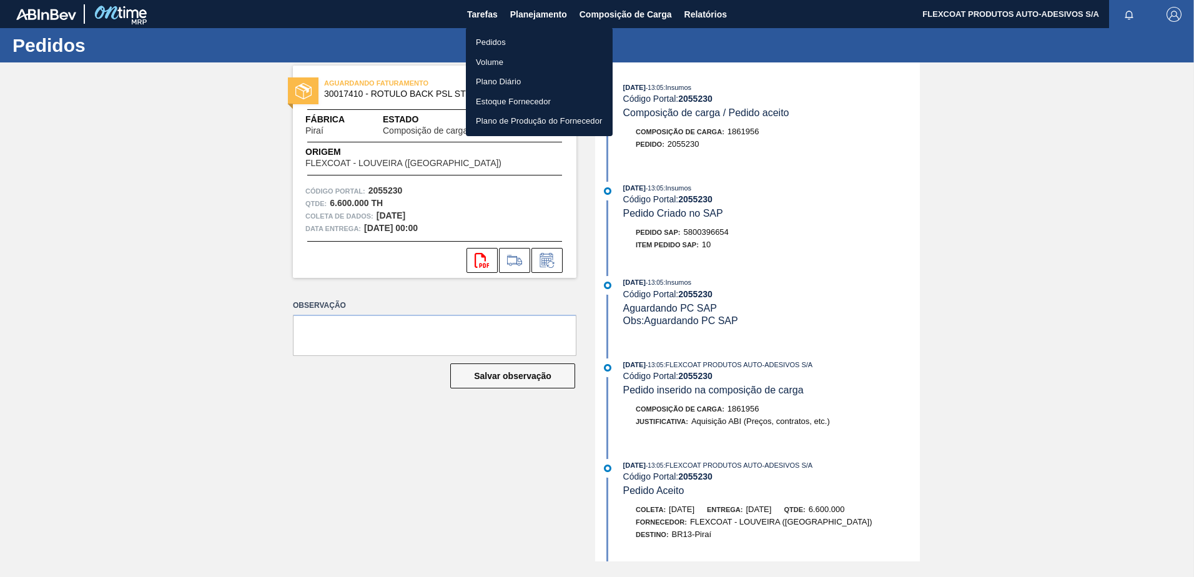
click at [494, 41] on li "Pedidos" at bounding box center [539, 42] width 147 height 20
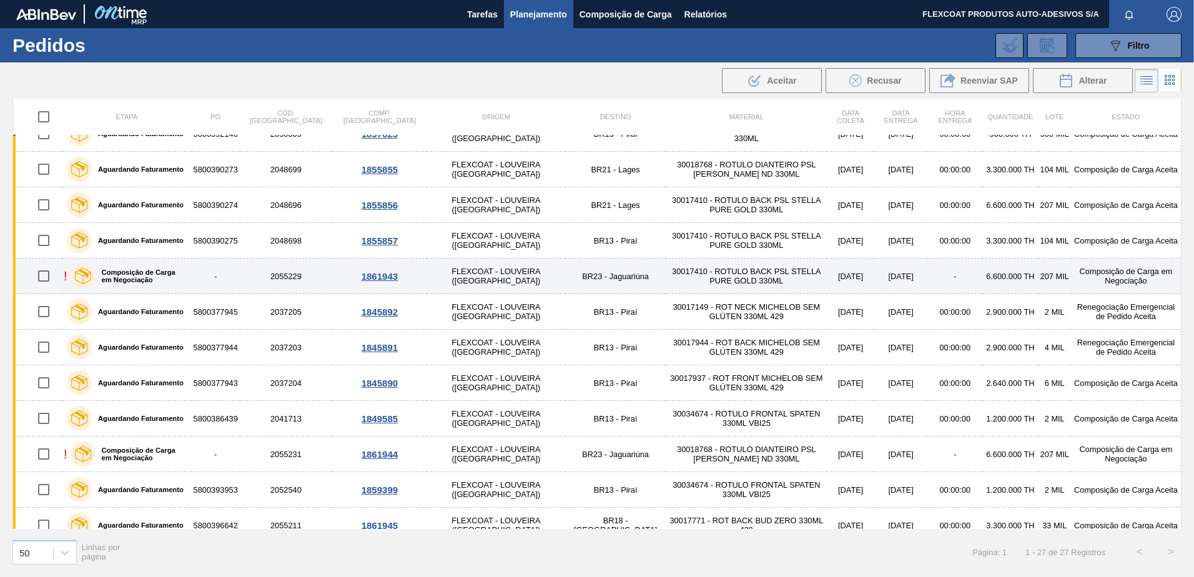
scroll to position [381, 0]
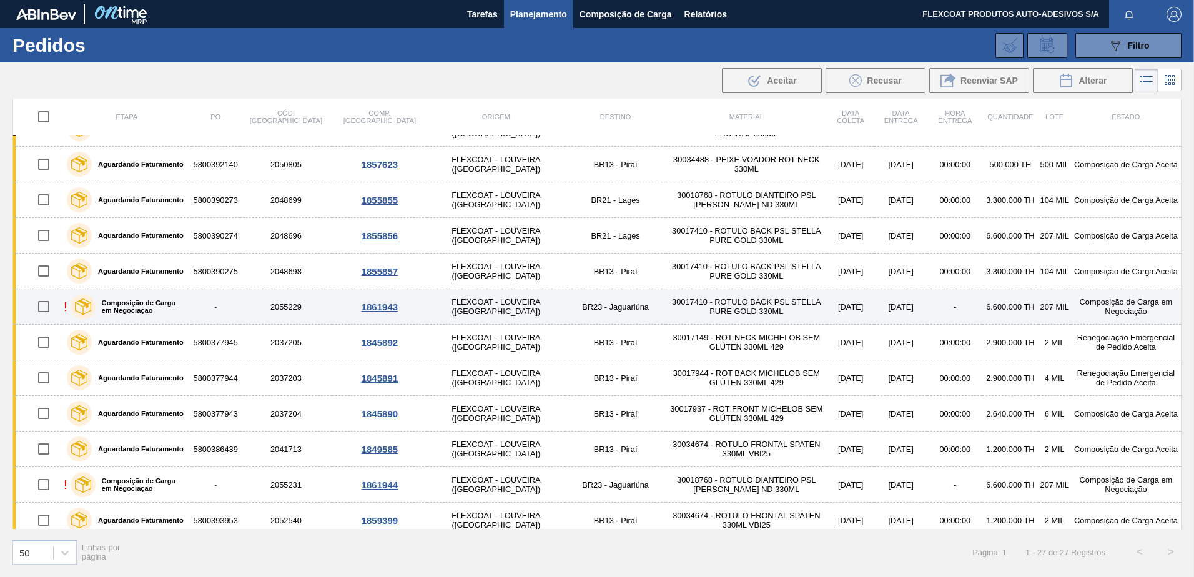
click at [132, 303] on label "Composição de Carga em Negociação" at bounding box center [141, 306] width 91 height 15
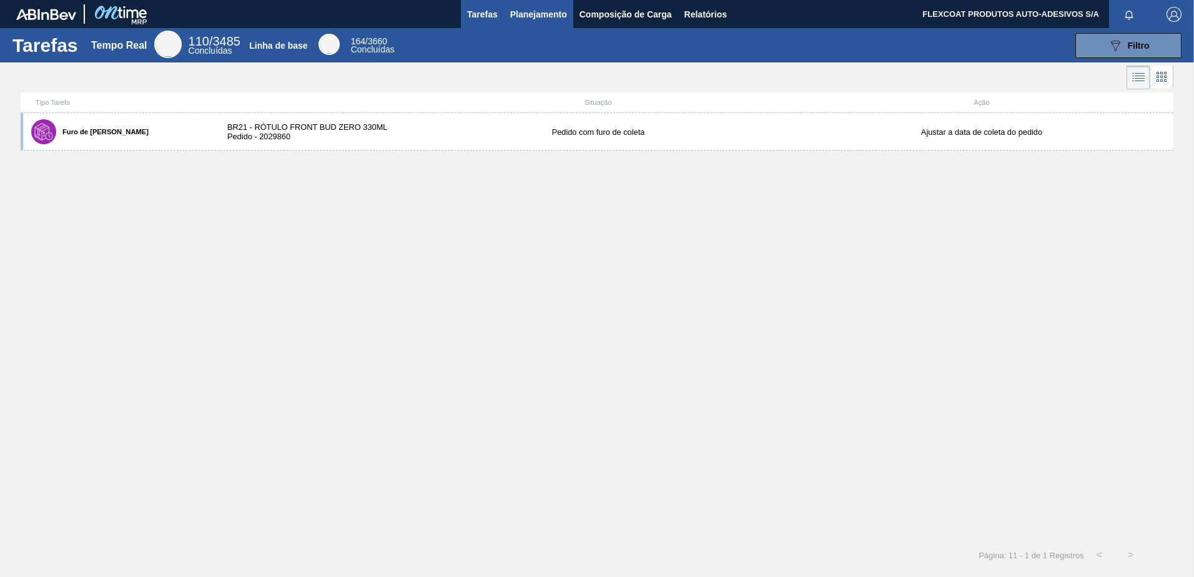
click at [524, 18] on span "Planejamento" at bounding box center [538, 14] width 57 height 15
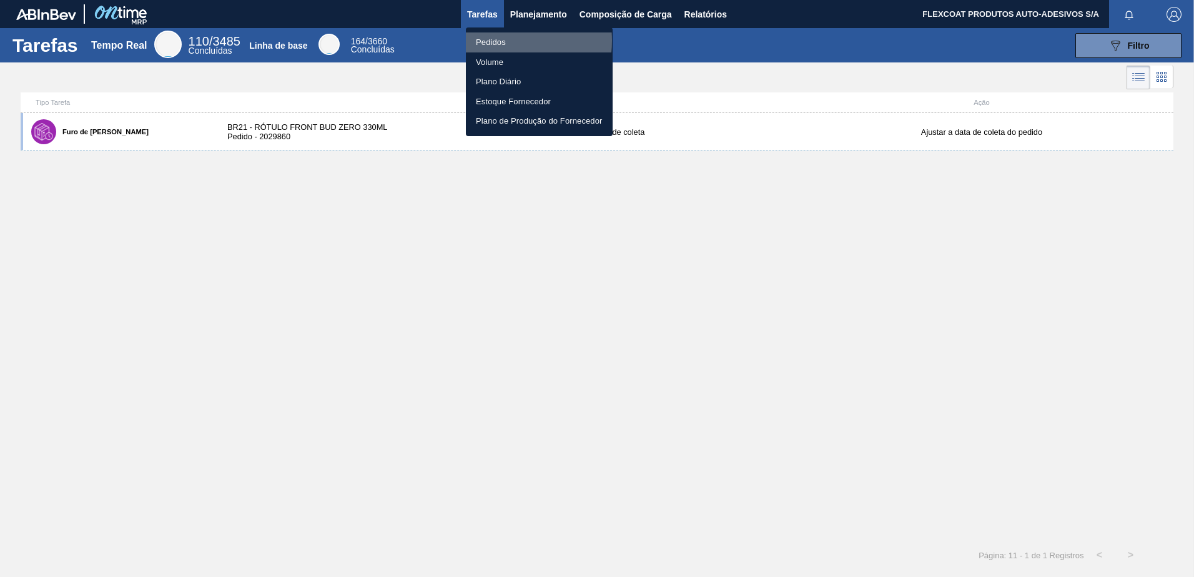
click at [490, 41] on li "Pedidos" at bounding box center [539, 42] width 147 height 20
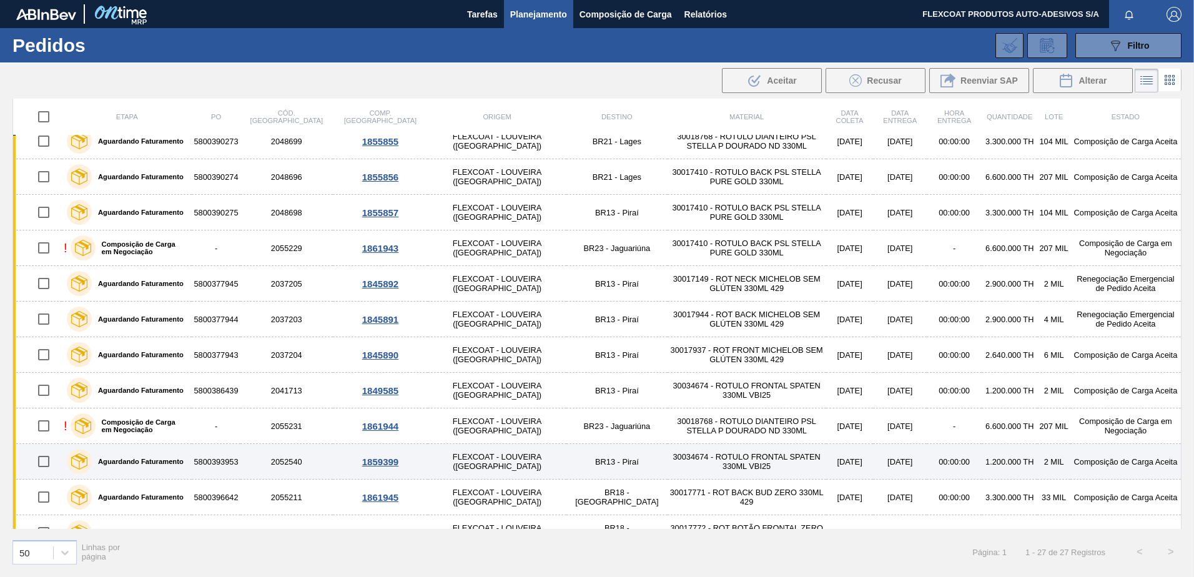
scroll to position [499, 0]
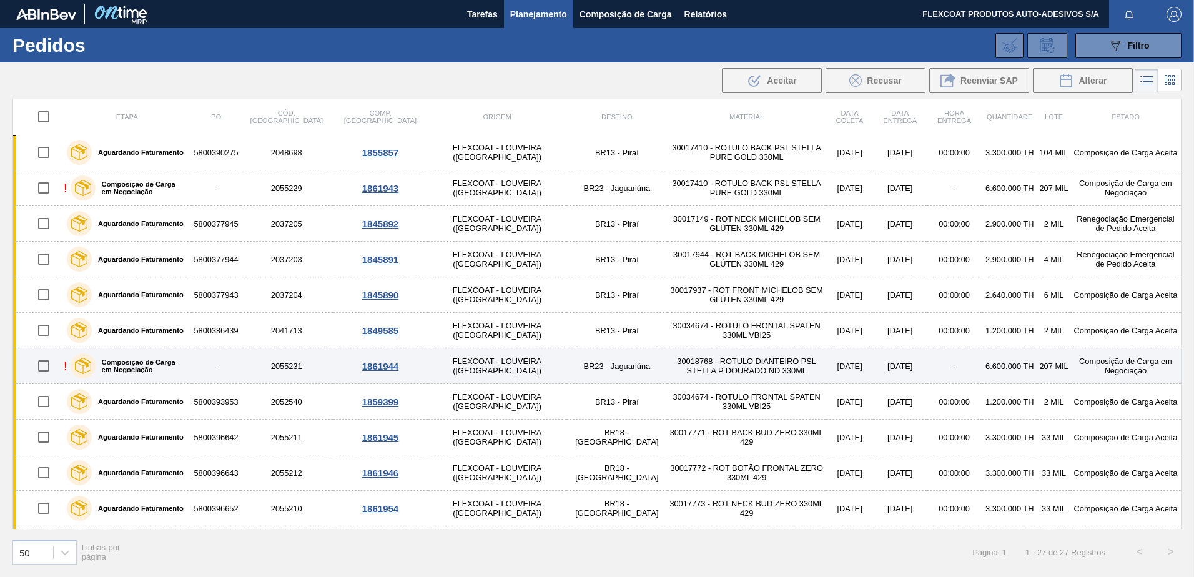
click at [134, 359] on label "Composição de Carga em Negociação" at bounding box center [142, 365] width 92 height 15
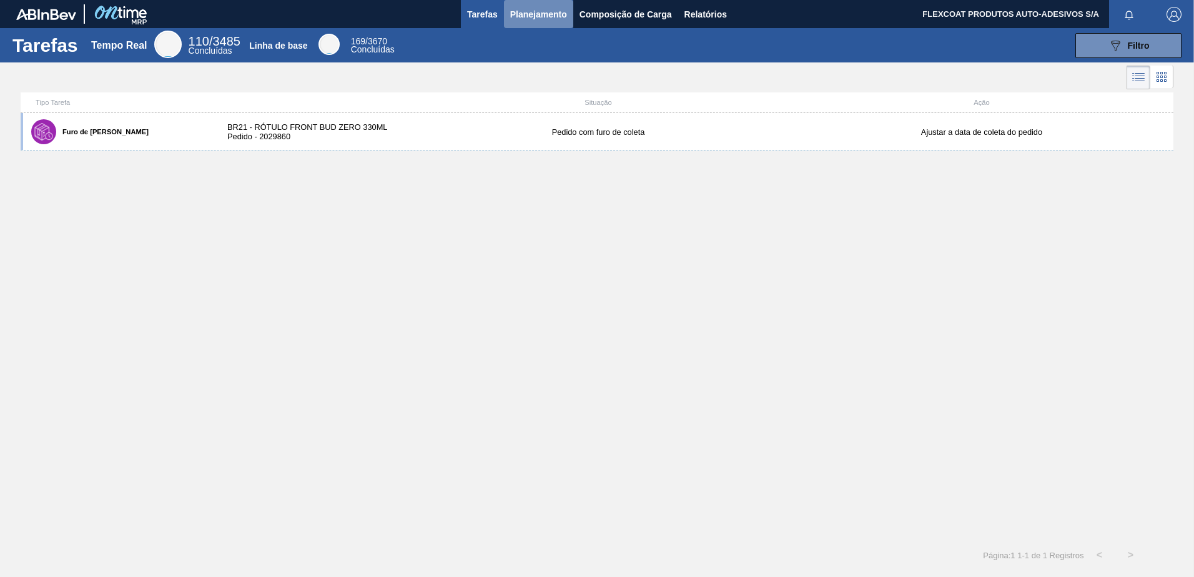
click at [519, 12] on span "Planejamento" at bounding box center [538, 14] width 57 height 15
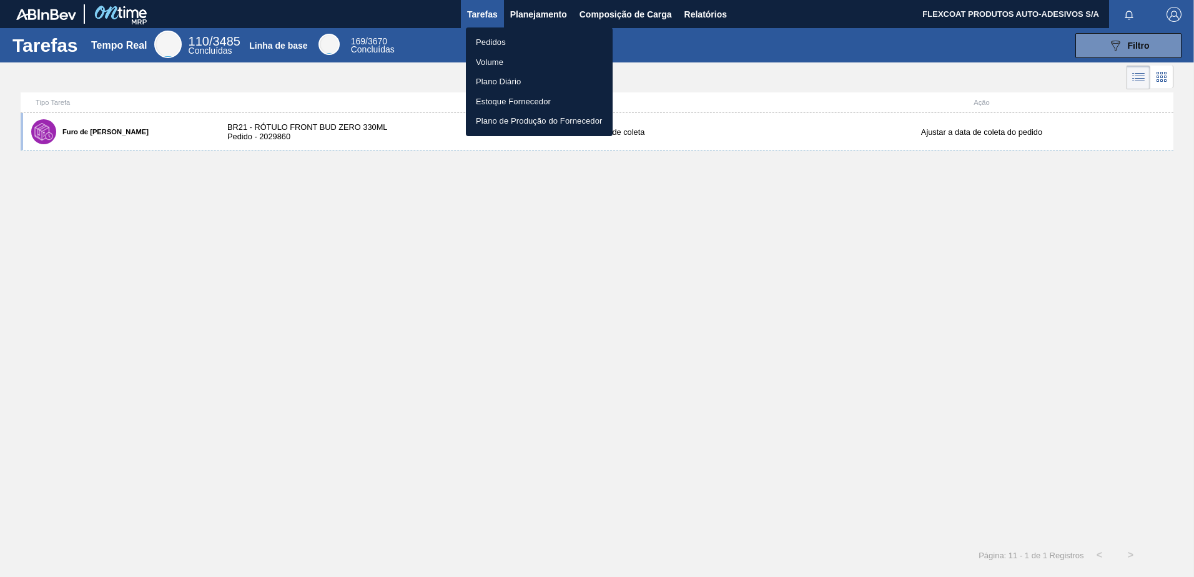
click at [496, 42] on li "Pedidos" at bounding box center [539, 42] width 147 height 20
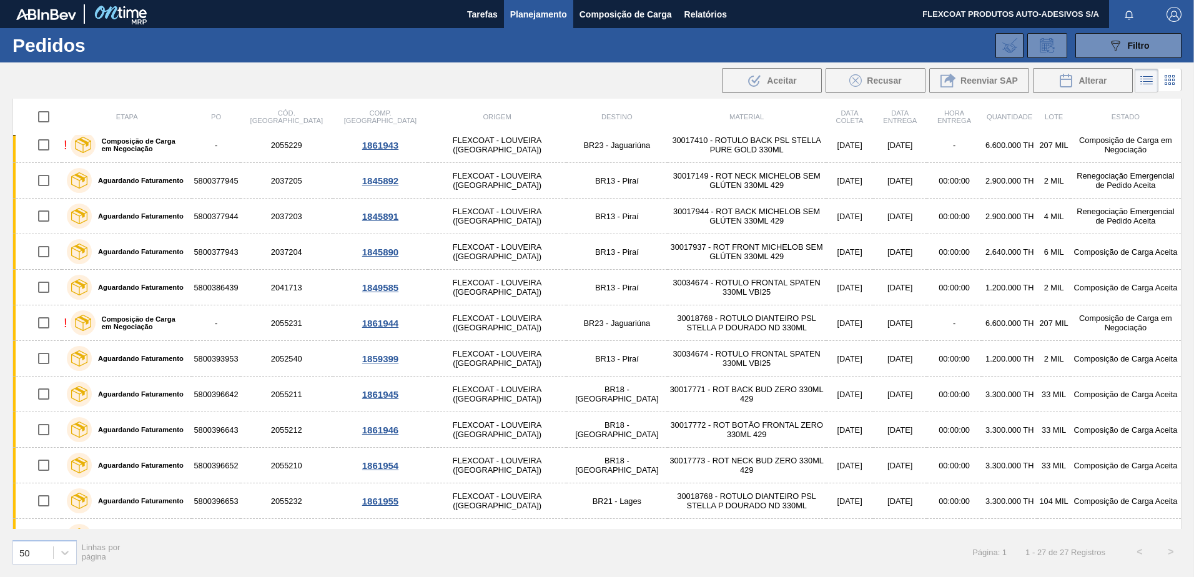
scroll to position [562, 0]
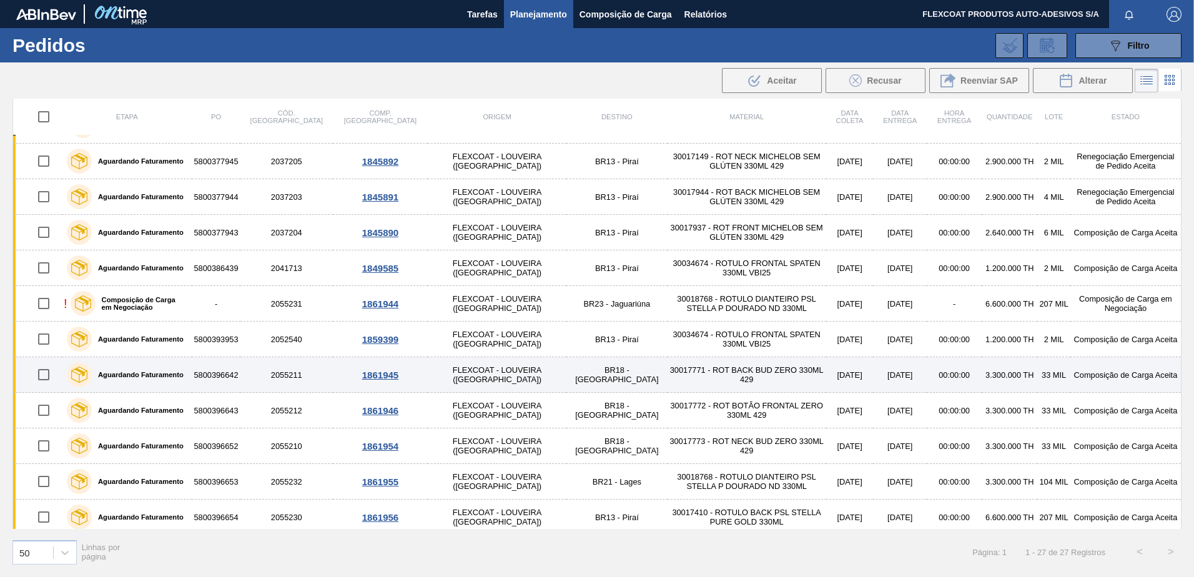
click at [152, 371] on label "Aguardando Faturamento" at bounding box center [138, 374] width 92 height 7
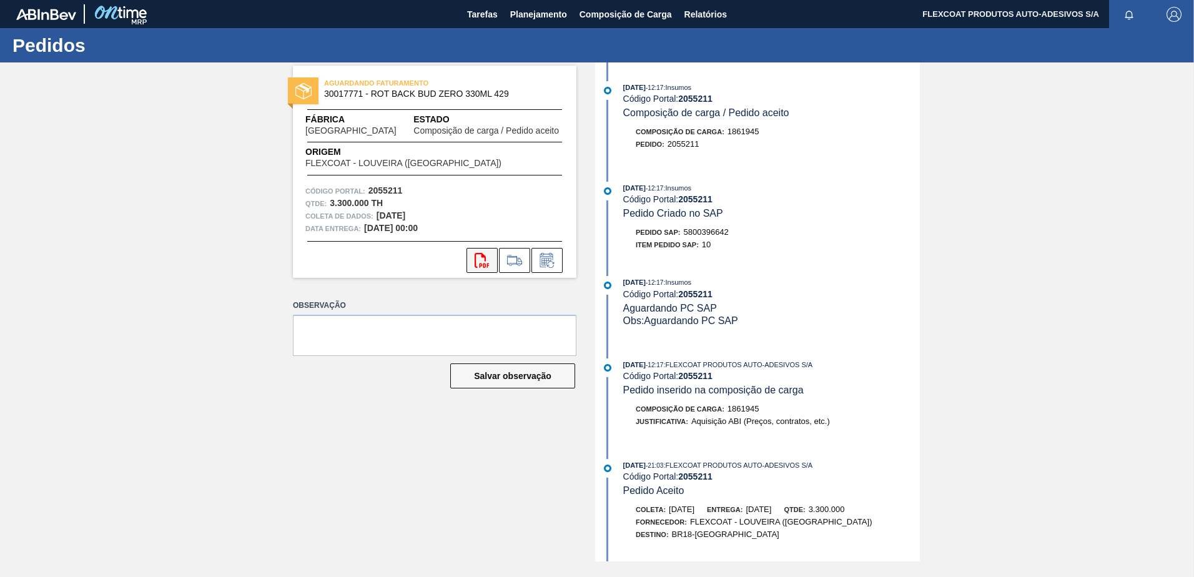
click at [483, 266] on icon "svg{fill:#ff0000}" at bounding box center [481, 260] width 15 height 15
click at [540, 10] on span "Planejamento" at bounding box center [538, 14] width 57 height 15
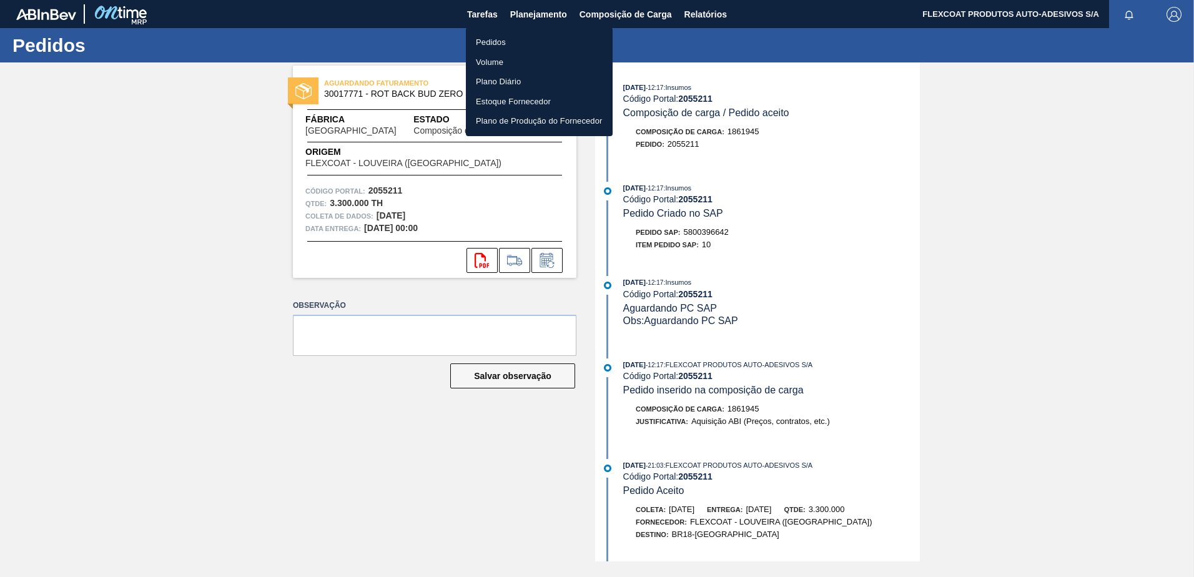
click at [491, 41] on li "Pedidos" at bounding box center [539, 42] width 147 height 20
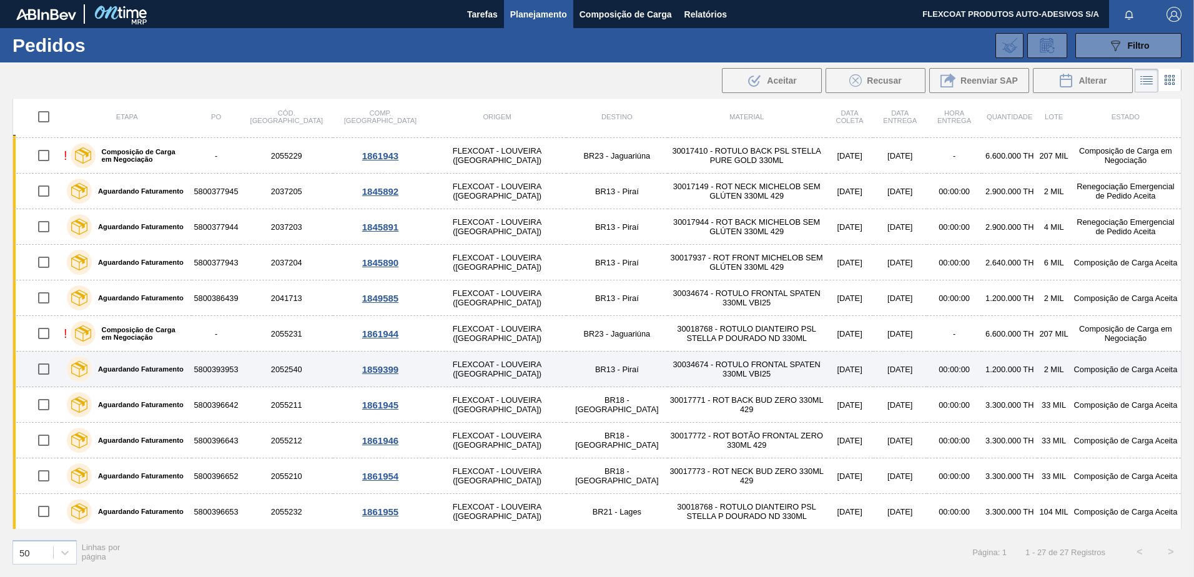
scroll to position [562, 0]
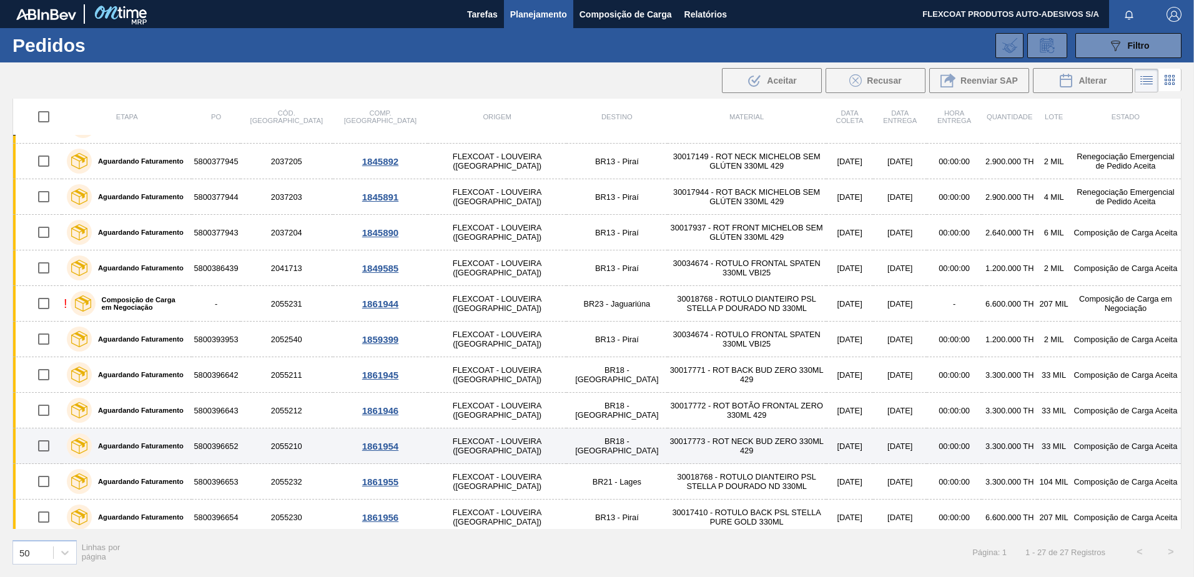
click at [147, 446] on label "Aguardando Faturamento" at bounding box center [138, 445] width 92 height 7
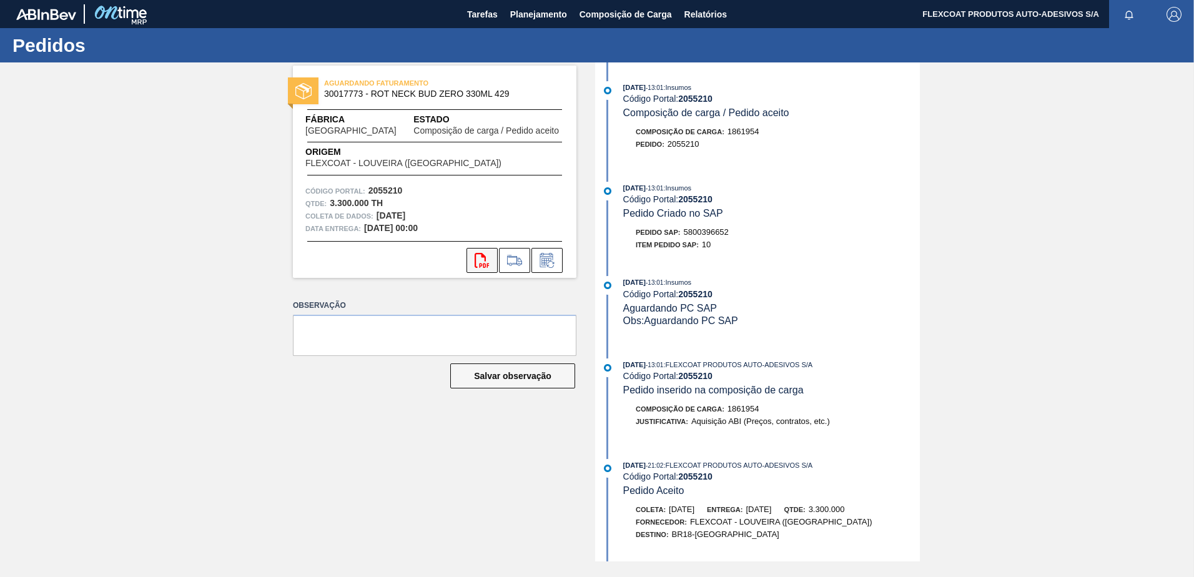
click at [485, 260] on icon at bounding box center [481, 260] width 14 height 15
click at [513, 16] on span "Planejamento" at bounding box center [538, 14] width 57 height 15
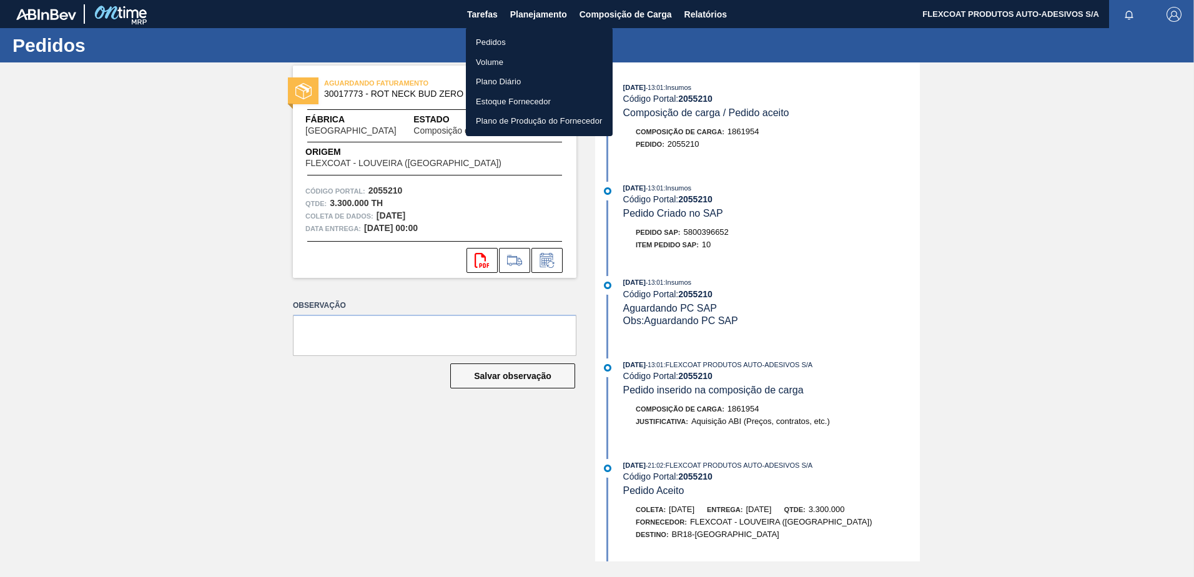
click at [496, 40] on li "Pedidos" at bounding box center [539, 42] width 147 height 20
